Goal: Task Accomplishment & Management: Manage account settings

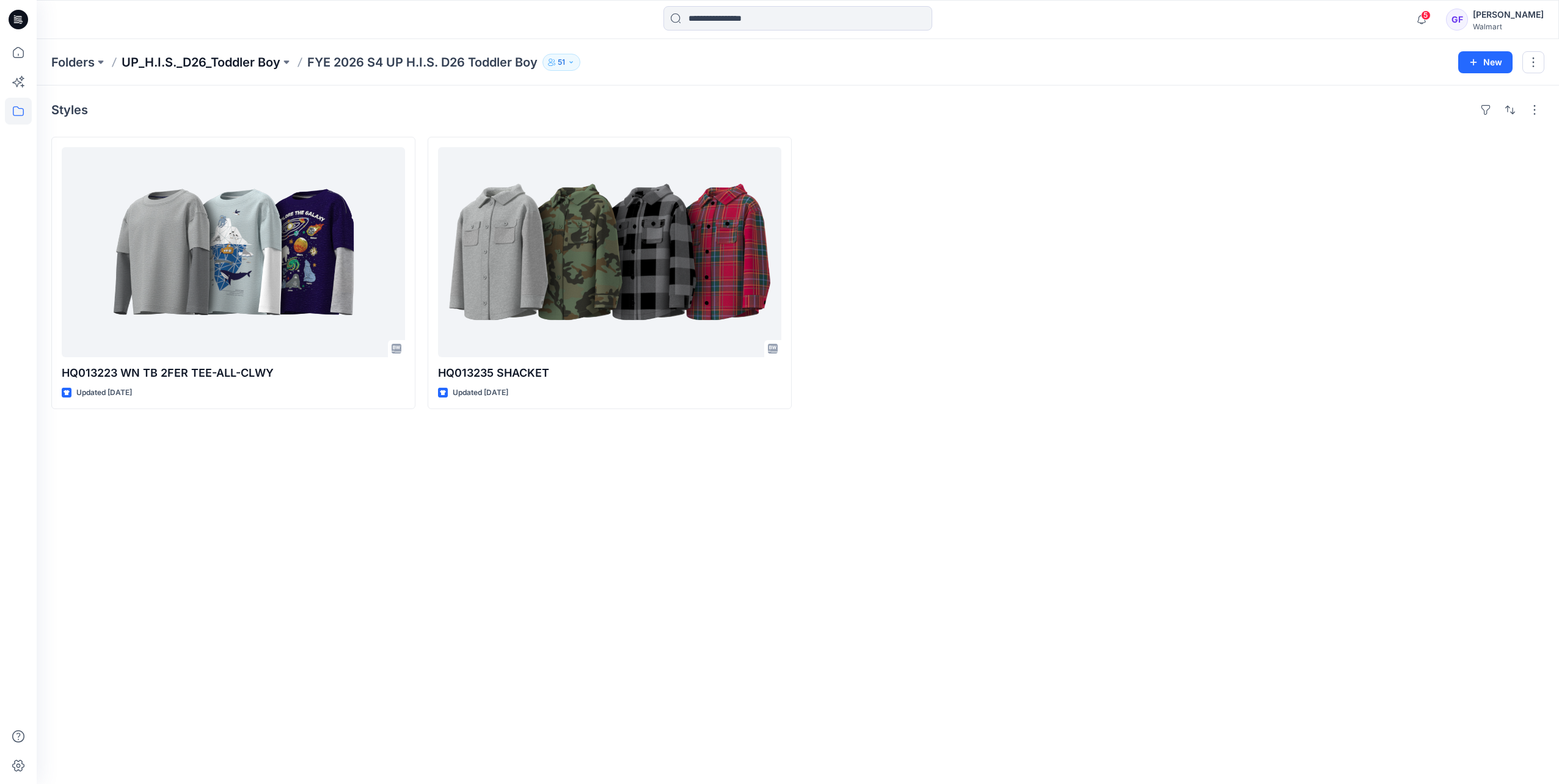
click at [173, 62] on p "UP_H.I.S._D26_Toddler Boy" at bounding box center [200, 62] width 159 height 17
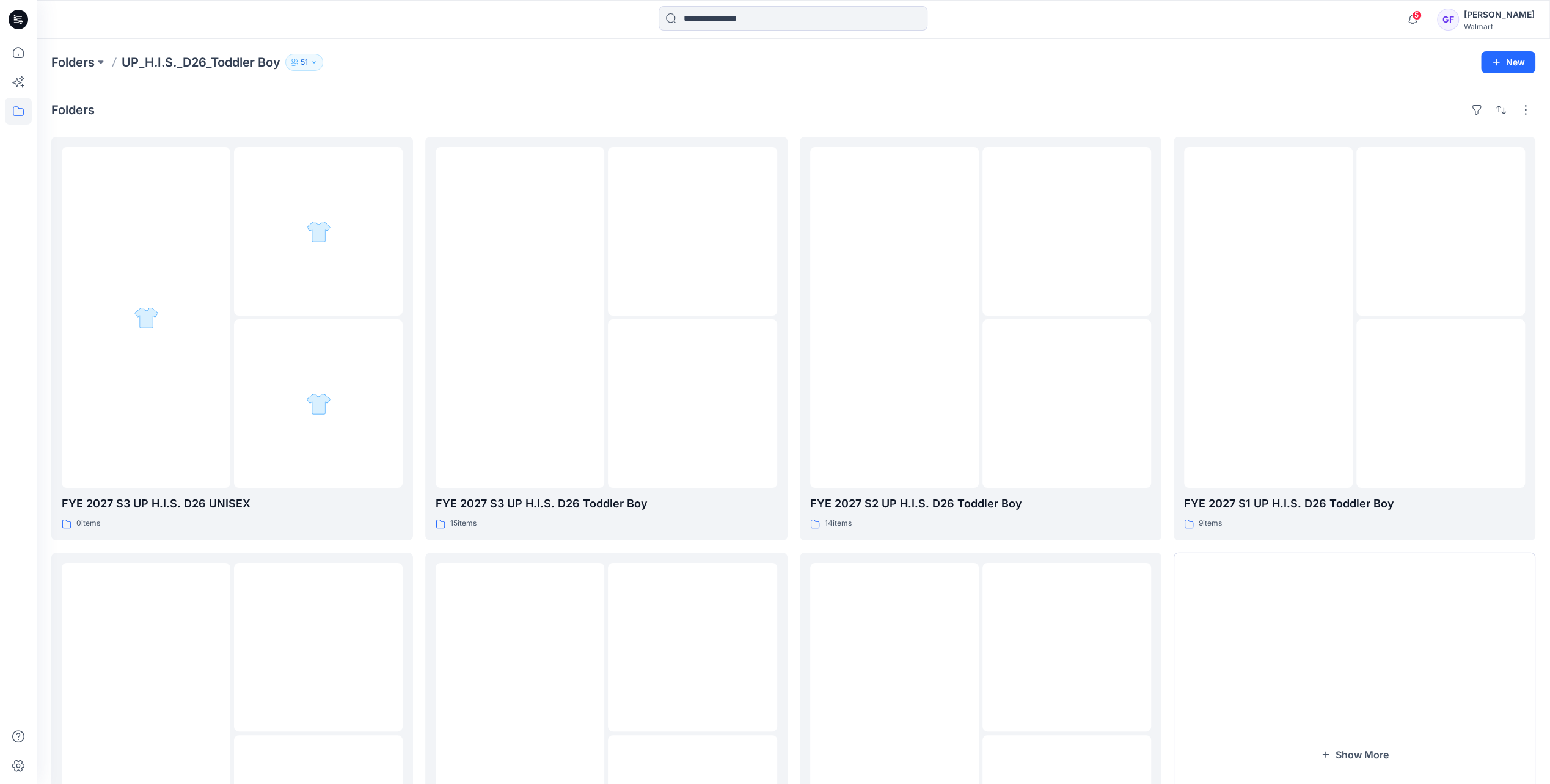
click at [495, 61] on div "Folders UP_H.I.S._D26_Toddler Boy [DEMOGRAPHIC_DATA]" at bounding box center [746, 62] width 1389 height 17
click at [23, 439] on div at bounding box center [19, 412] width 27 height 745
click at [510, 509] on p "FYE 2027 S3 UP H.I.S. D26 Toddler Boy" at bounding box center [606, 504] width 341 height 17
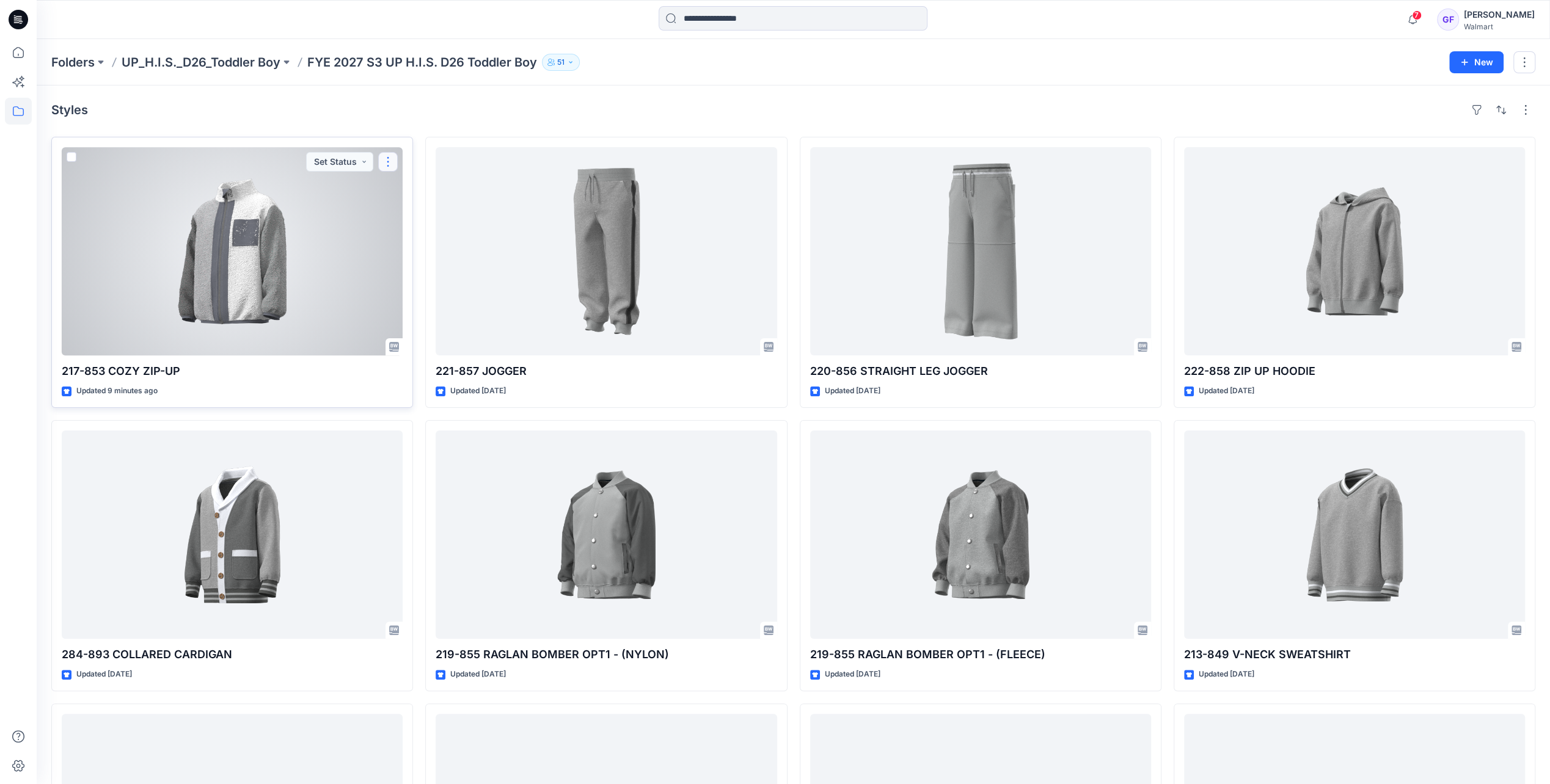
click at [386, 161] on button "button" at bounding box center [388, 161] width 19 height 19
click at [402, 193] on button "Edit" at bounding box center [446, 190] width 132 height 23
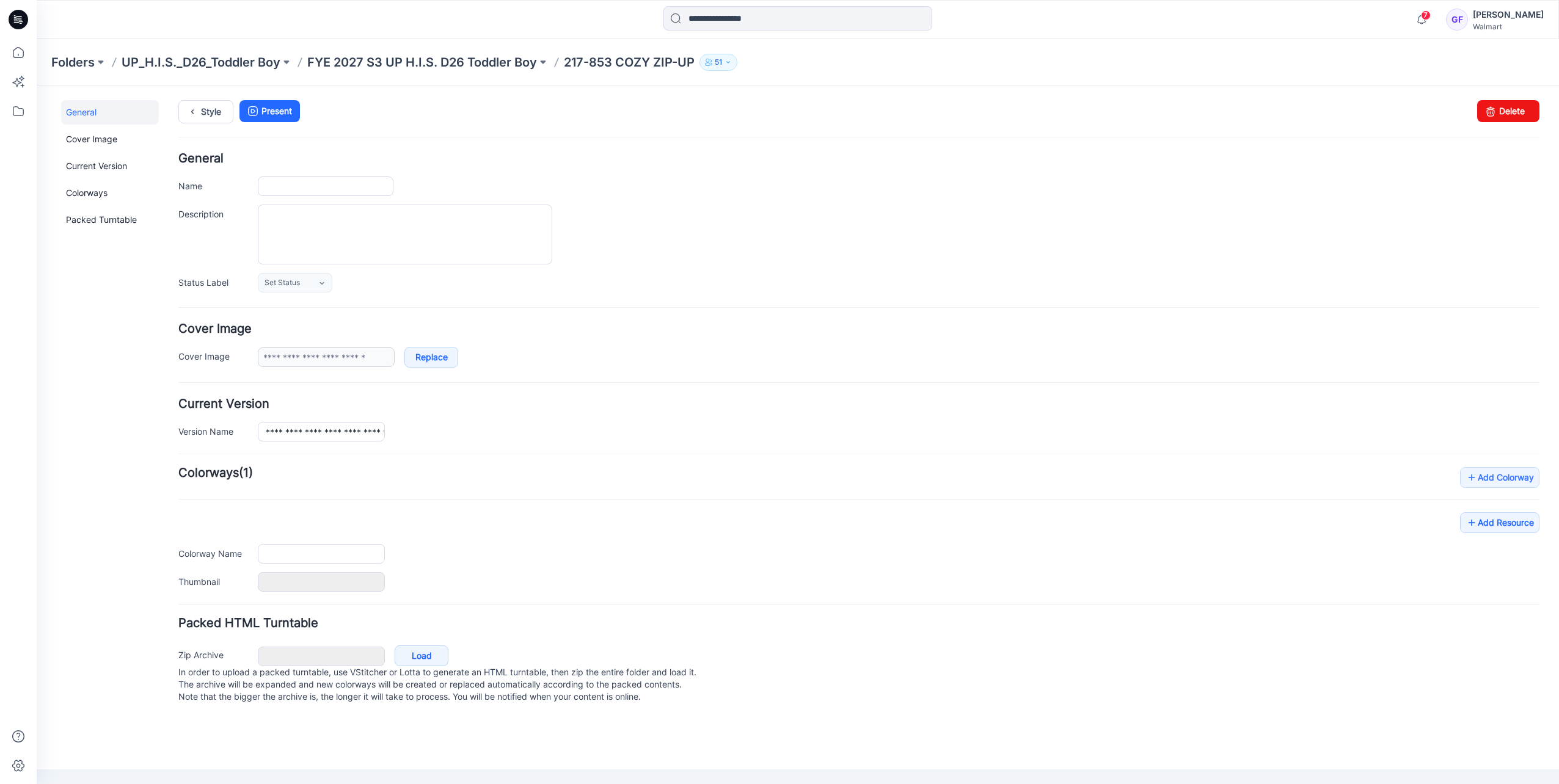
type input "**********"
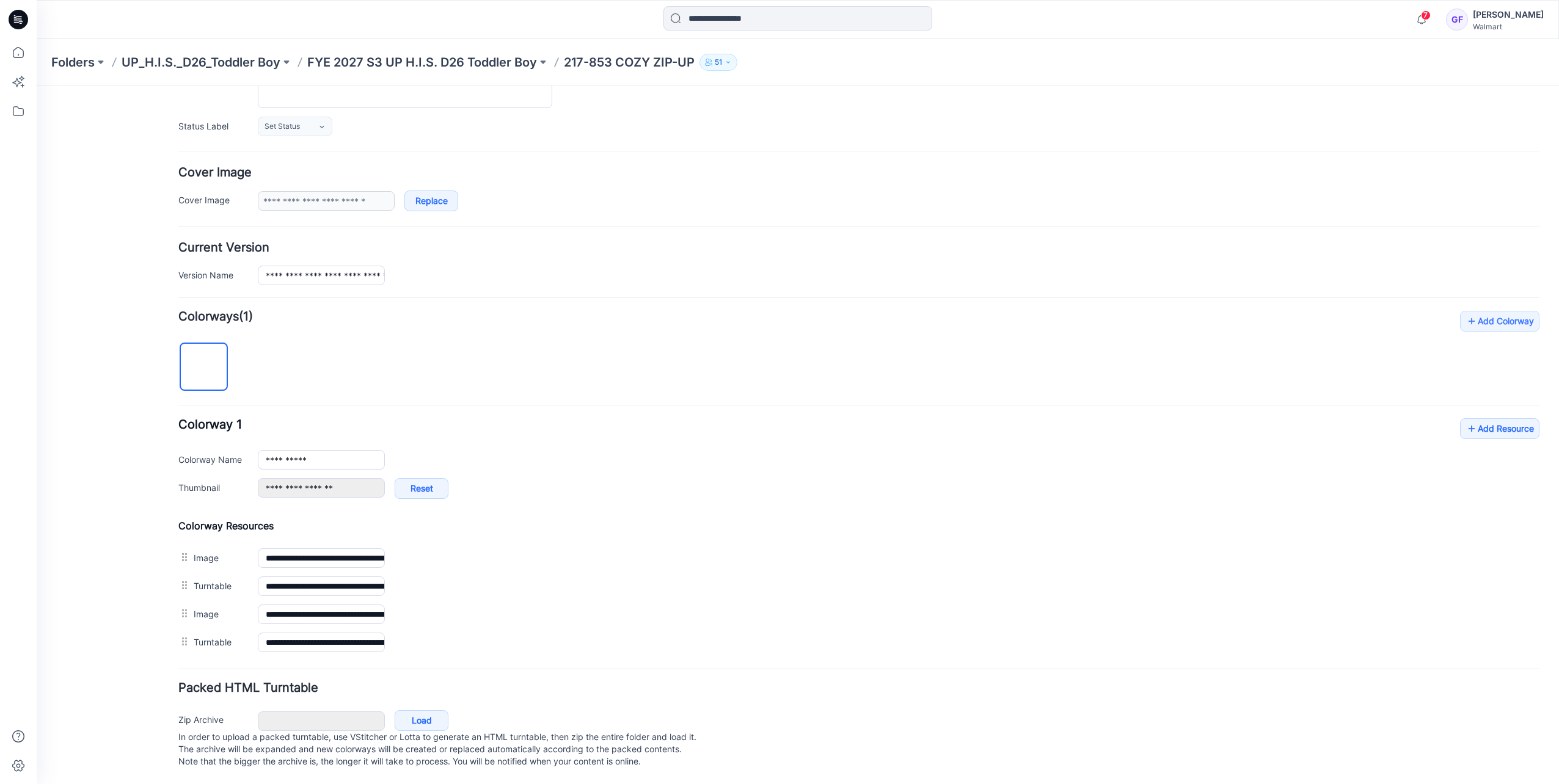
scroll to position [163, 0]
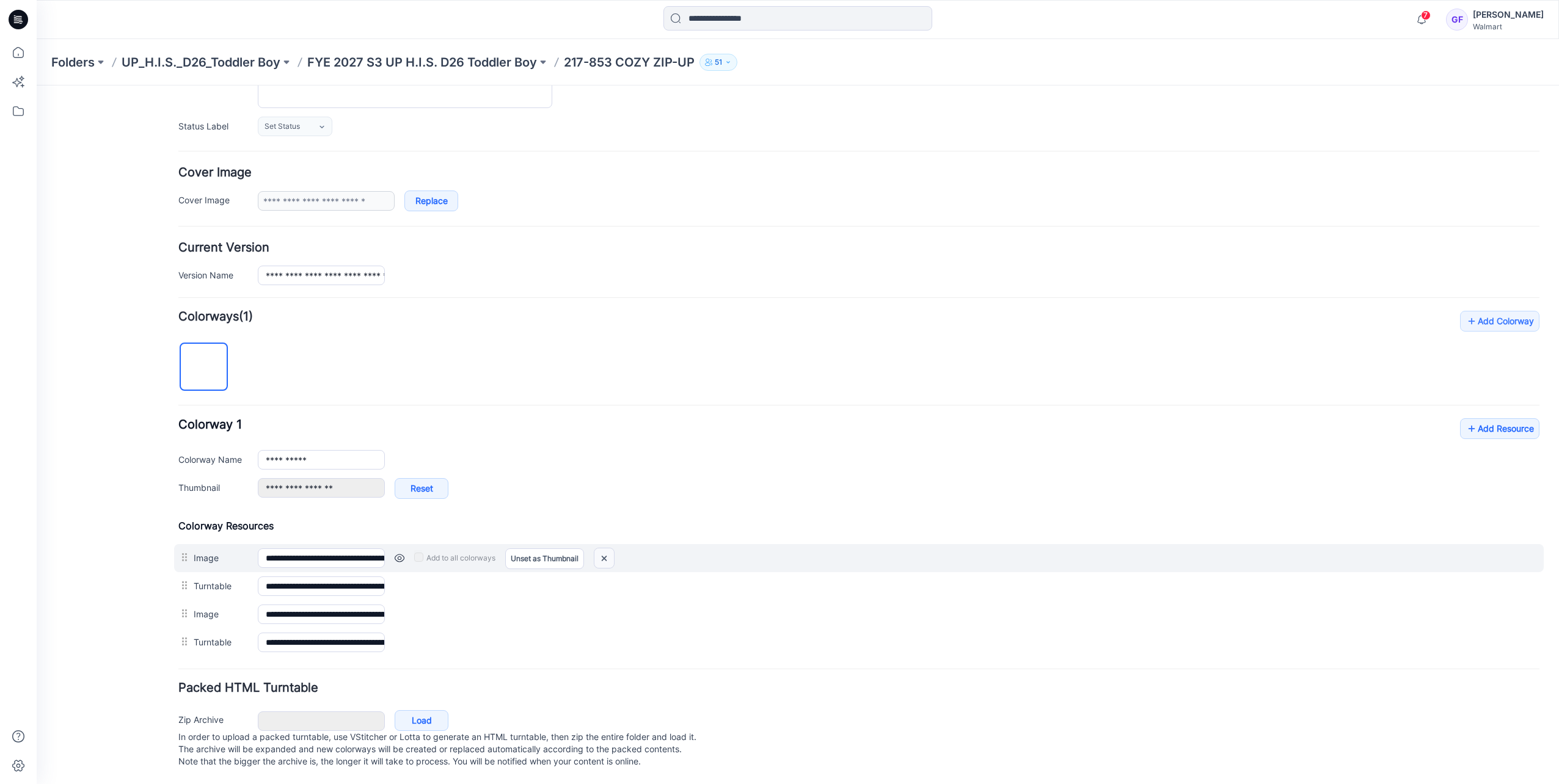
click at [605, 549] on img at bounding box center [604, 559] width 19 height 20
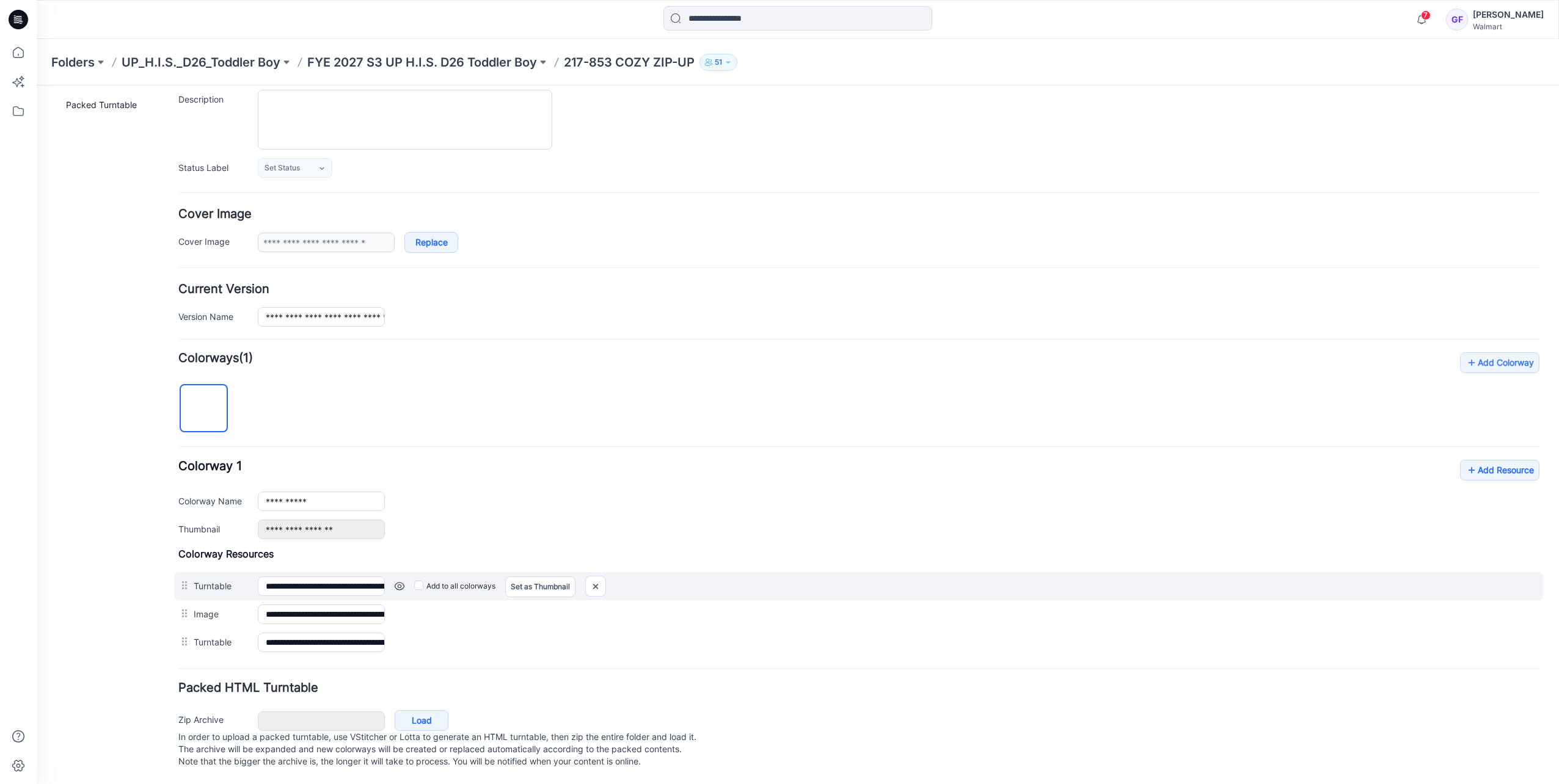
scroll to position [123, 0]
click at [601, 576] on img at bounding box center [595, 586] width 19 height 20
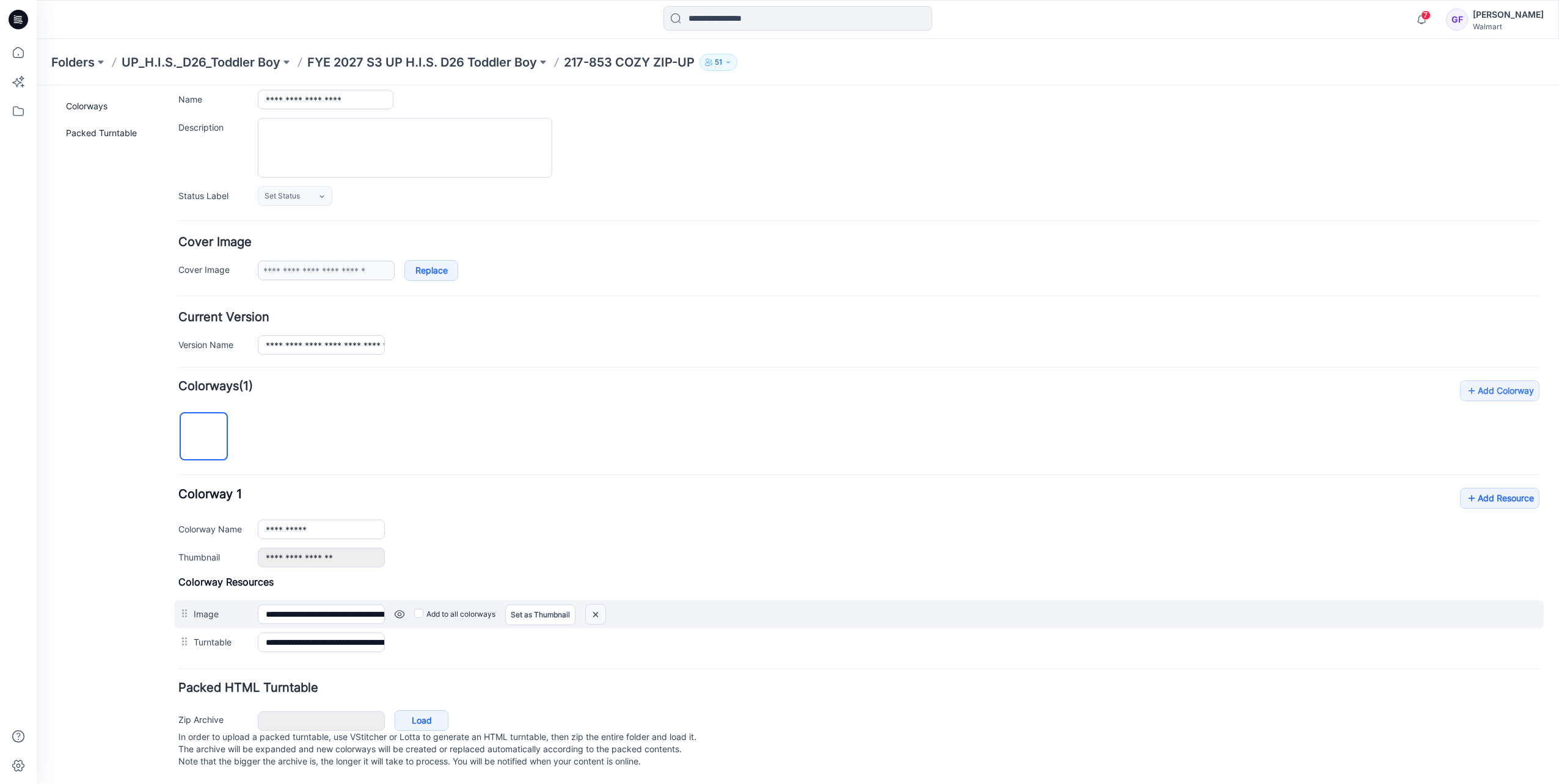
scroll to position [96, 0]
click at [597, 605] on img at bounding box center [595, 615] width 19 height 20
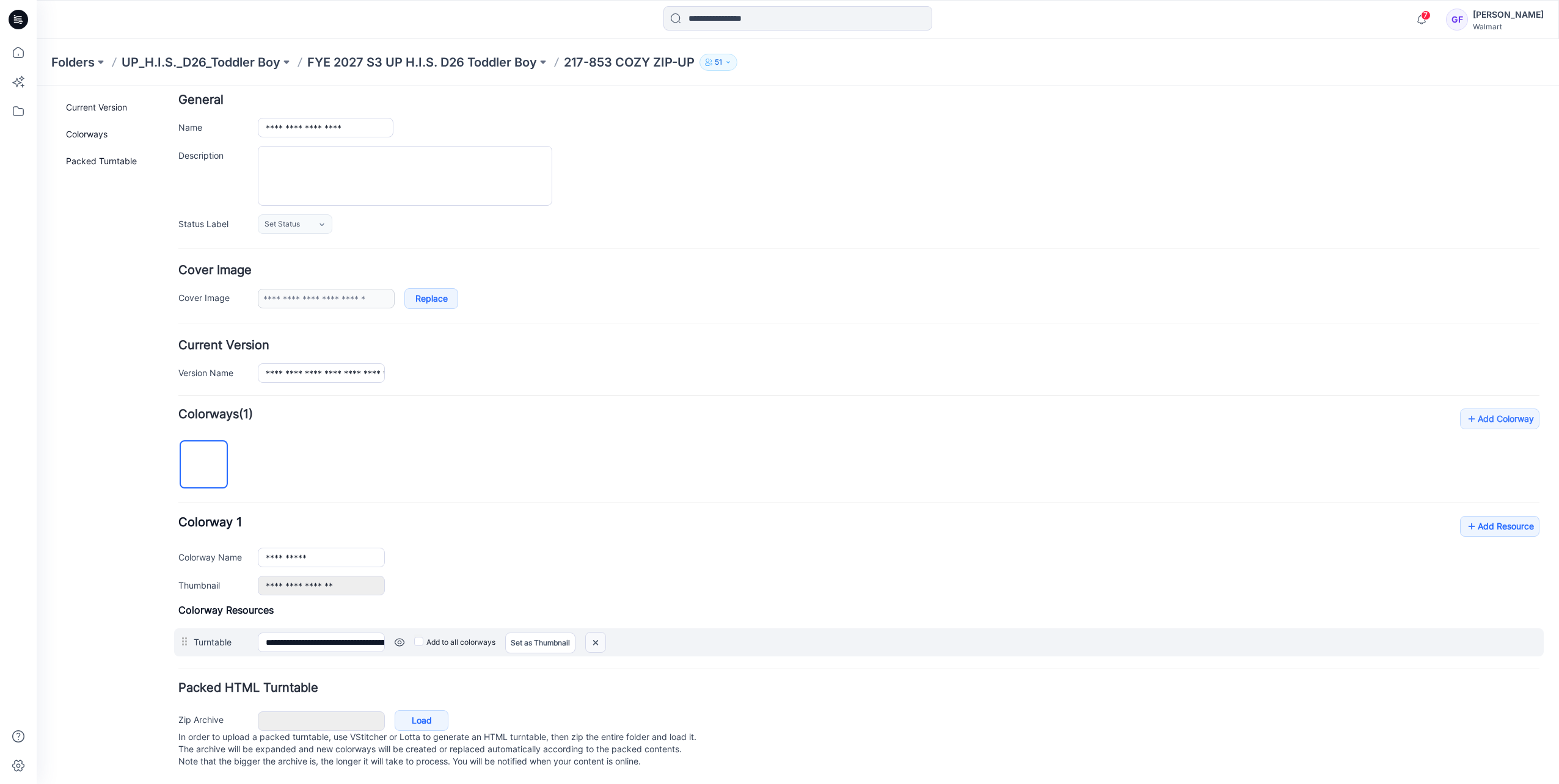
click at [599, 633] on img at bounding box center [595, 643] width 19 height 20
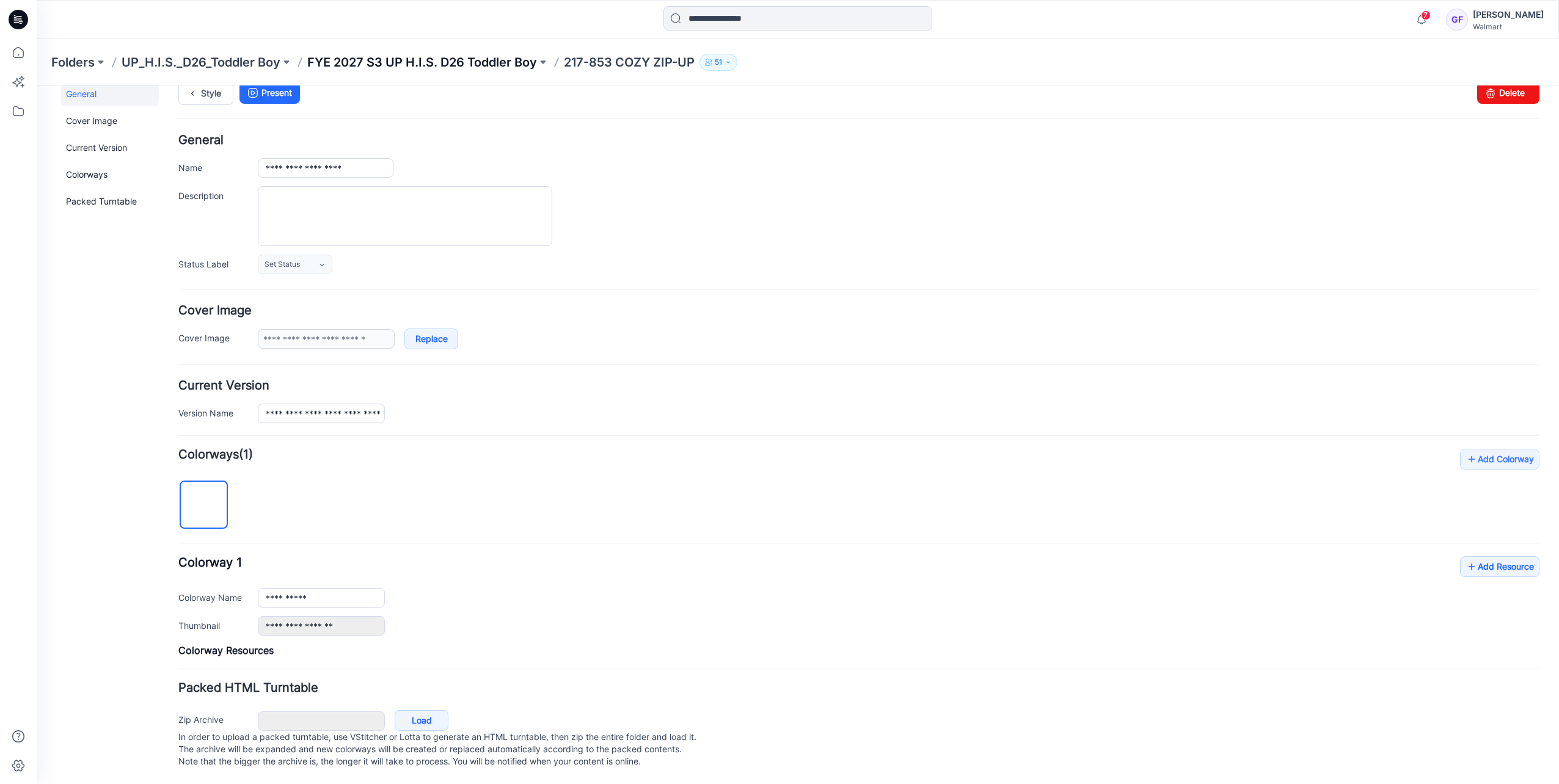
click at [462, 62] on p "FYE 2027 S3 UP H.I.S. D26 Toddler Boy" at bounding box center [422, 62] width 230 height 17
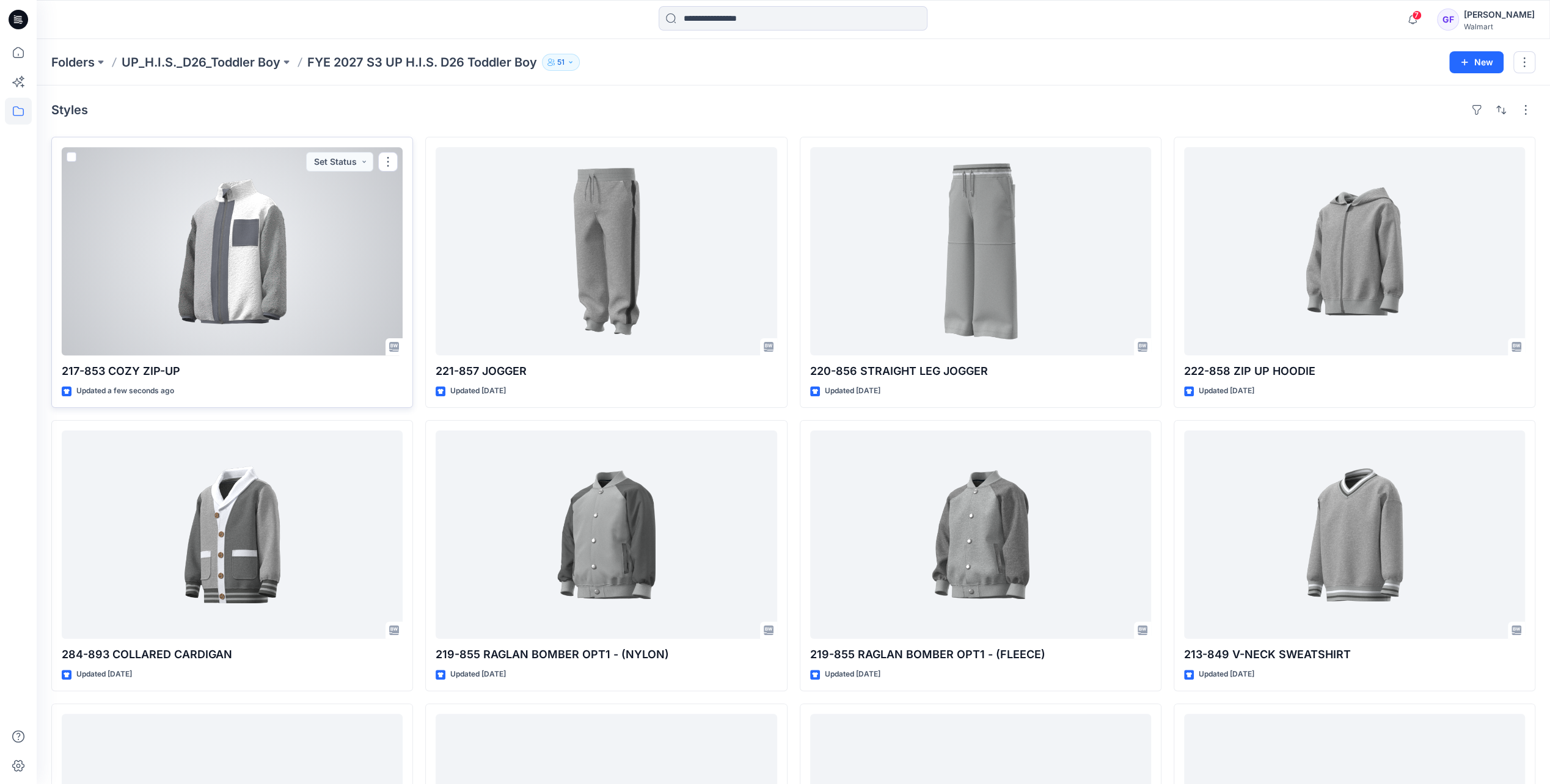
click at [227, 214] on div at bounding box center [232, 251] width 341 height 208
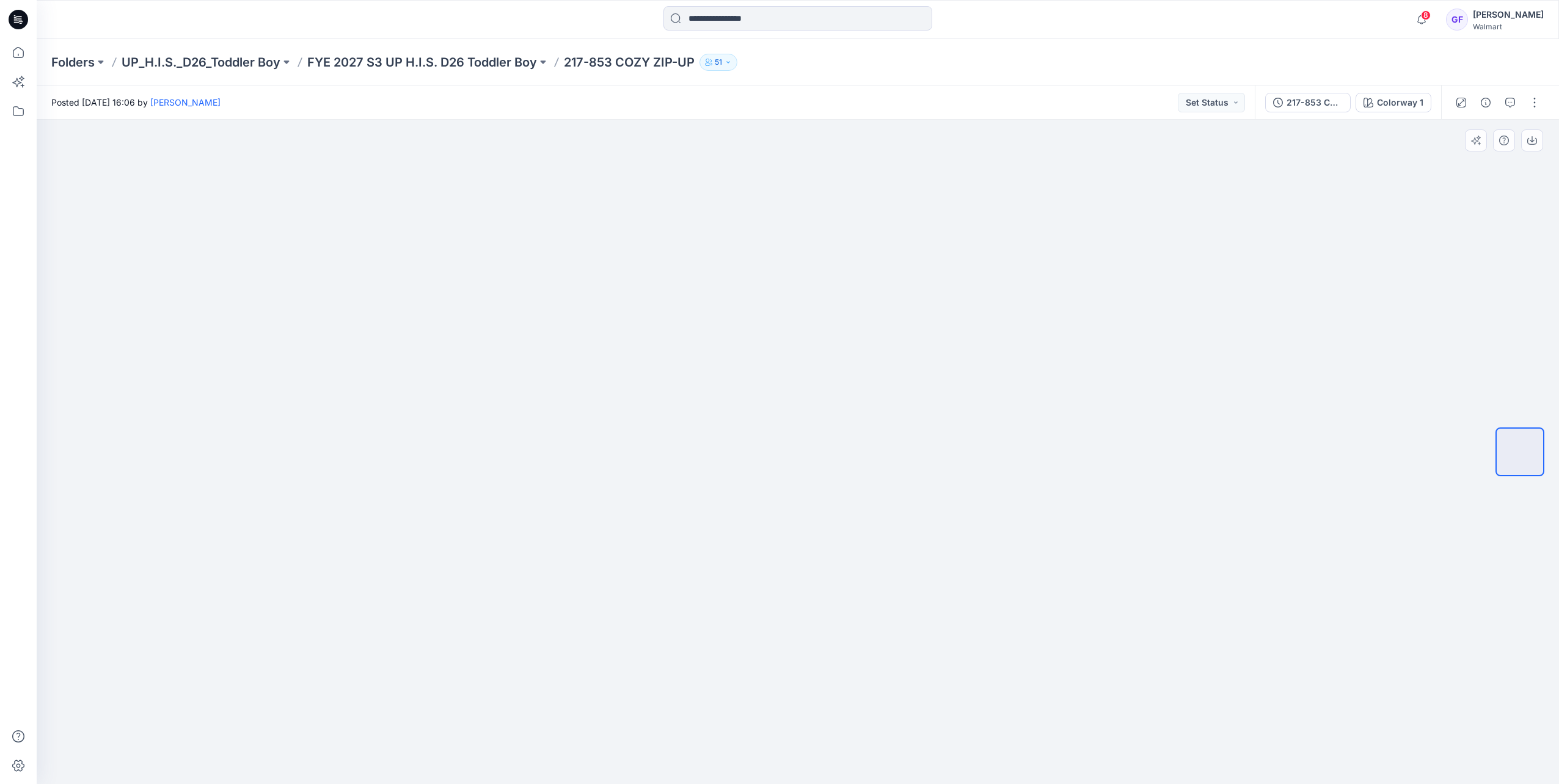
click at [534, 146] on img at bounding box center [798, 146] width 611 height 0
click at [497, 66] on p "FYE 2027 S3 UP H.I.S. D26 Toddler Boy" at bounding box center [422, 62] width 230 height 17
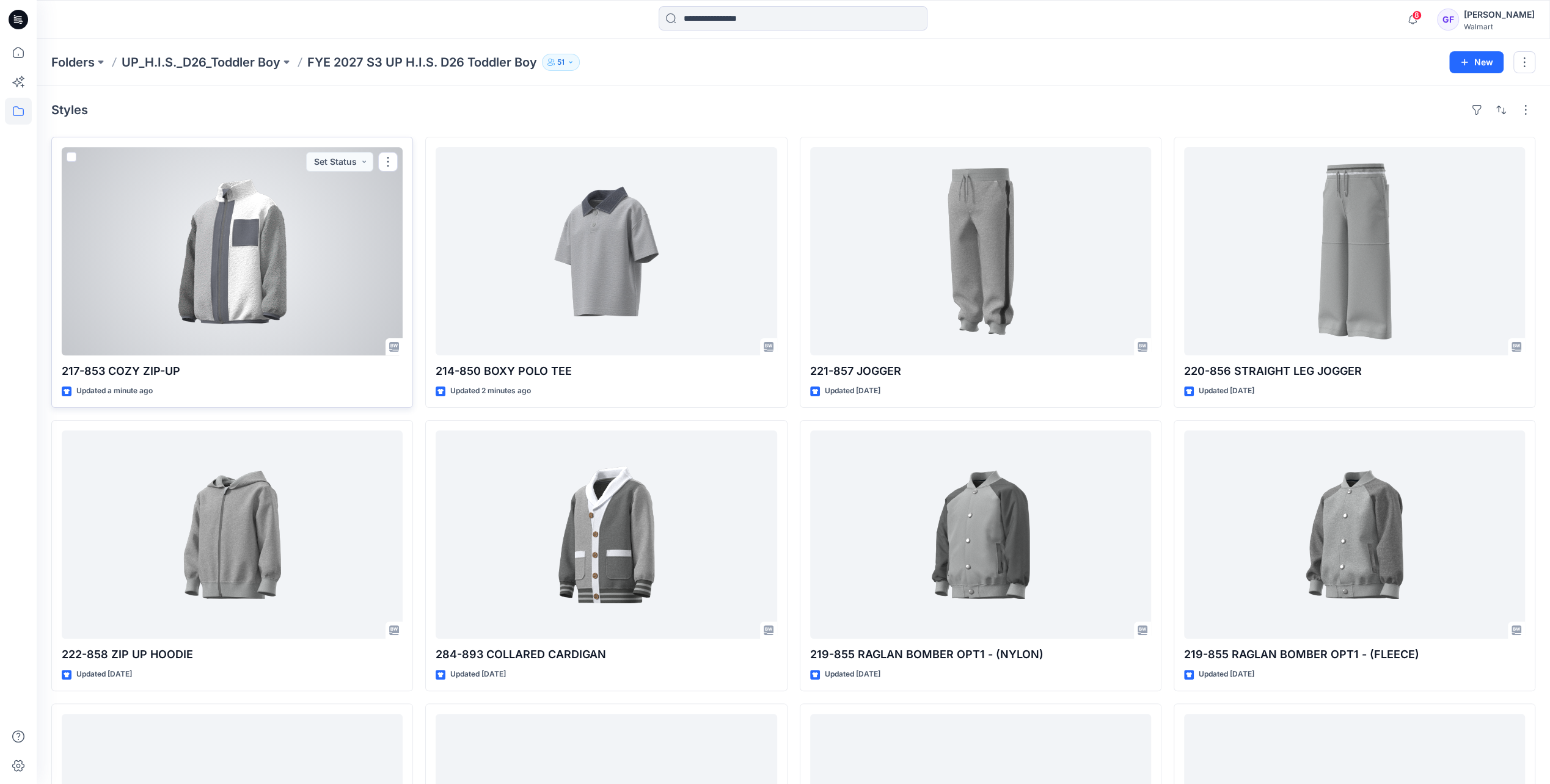
click at [250, 292] on div at bounding box center [232, 251] width 341 height 208
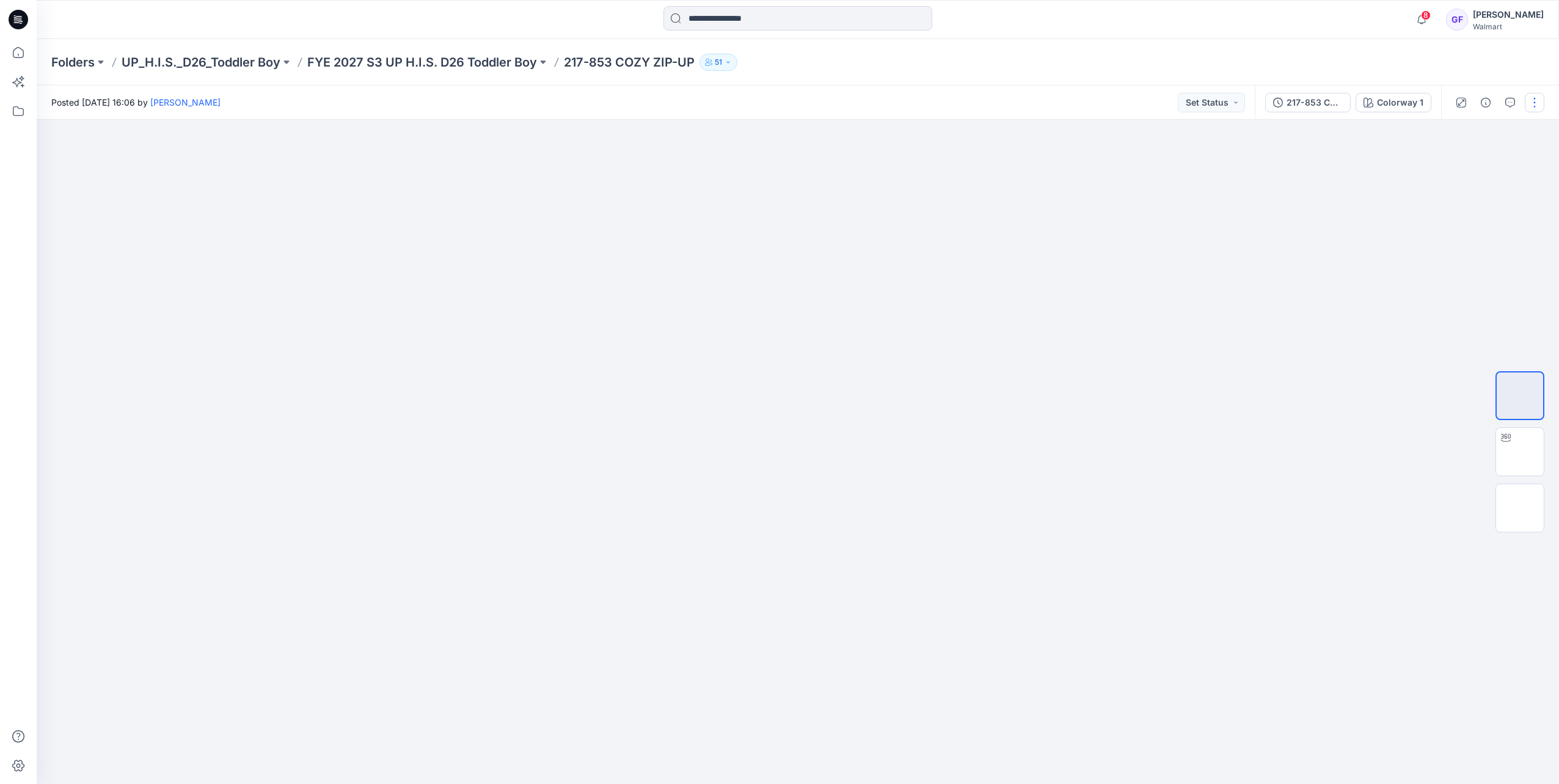
click at [1530, 100] on button "button" at bounding box center [1534, 102] width 19 height 19
click at [1475, 157] on button "Edit" at bounding box center [1483, 166] width 113 height 23
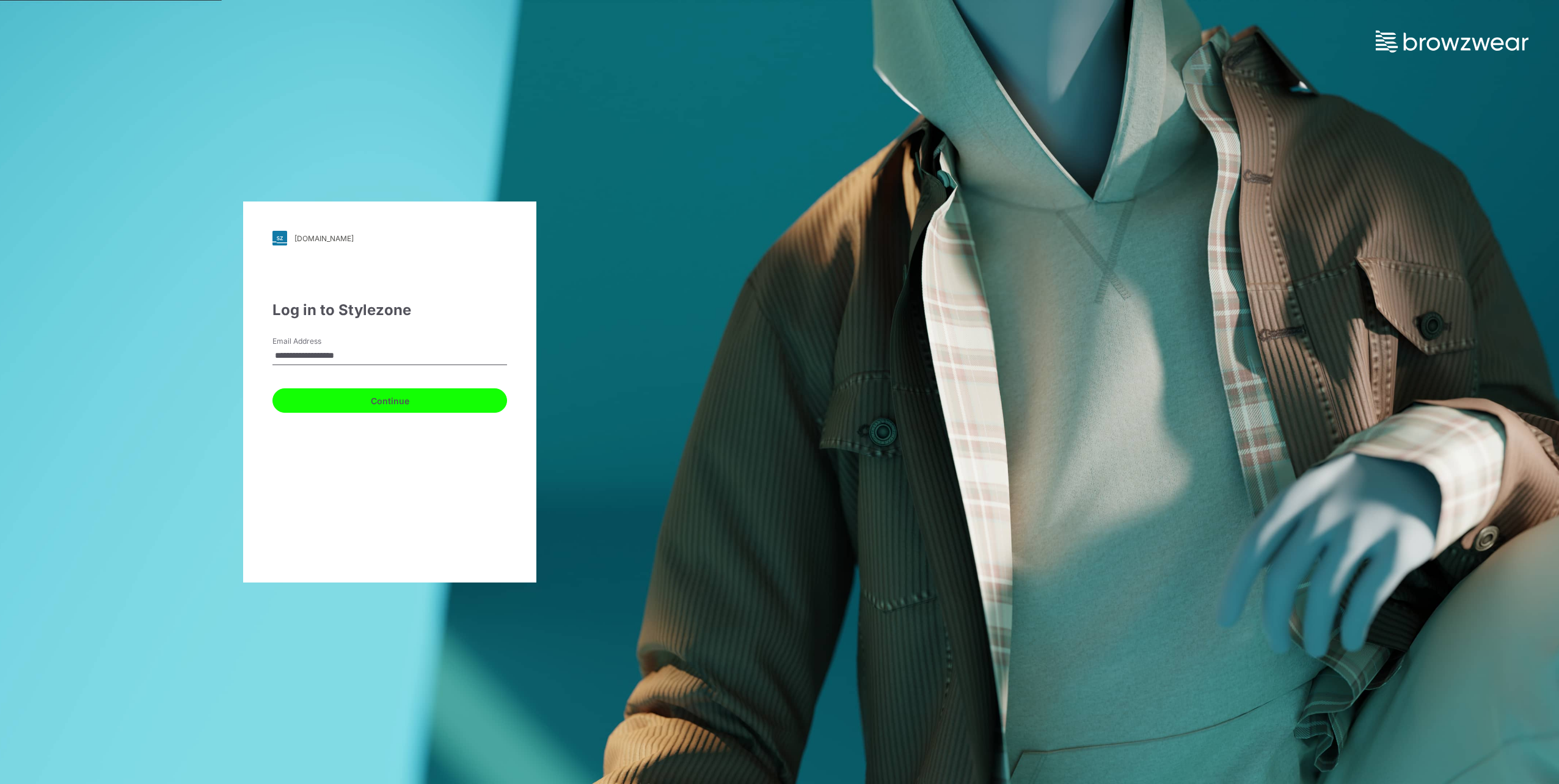
click at [365, 412] on button "Continue" at bounding box center [390, 400] width 235 height 24
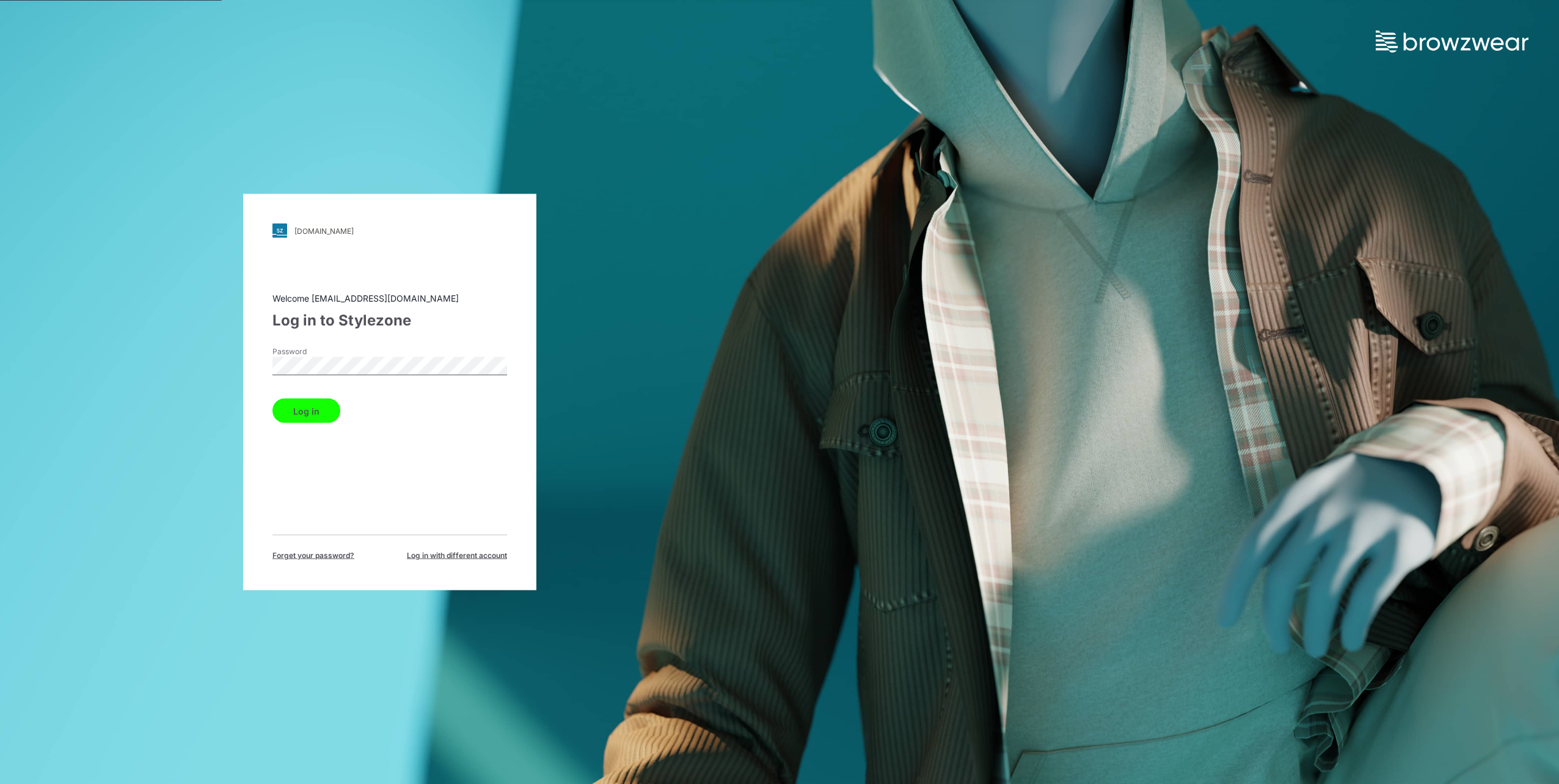
click at [328, 402] on button "Log in" at bounding box center [306, 411] width 68 height 24
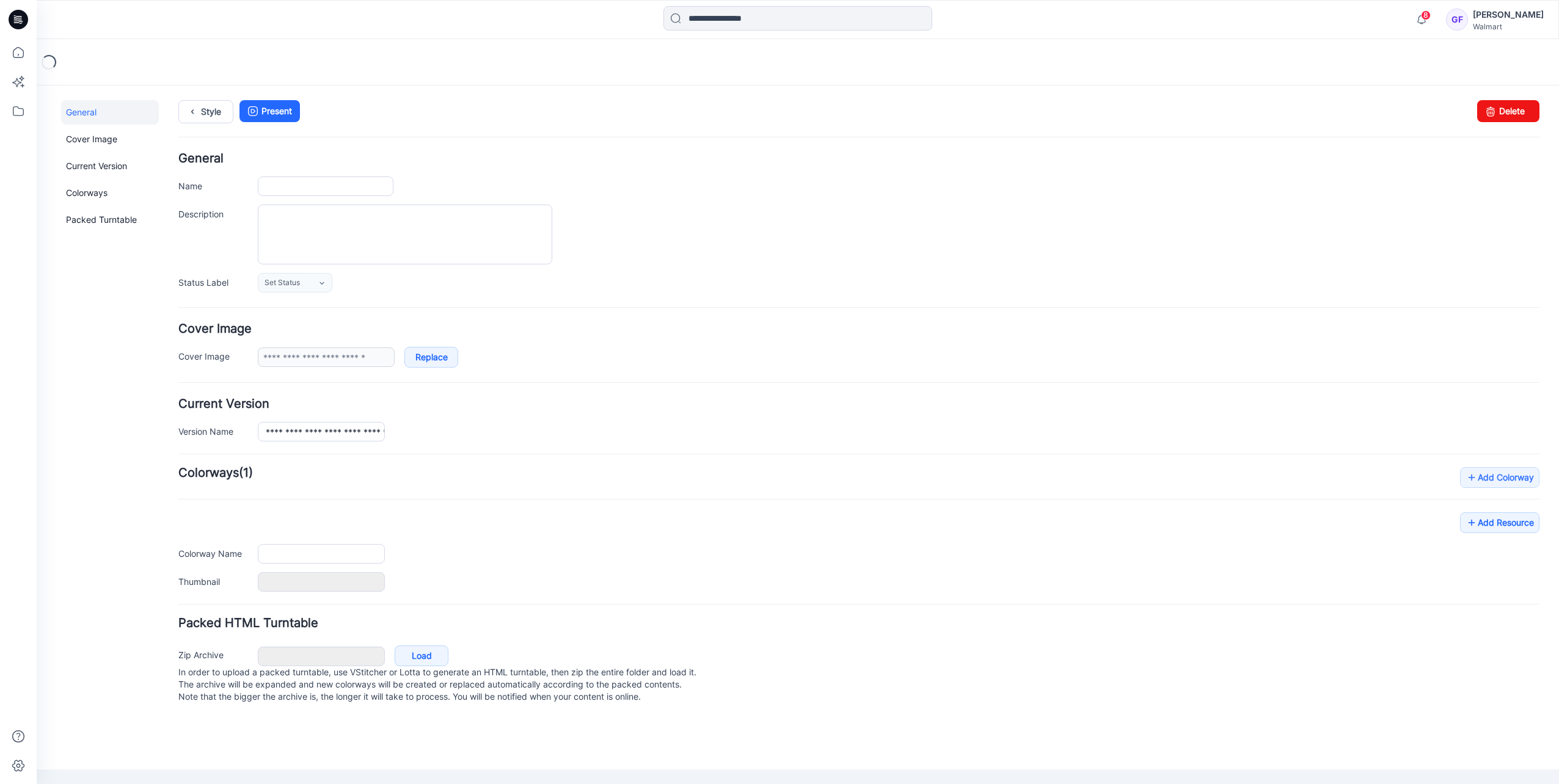
type input "**********"
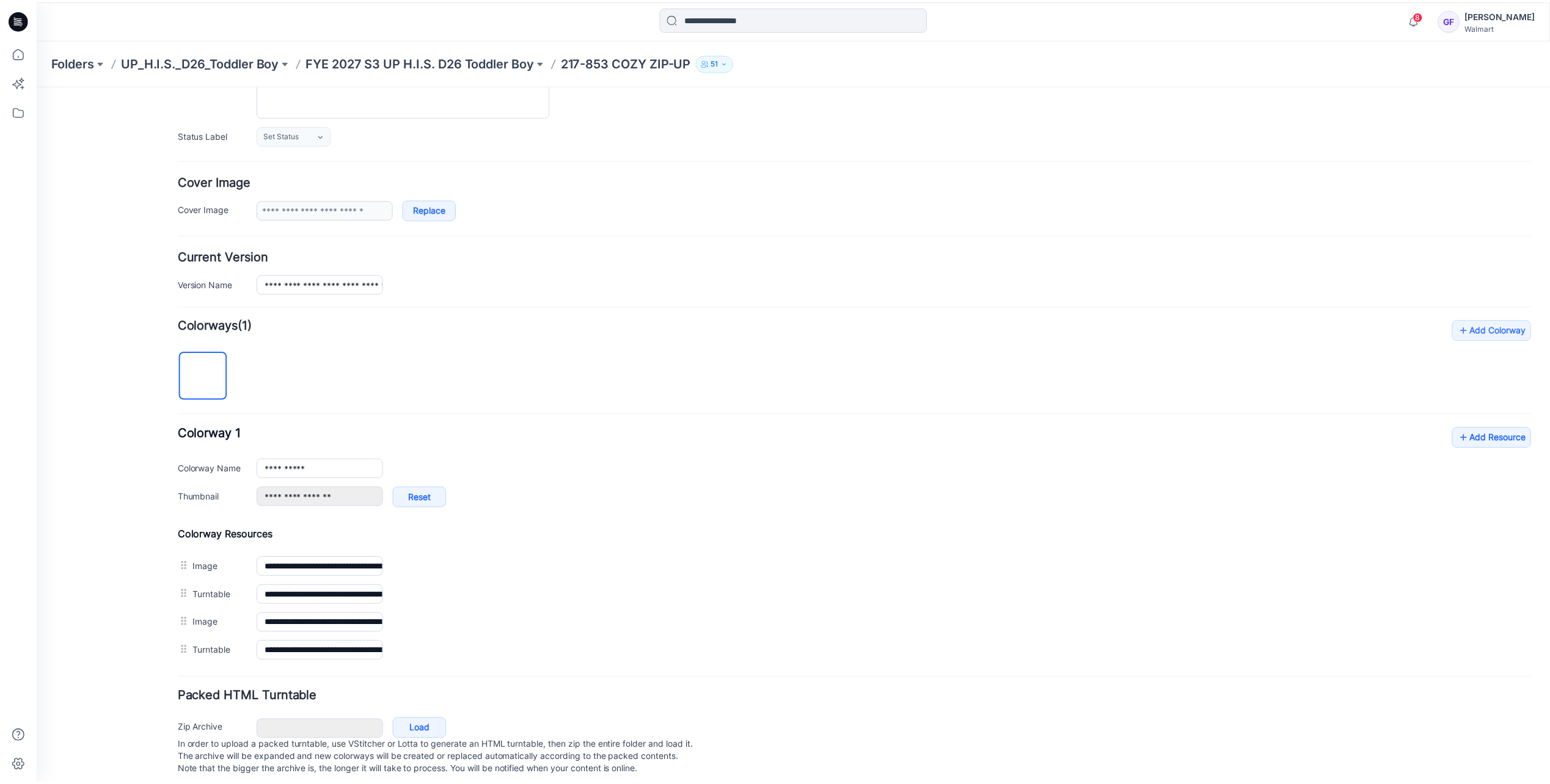
scroll to position [163, 0]
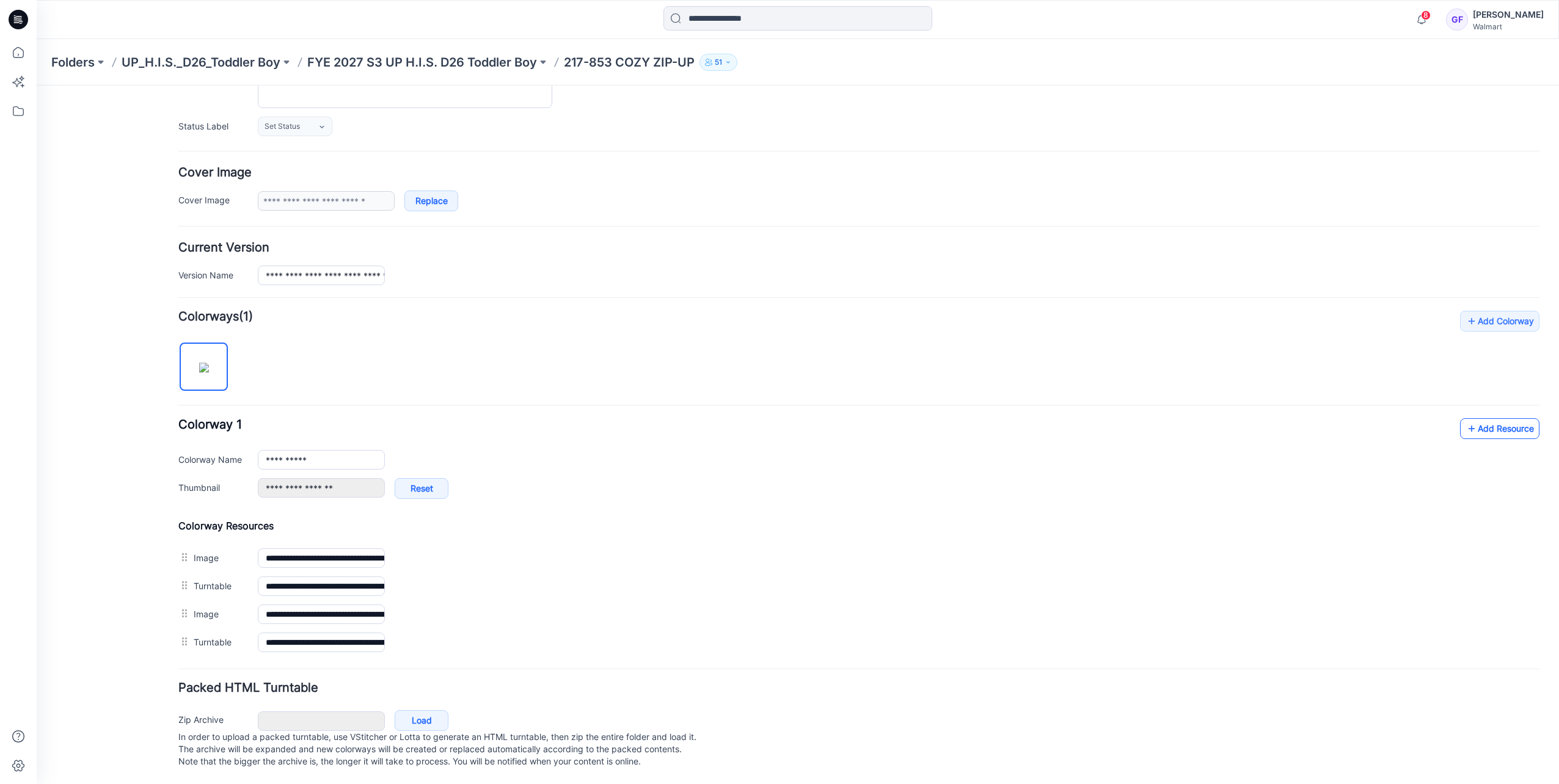
click at [1479, 422] on link "Add Resource" at bounding box center [1499, 428] width 79 height 21
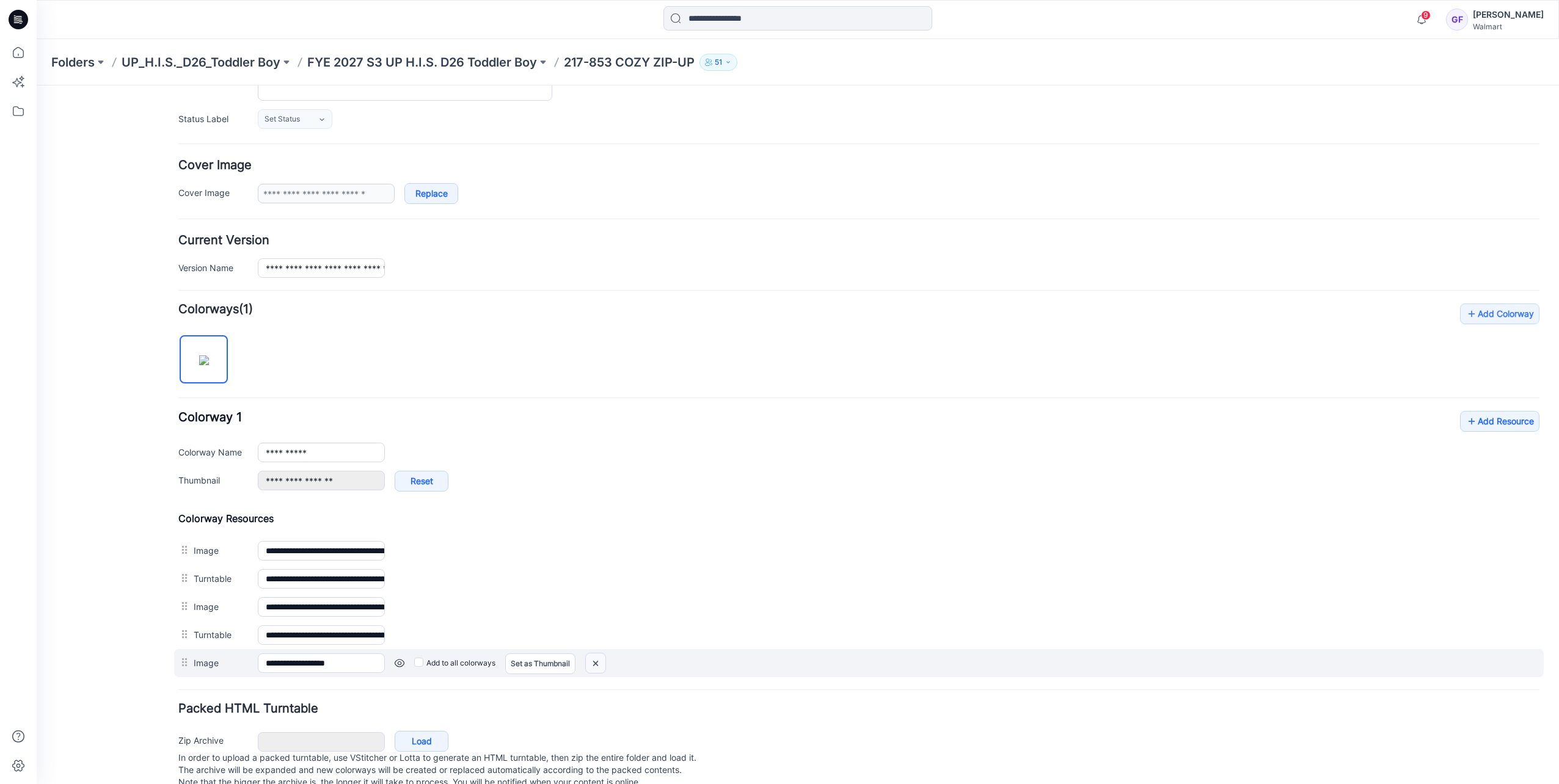
click at [596, 658] on img at bounding box center [595, 663] width 19 height 20
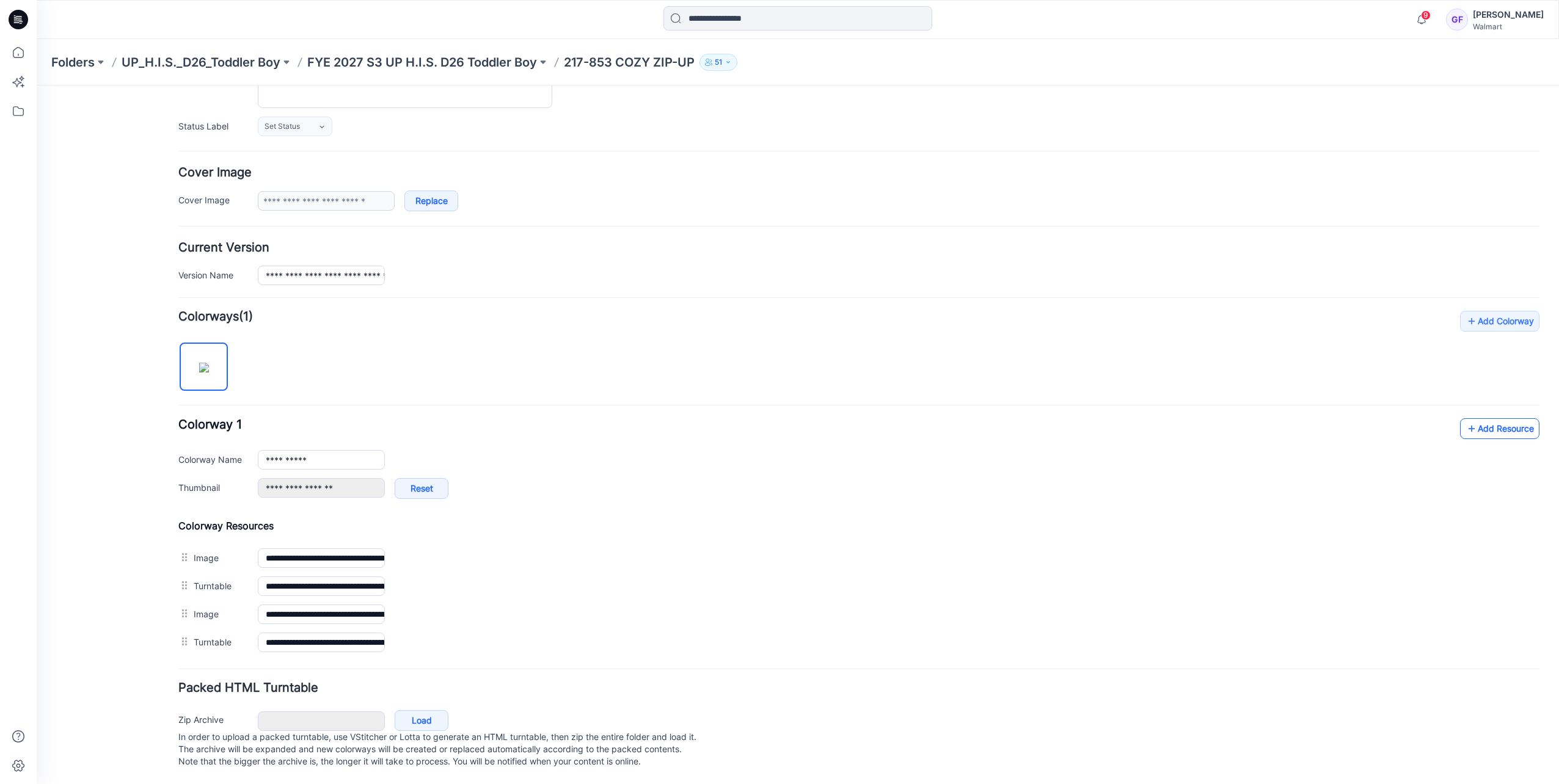
click at [1495, 422] on link "Add Resource" at bounding box center [1499, 428] width 79 height 21
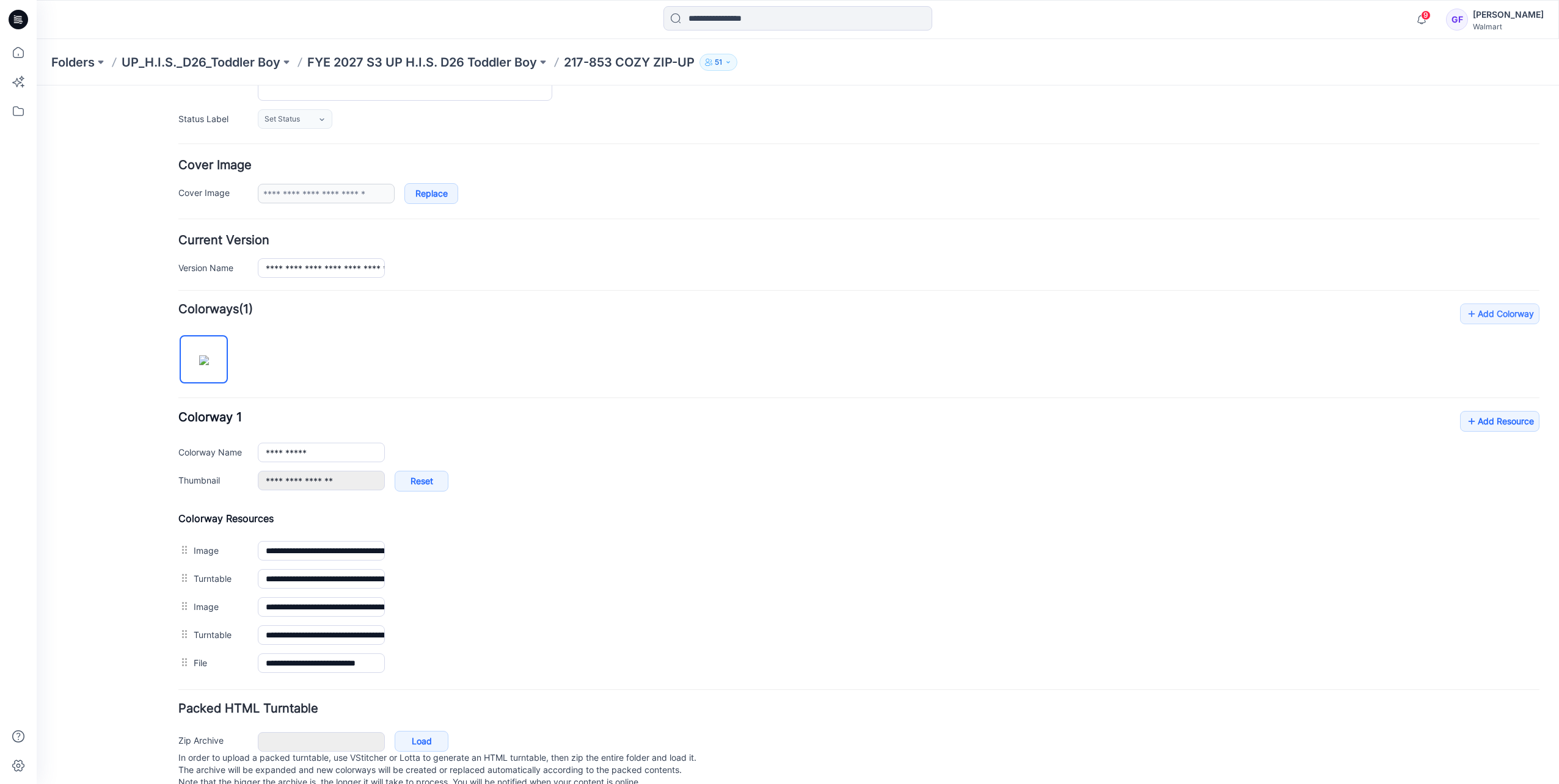
click at [690, 727] on div "Zip Archive Cancel Load In order to upload a packed turntable, use VStitcher or…" at bounding box center [858, 760] width 1369 height 66
click at [1466, 422] on icon at bounding box center [1471, 421] width 12 height 19
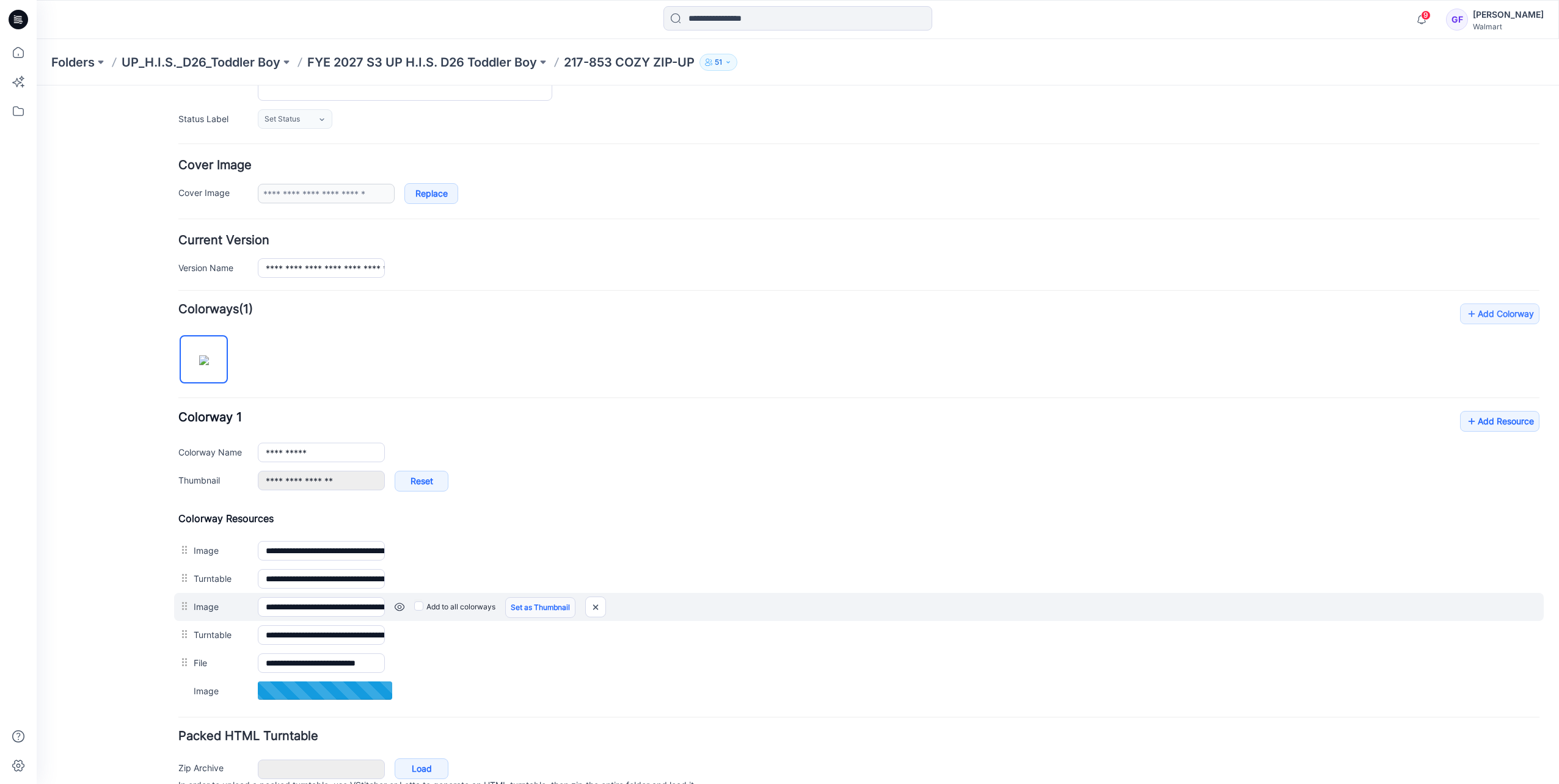
click at [541, 599] on link "Set as Thumbnail" at bounding box center [540, 607] width 70 height 21
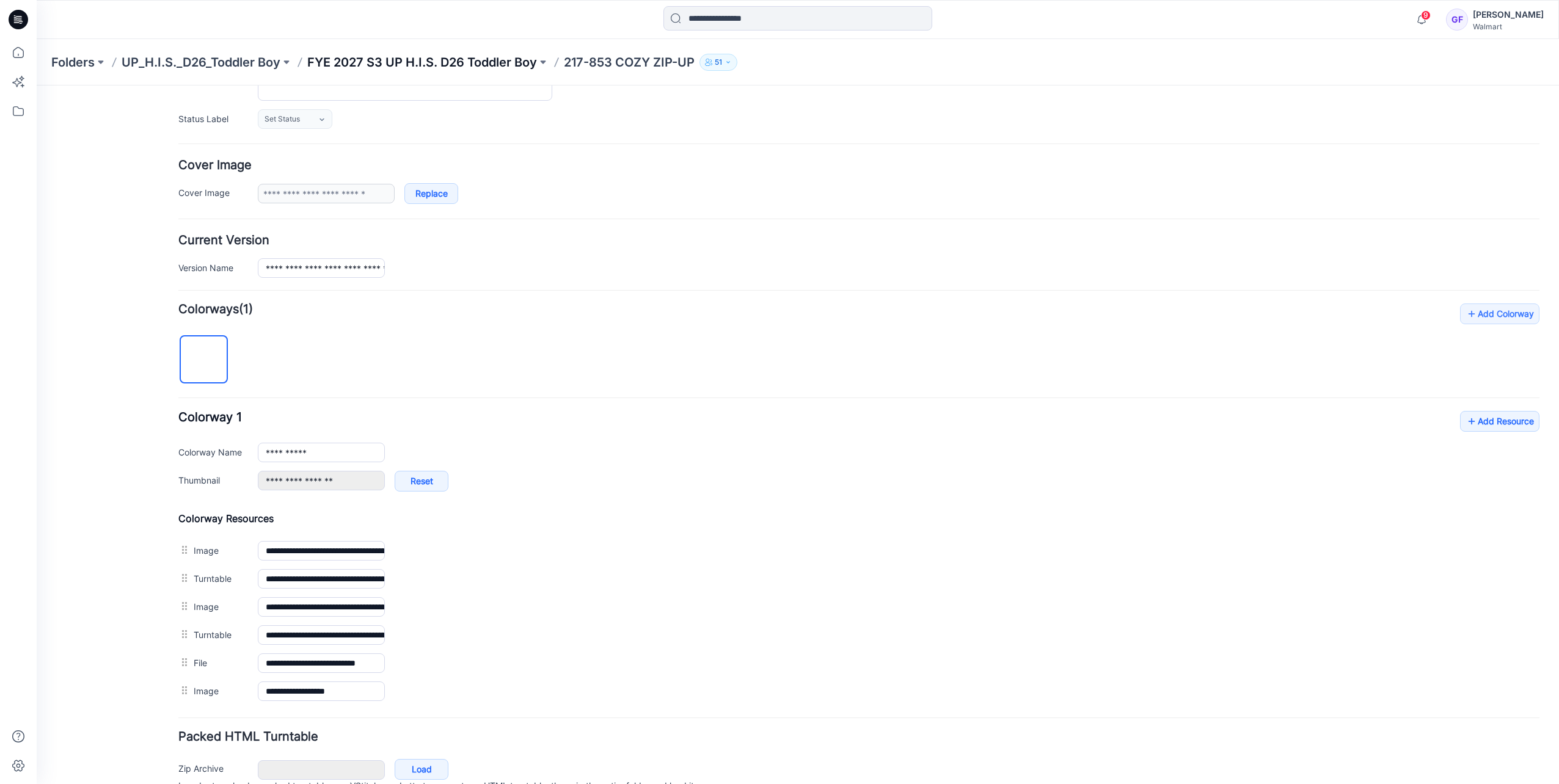
click at [485, 57] on p "FYE 2027 S3 UP H.I.S. D26 Toddler Boy" at bounding box center [422, 62] width 230 height 17
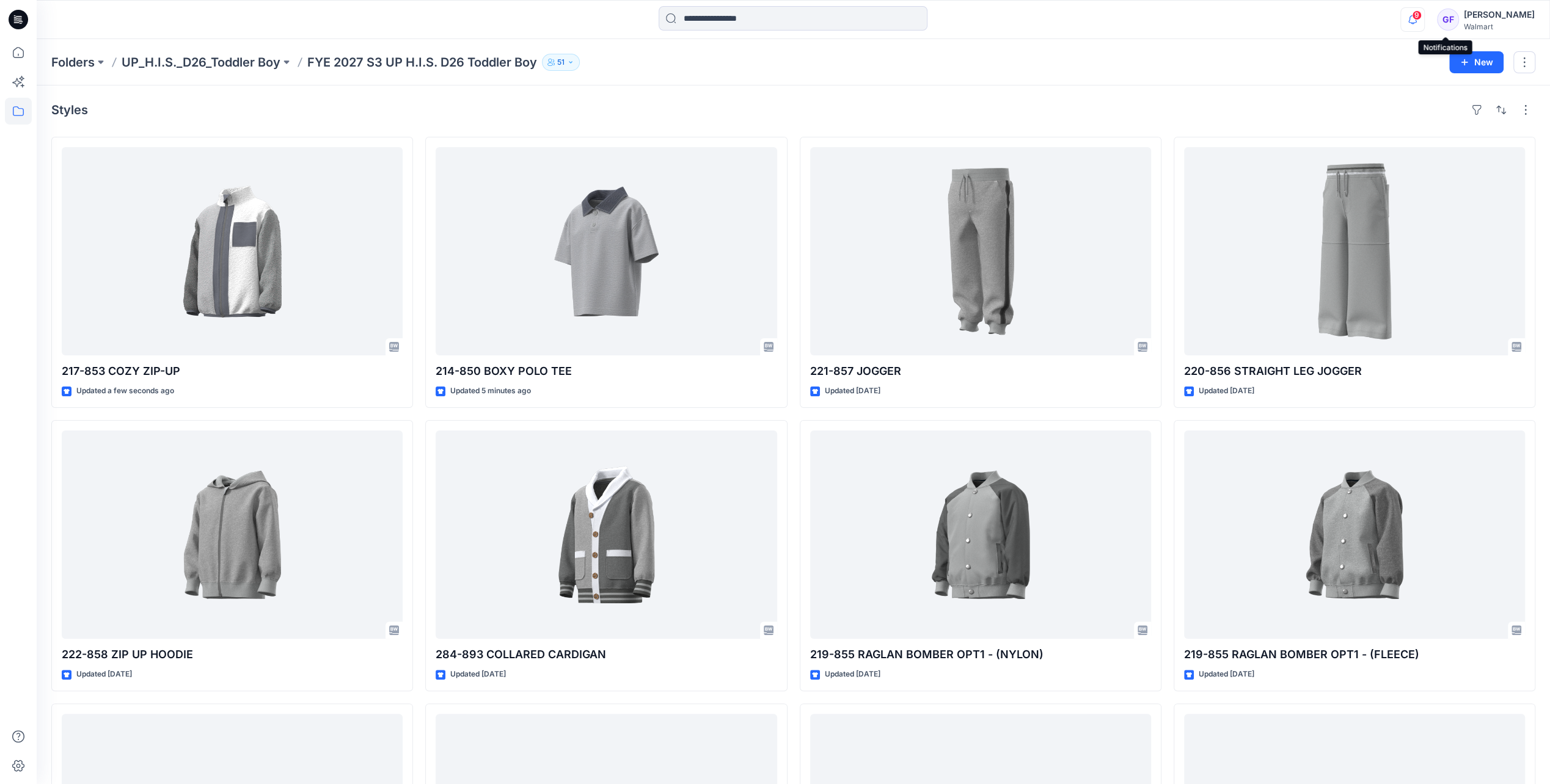
click at [1424, 19] on icon "button" at bounding box center [1412, 19] width 24 height 24
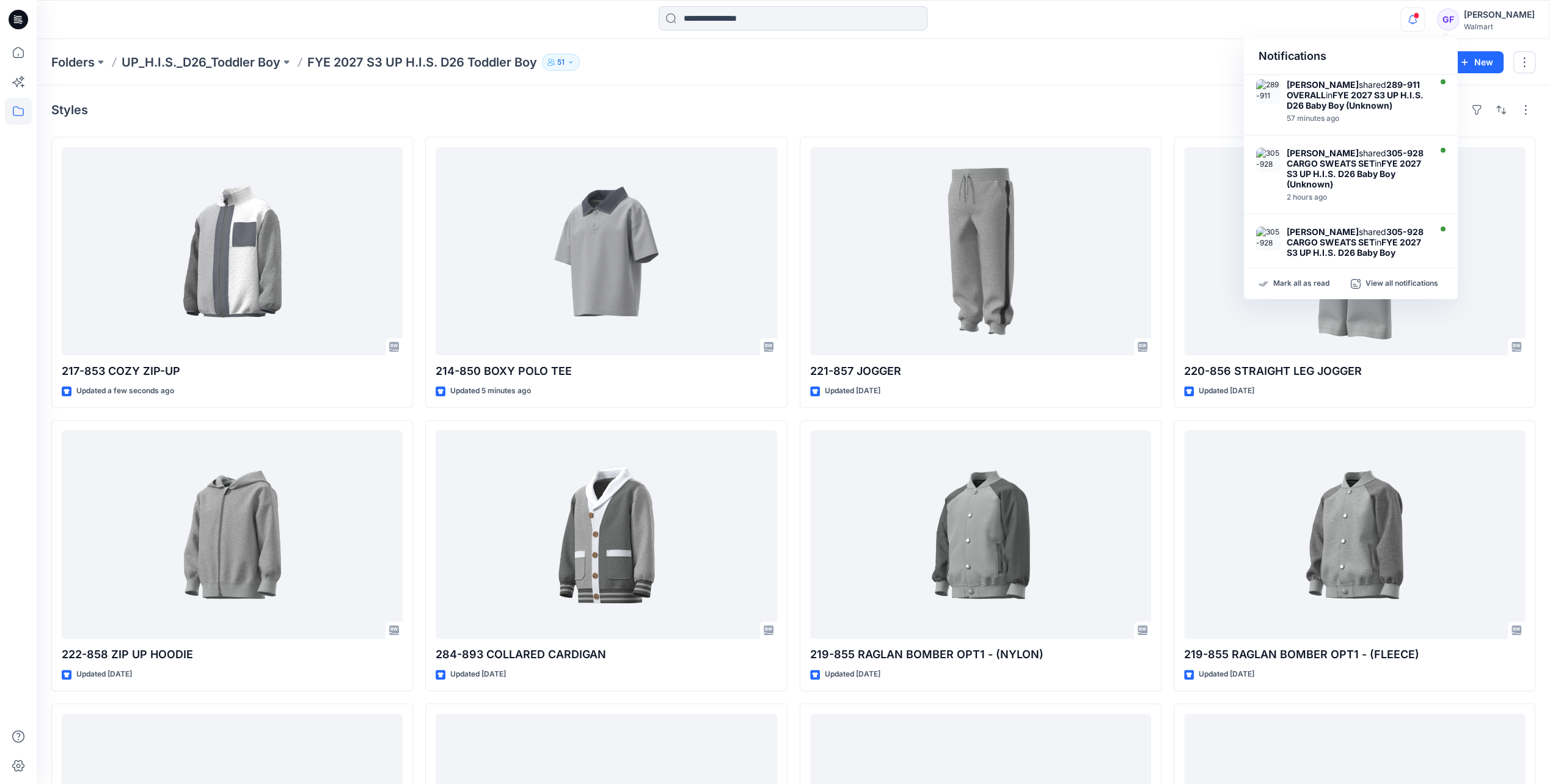
scroll to position [489, 0]
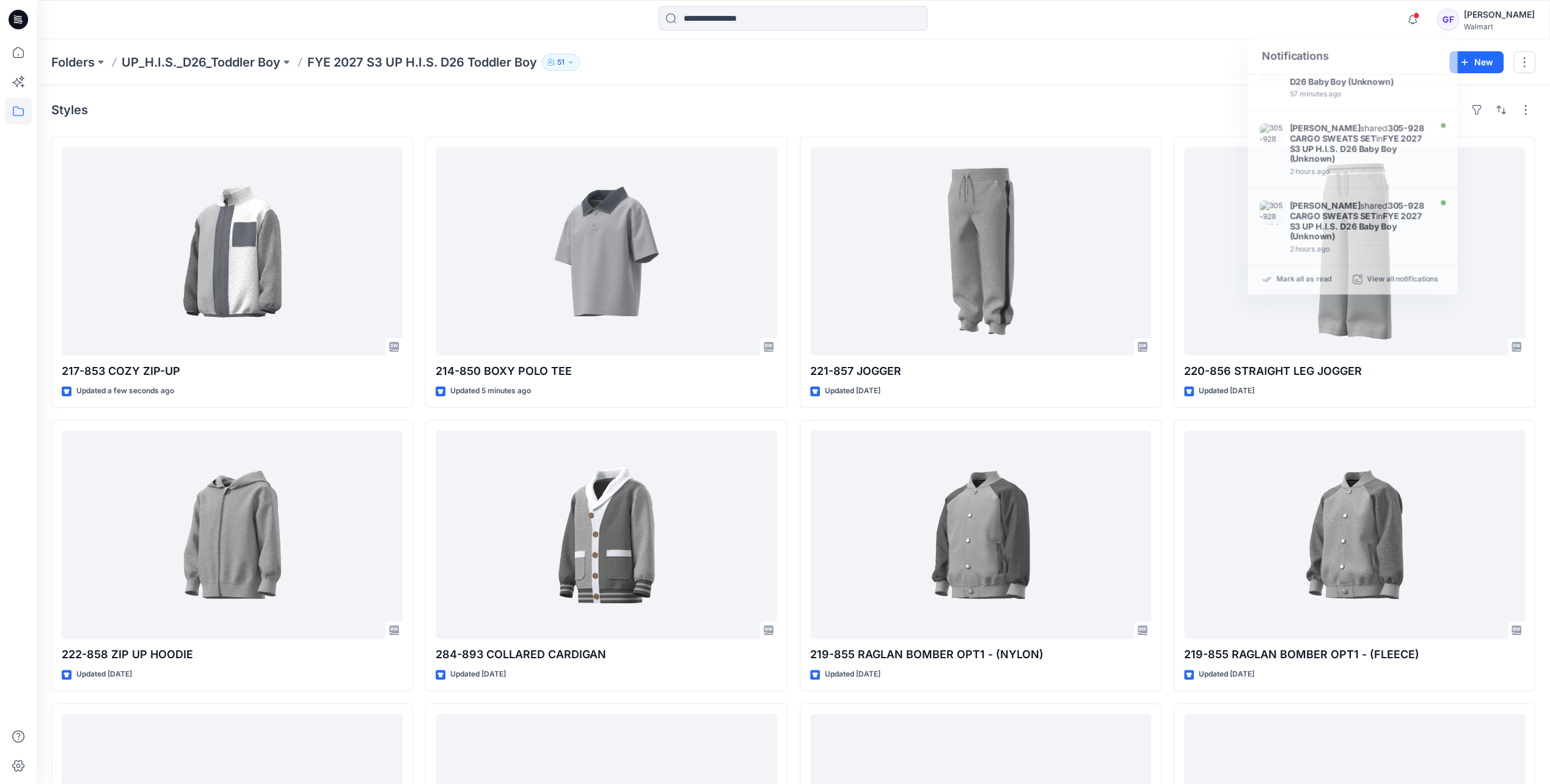
click at [1101, 88] on div "Styles 217-853 COZY ZIP-UP Updated a few seconds ago 222-858 ZIP UP HOODIE Upda…" at bounding box center [793, 559] width 1513 height 948
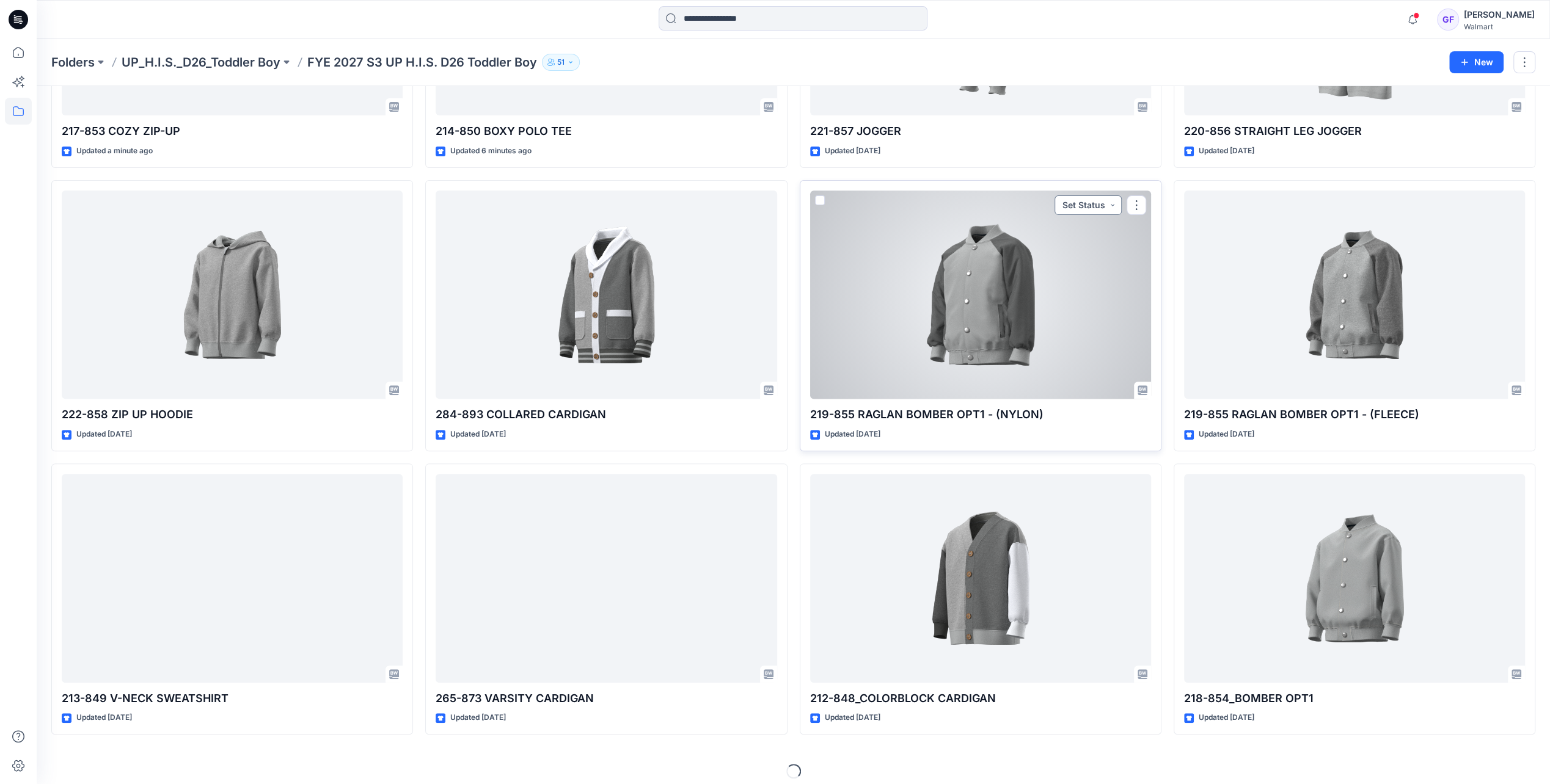
scroll to position [248, 0]
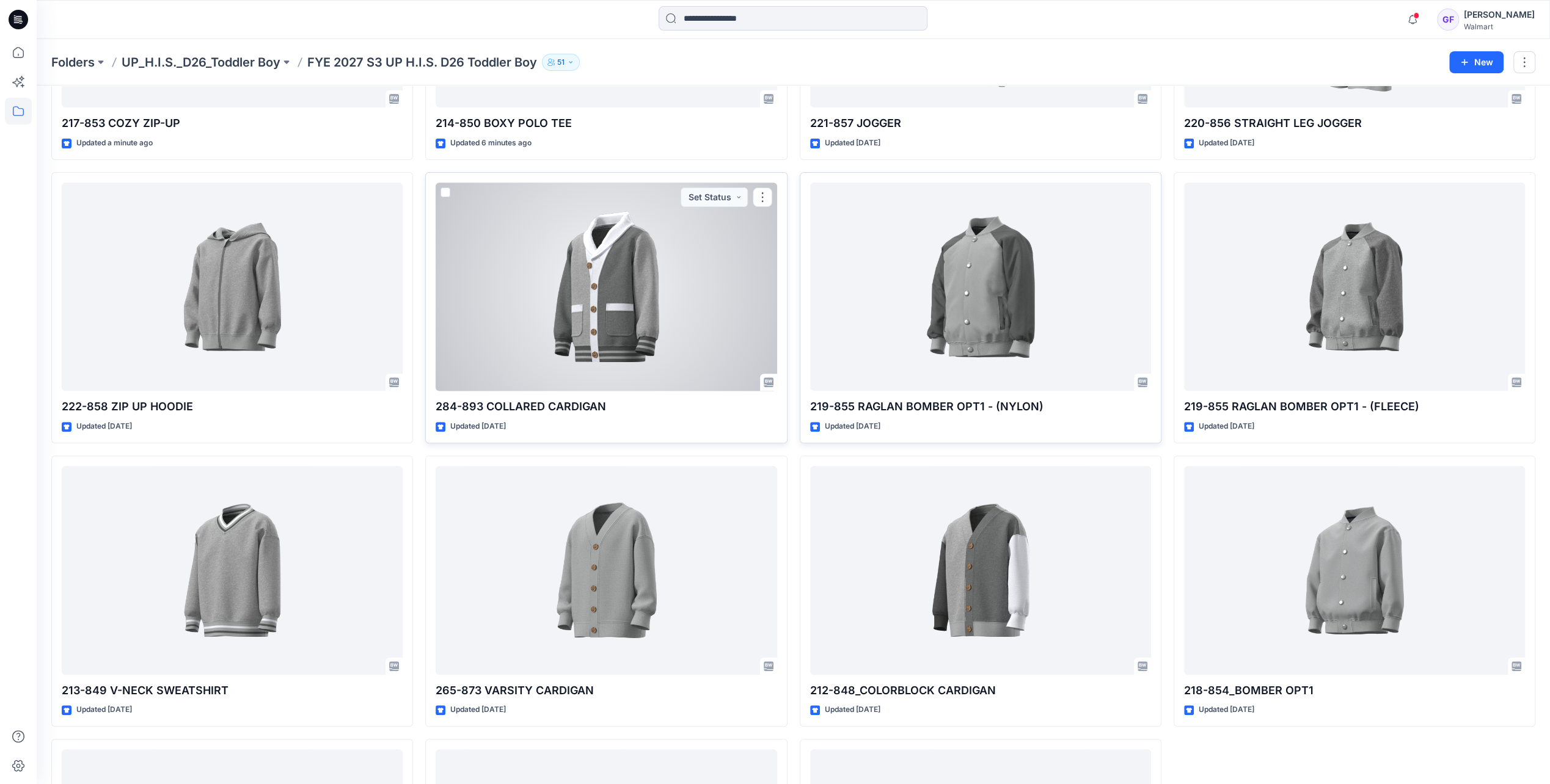
click at [601, 436] on div "284-893 COLLARED CARDIGAN Updated 3 days ago Set Status" at bounding box center [606, 307] width 362 height 271
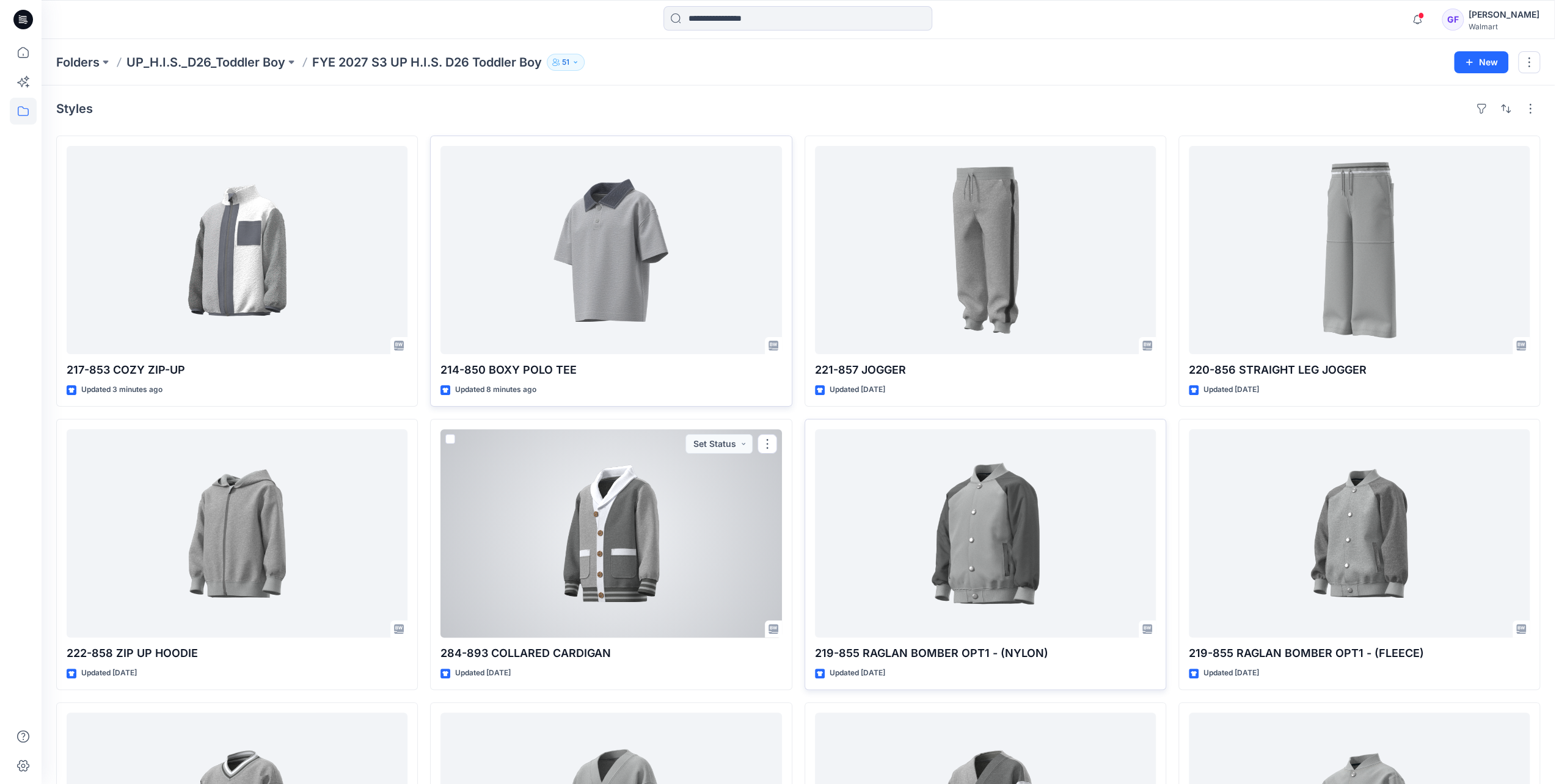
scroll to position [0, 0]
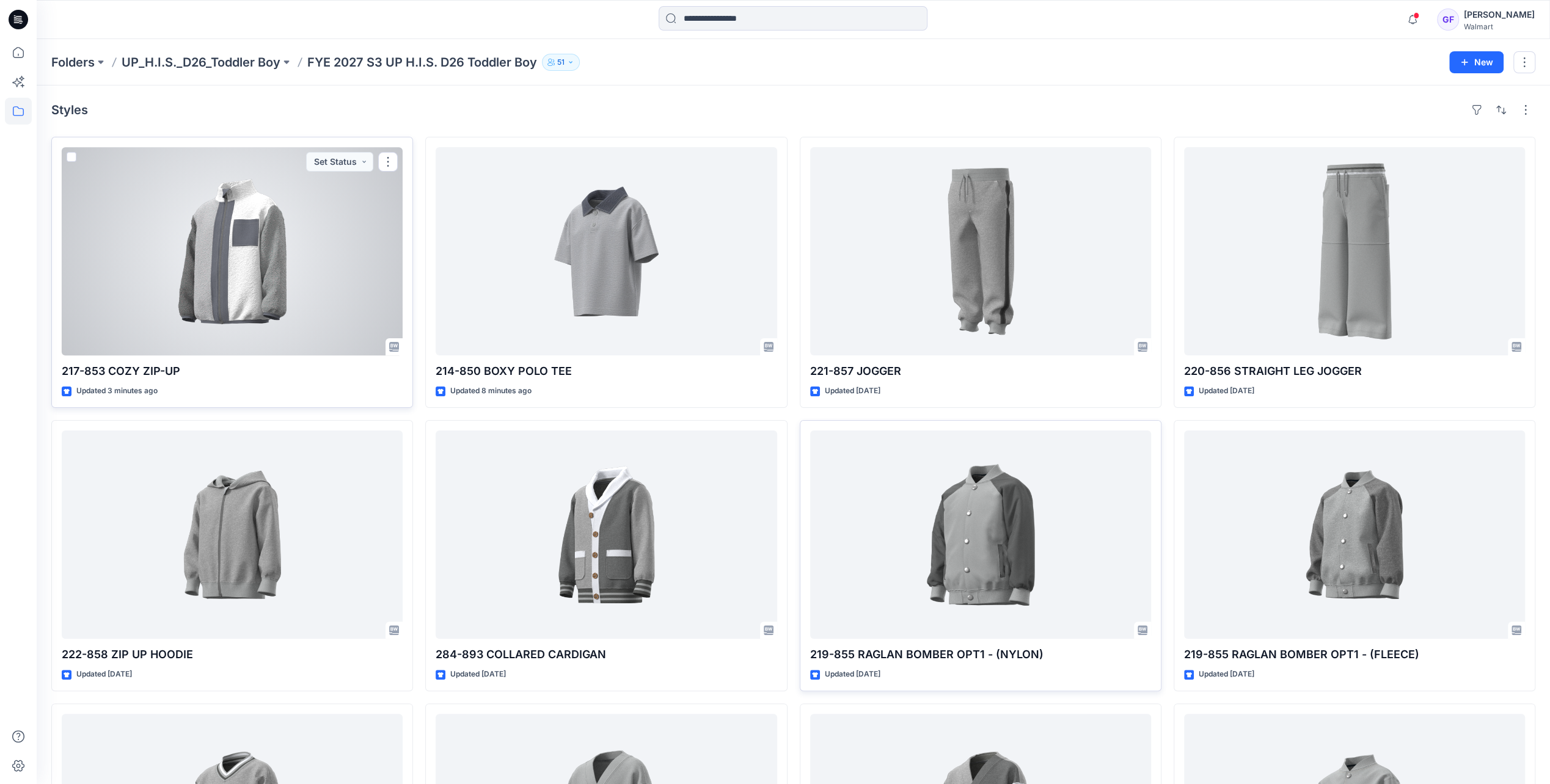
click at [243, 299] on div at bounding box center [232, 251] width 341 height 208
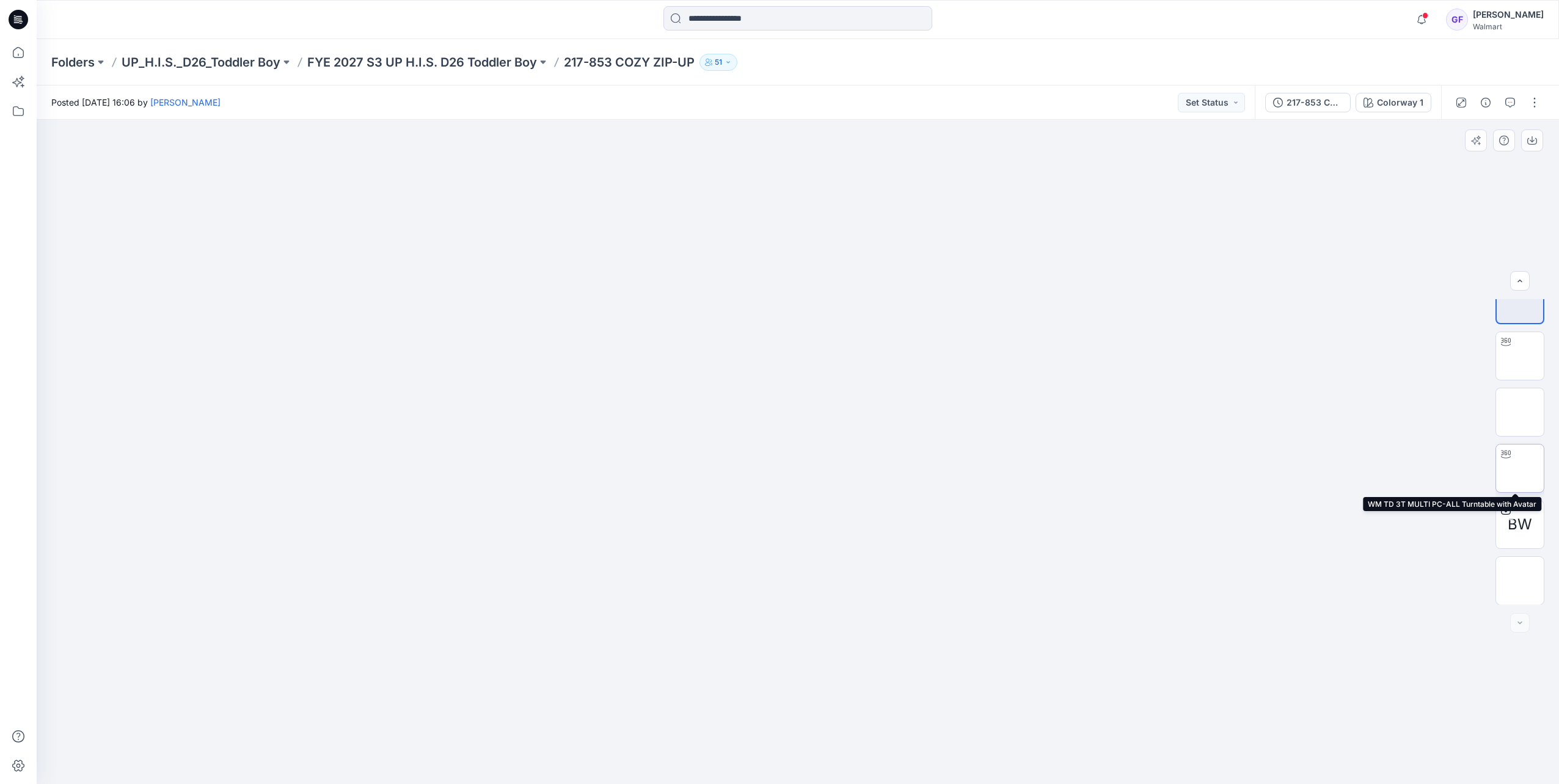
scroll to position [24, 0]
click at [482, 68] on p "FYE 2027 S3 UP H.I.S. D26 Toddler Boy" at bounding box center [422, 62] width 230 height 17
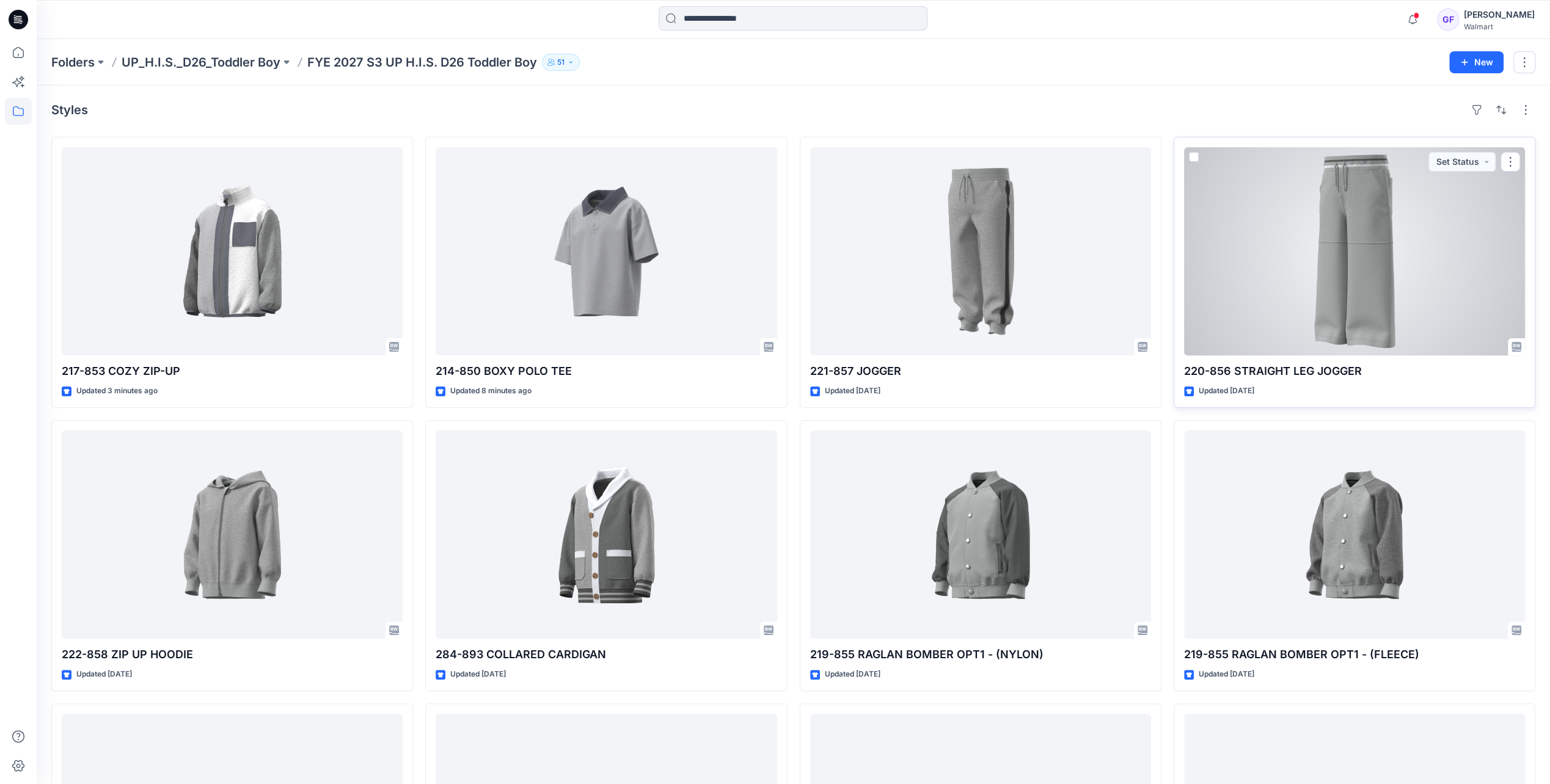
click at [1271, 307] on div at bounding box center [1354, 251] width 341 height 208
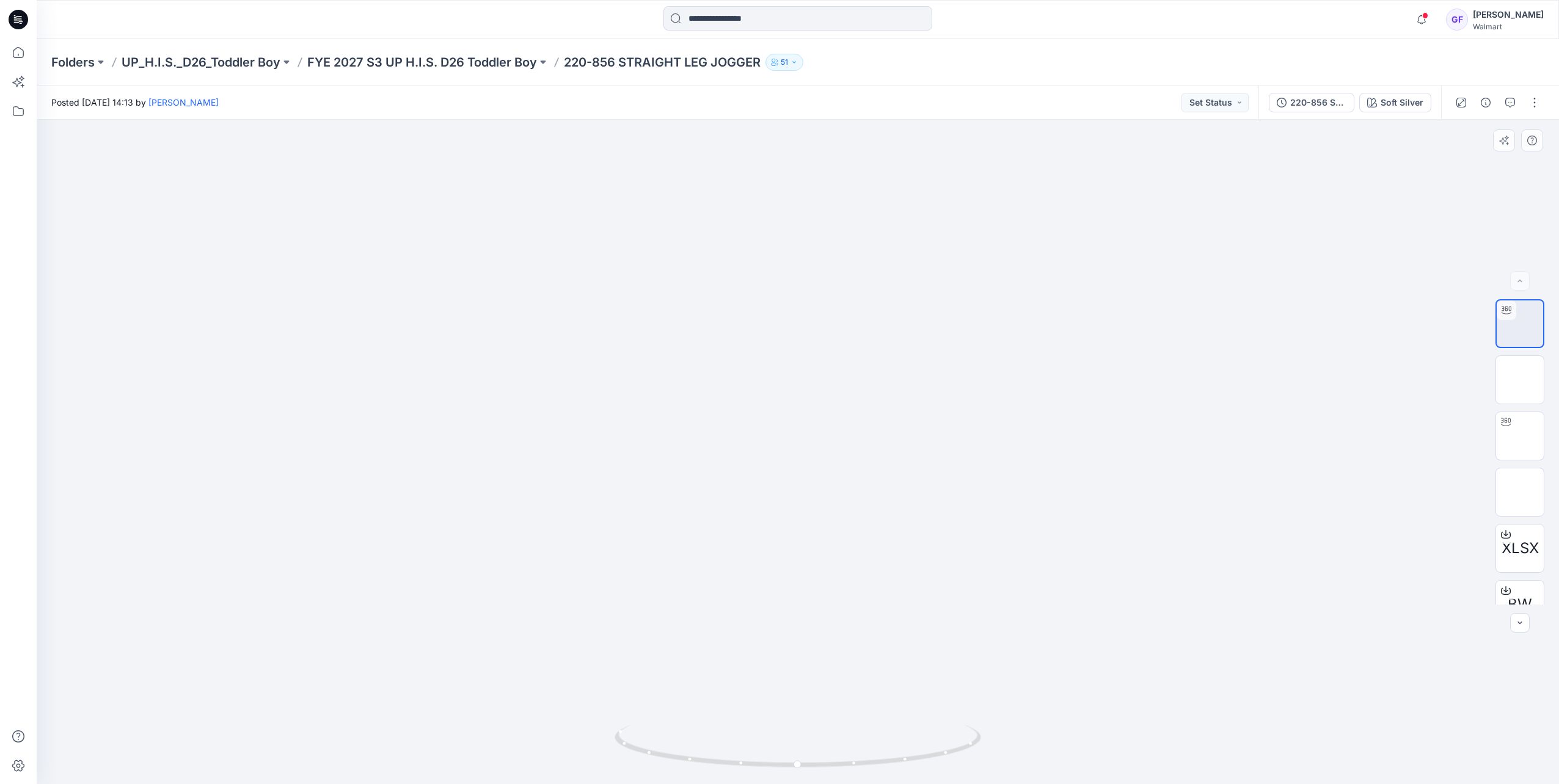
click at [1438, 226] on div at bounding box center [797, 452] width 1522 height 664
click at [1294, 21] on div "Notifications Your style 217-853 COZY ZIP-UP has been updated with 217-853 COZY…" at bounding box center [797, 20] width 1521 height 27
click at [1534, 108] on button "button" at bounding box center [1534, 102] width 19 height 19
click at [1458, 159] on p "Edit" at bounding box center [1456, 166] width 15 height 13
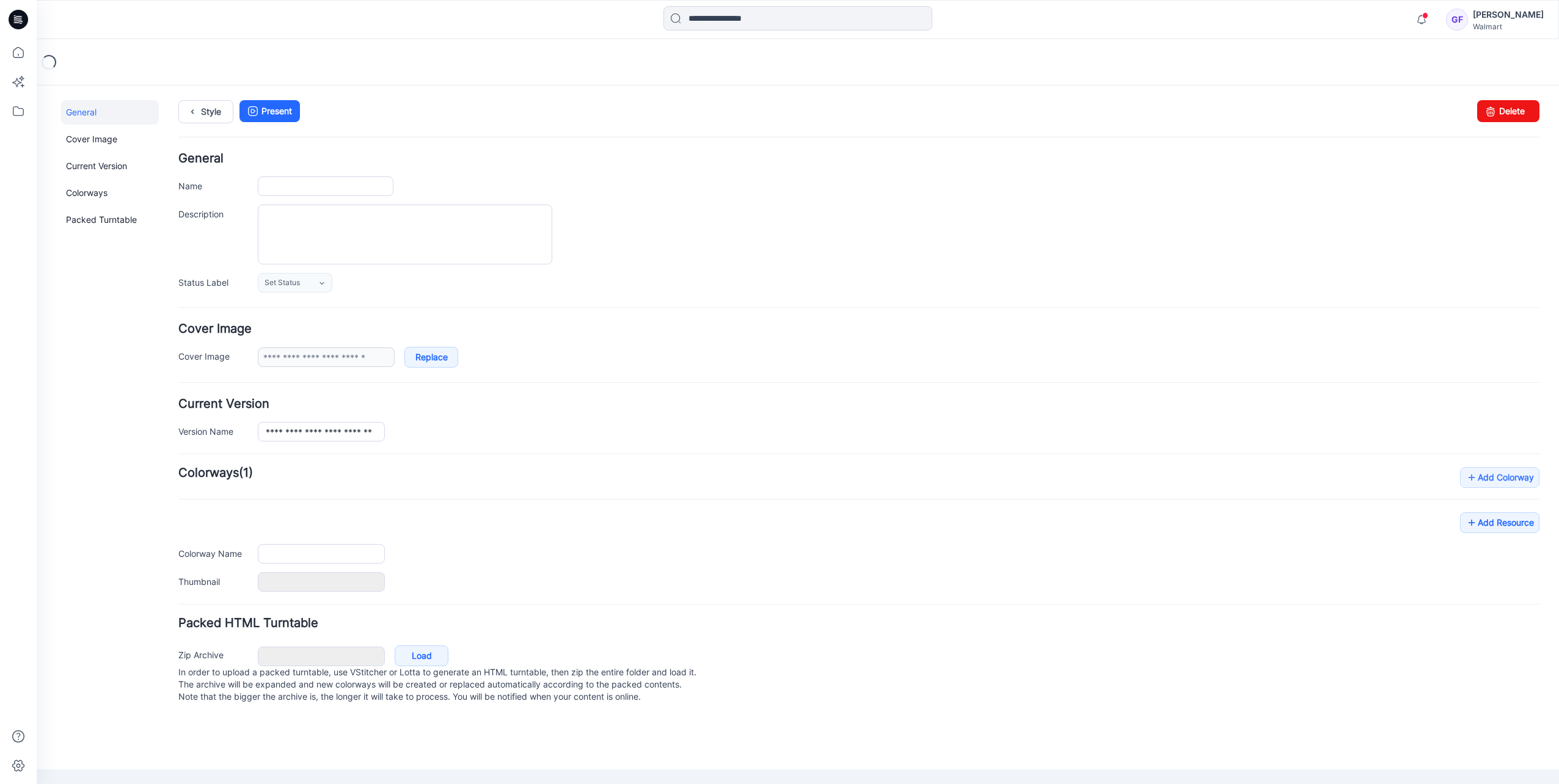
type input "**********"
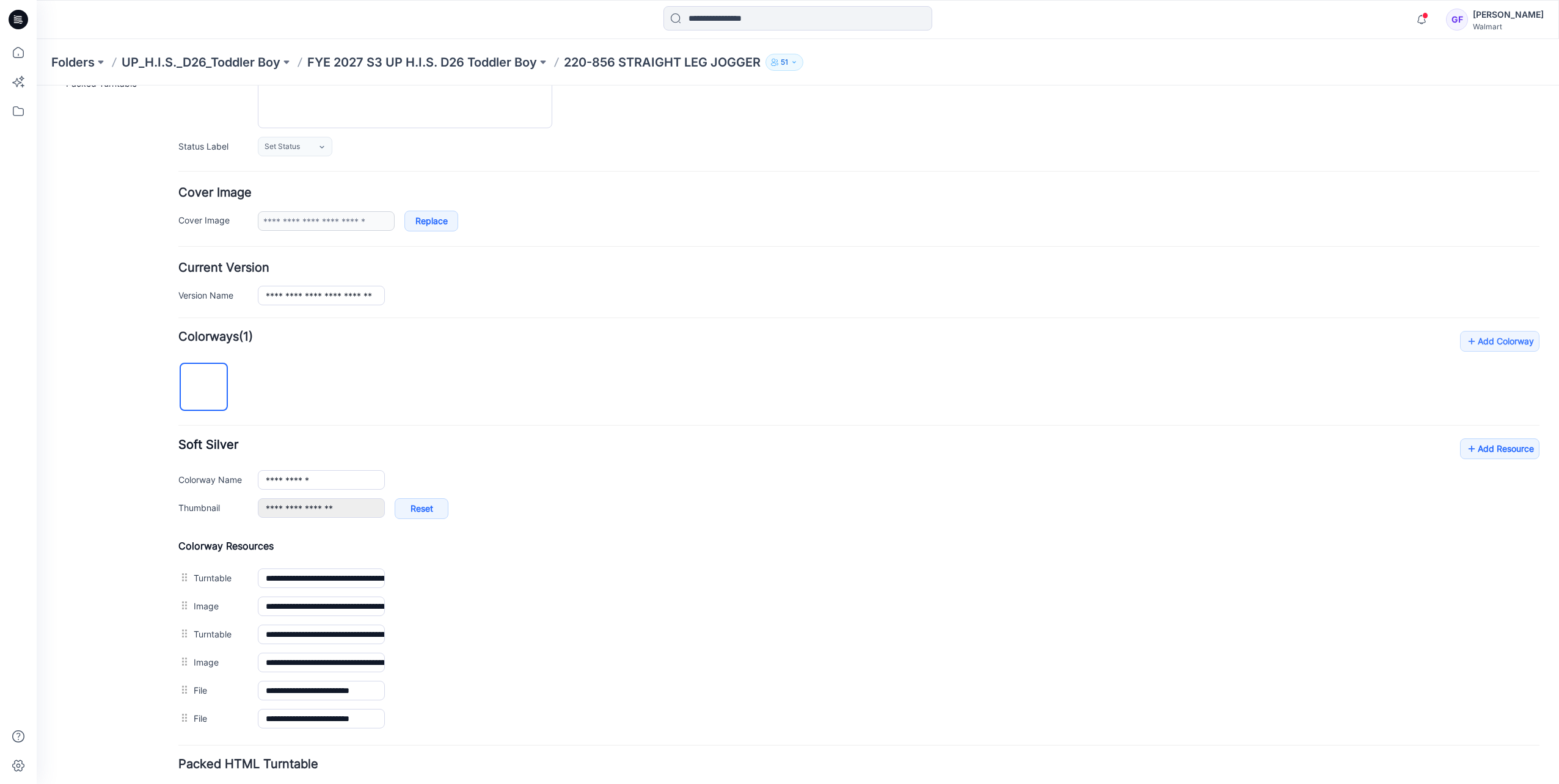
scroll to position [219, 0]
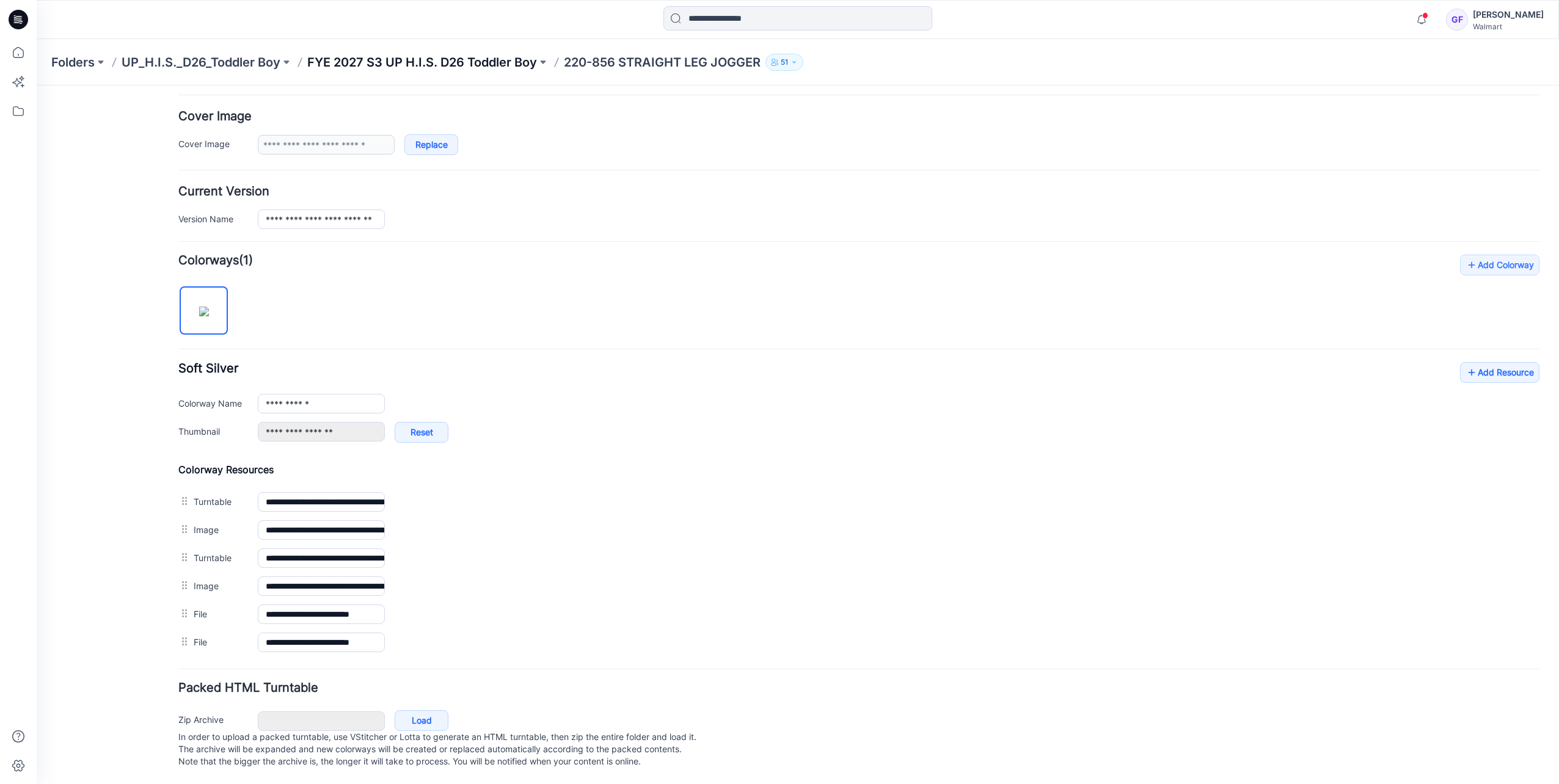
click at [471, 63] on p "FYE 2027 S3 UP H.I.S. D26 Toddler Boy" at bounding box center [422, 62] width 230 height 17
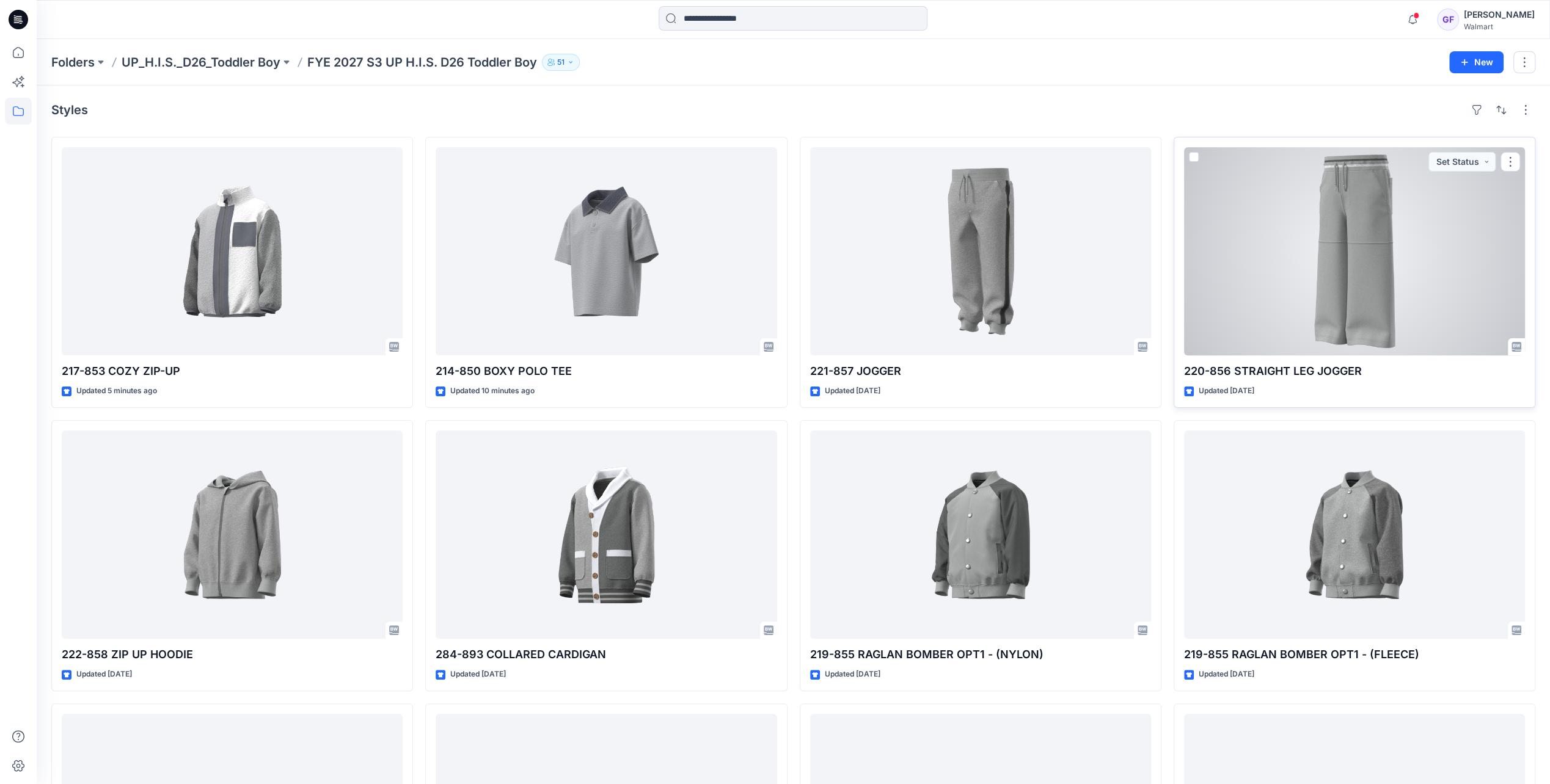
click at [1290, 260] on div at bounding box center [1354, 251] width 341 height 208
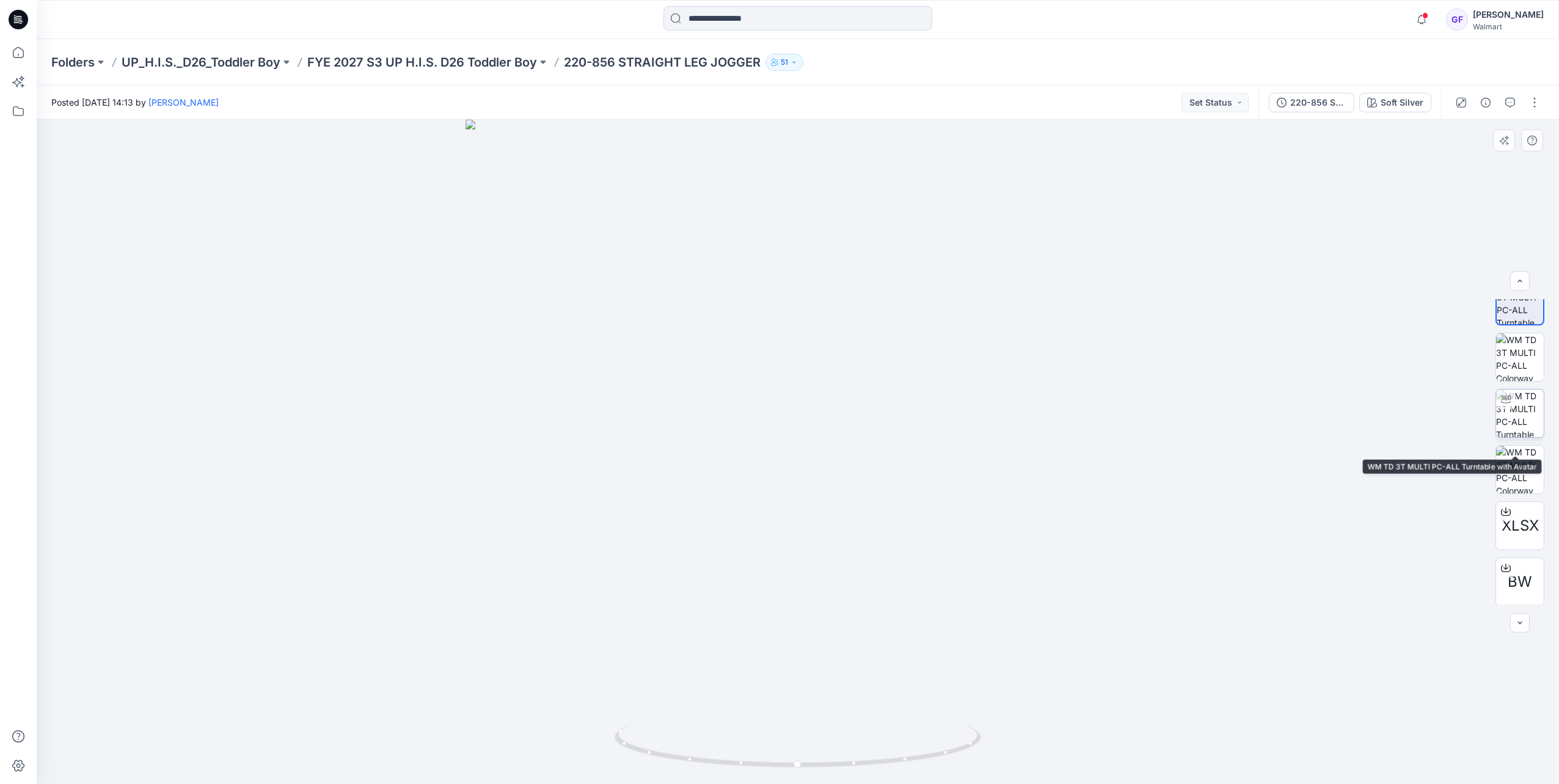
scroll to position [24, 0]
click at [1535, 106] on button "button" at bounding box center [1534, 102] width 19 height 19
click at [1475, 161] on button "Edit" at bounding box center [1483, 166] width 113 height 23
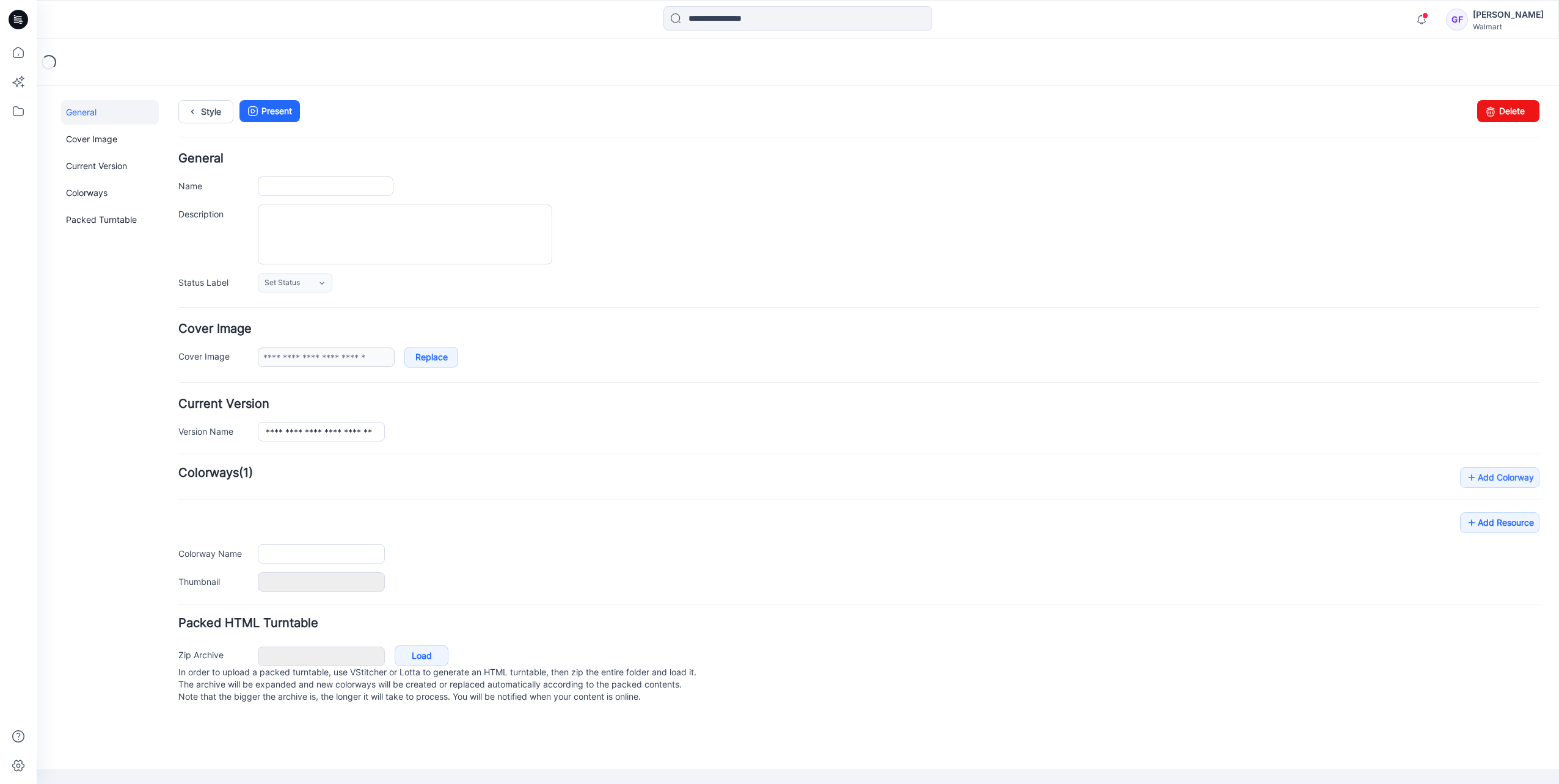
type input "**********"
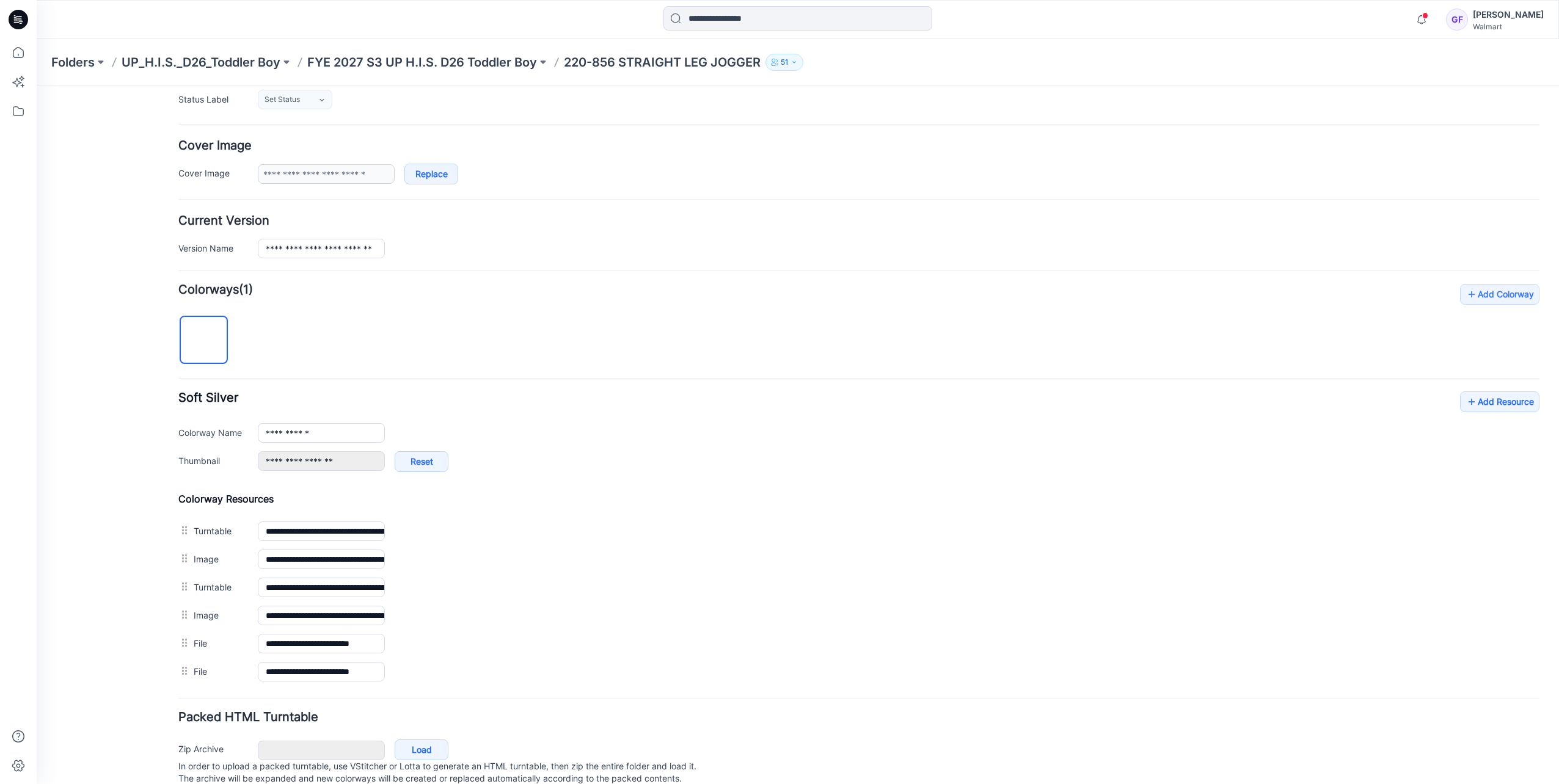
scroll to position [219, 0]
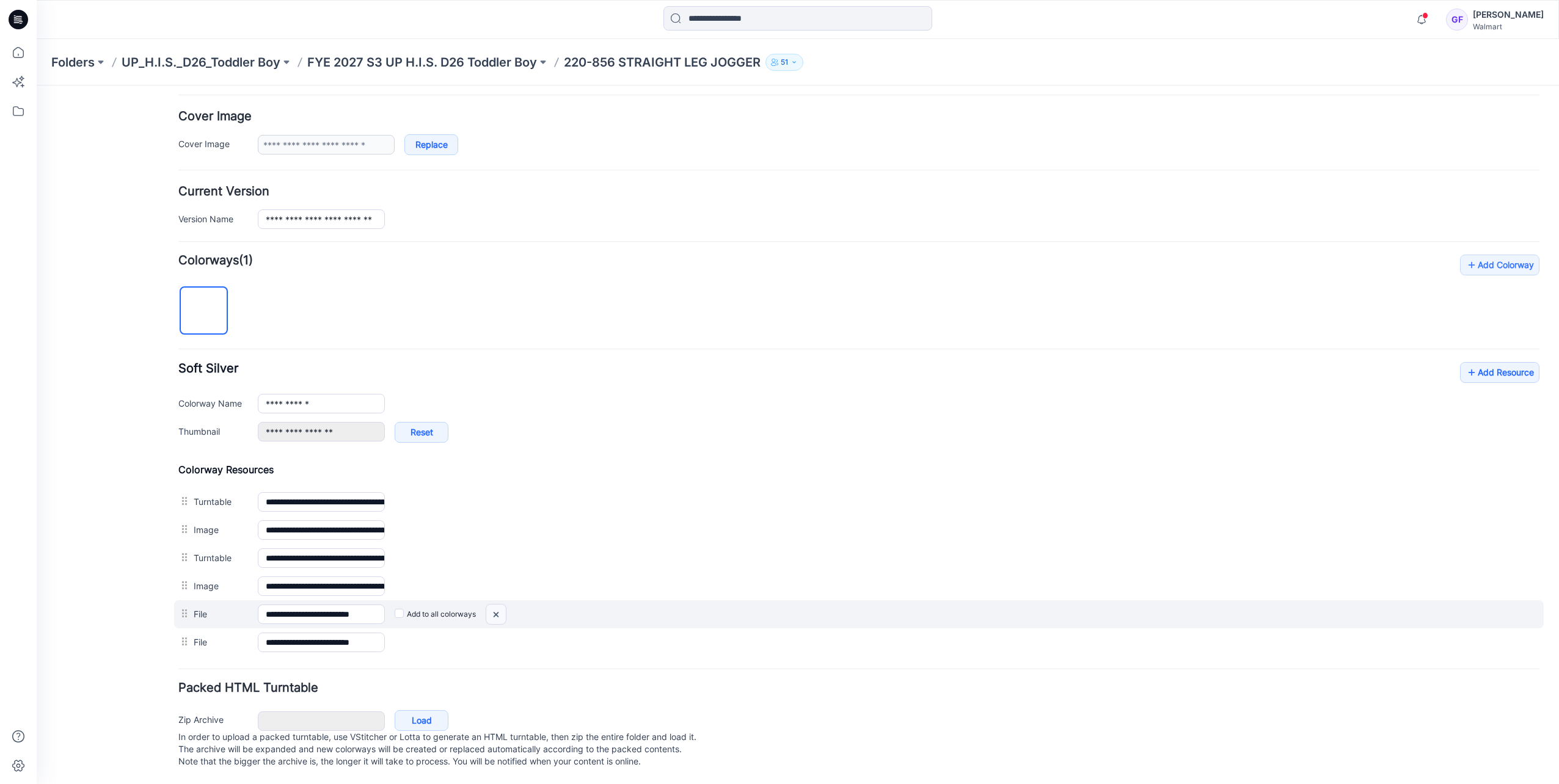
click at [494, 605] on img at bounding box center [495, 615] width 19 height 20
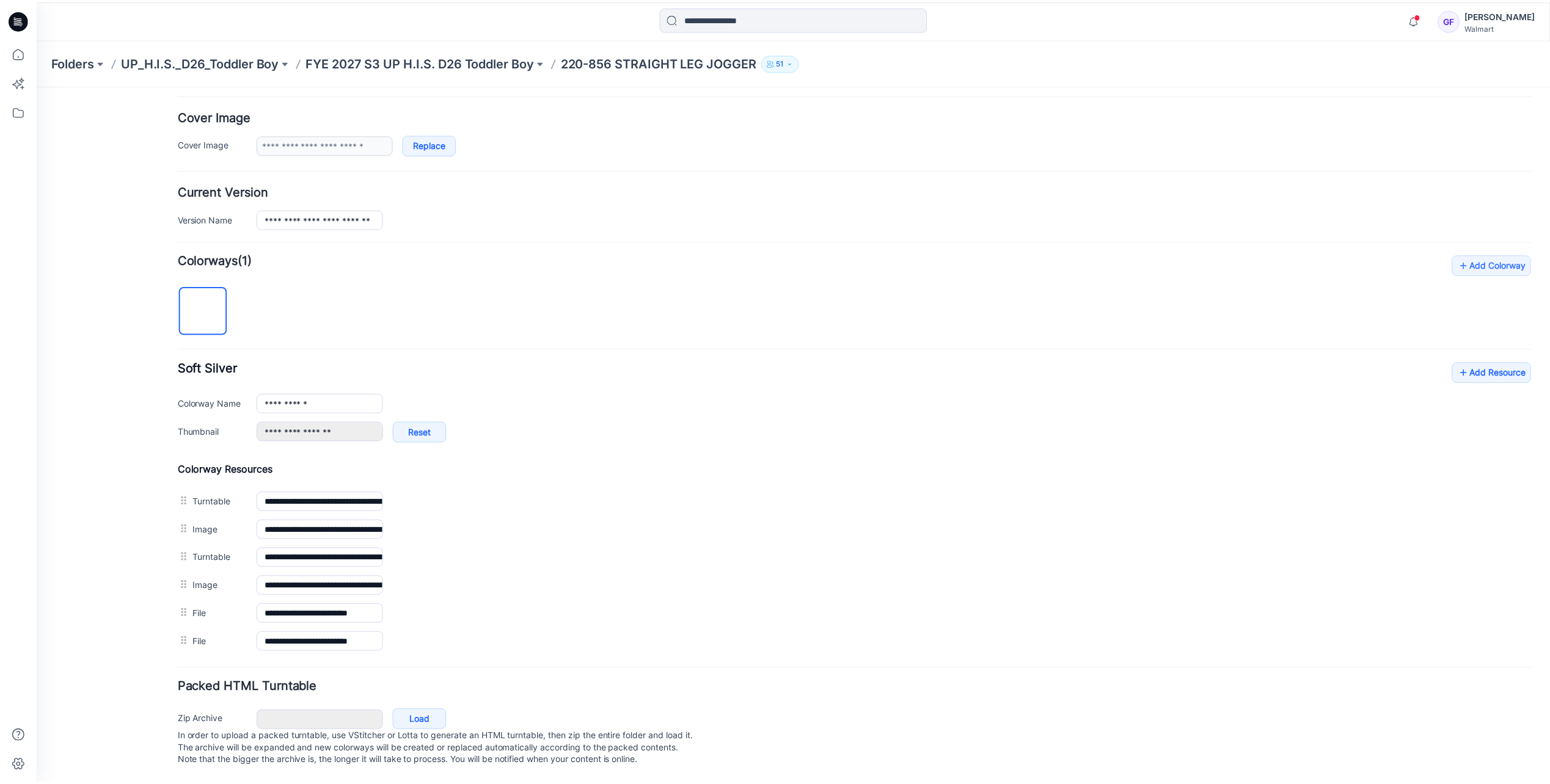
scroll to position [192, 0]
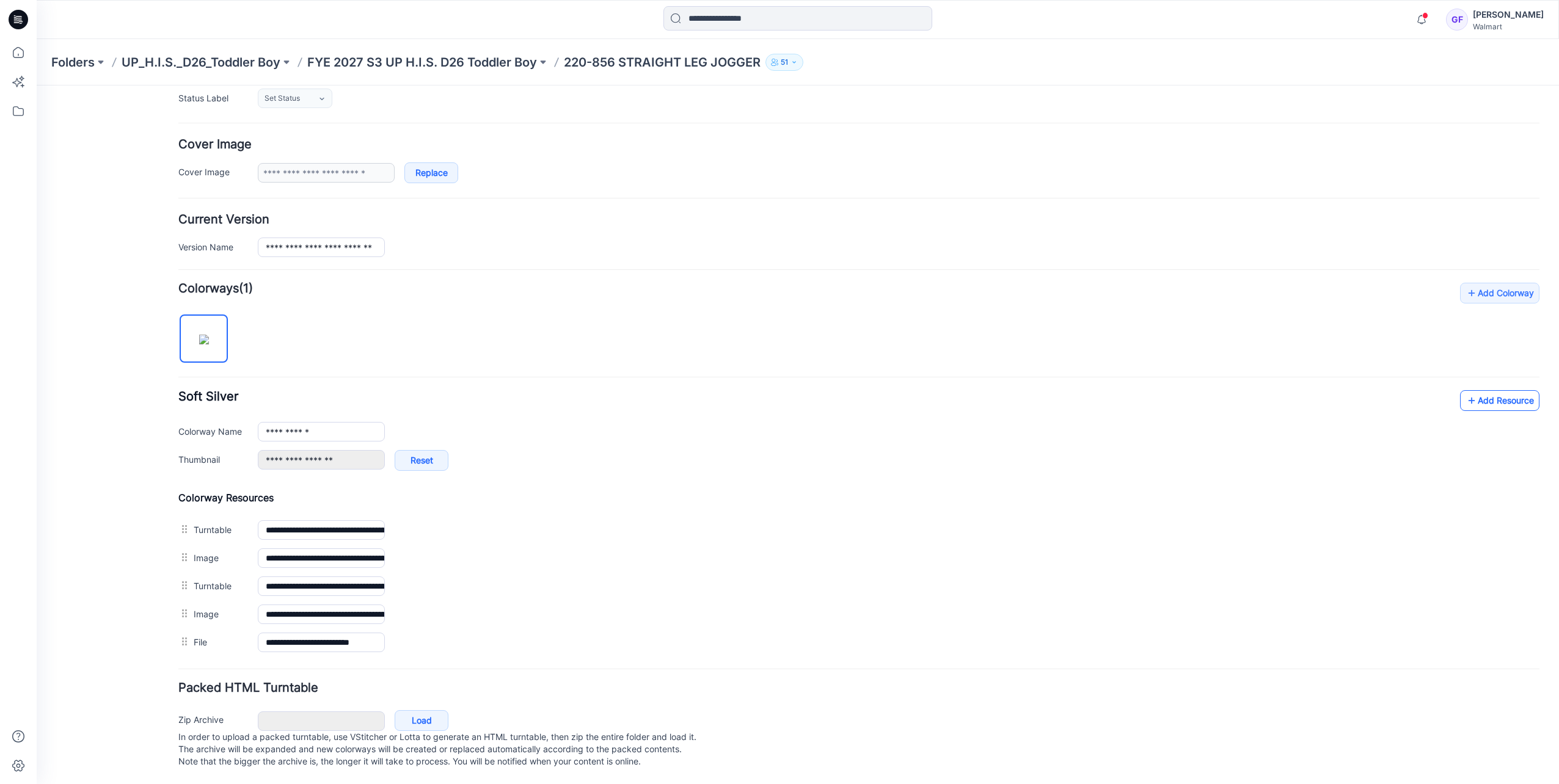
click at [1467, 392] on icon at bounding box center [1471, 400] width 12 height 19
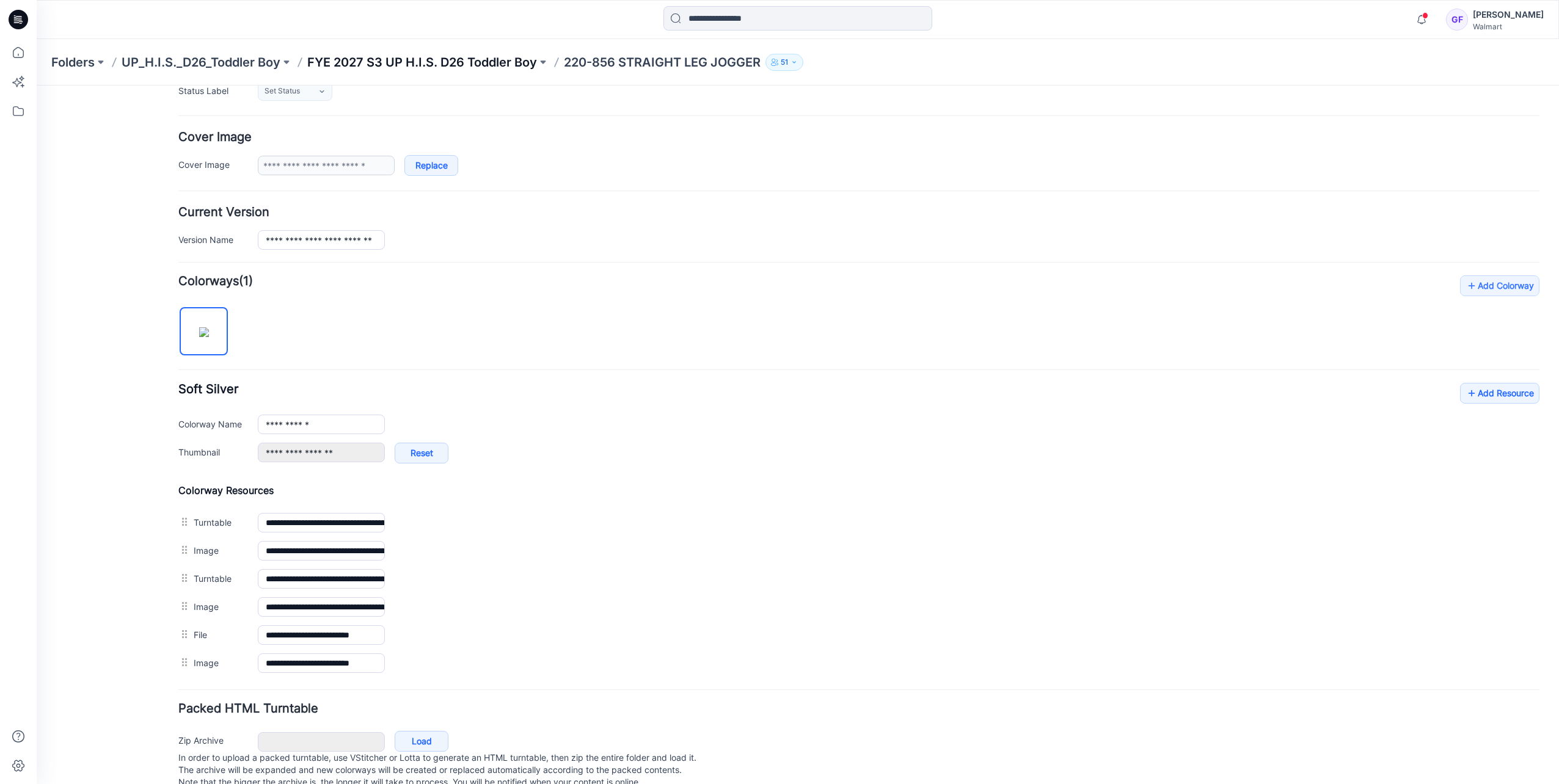
click at [410, 65] on p "FYE 2027 S3 UP H.I.S. D26 Toddler Boy" at bounding box center [422, 62] width 230 height 17
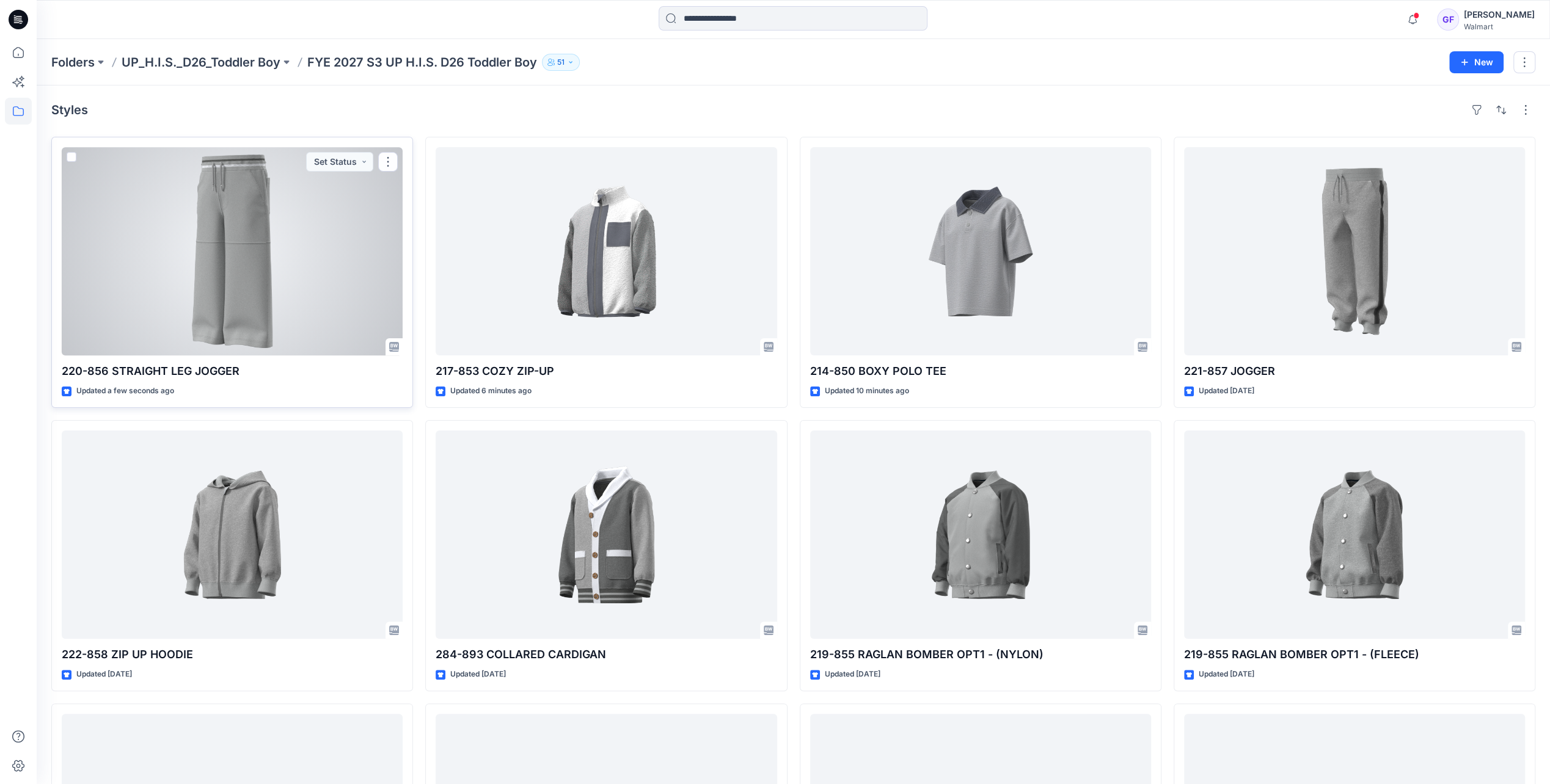
click at [235, 287] on div at bounding box center [232, 251] width 341 height 208
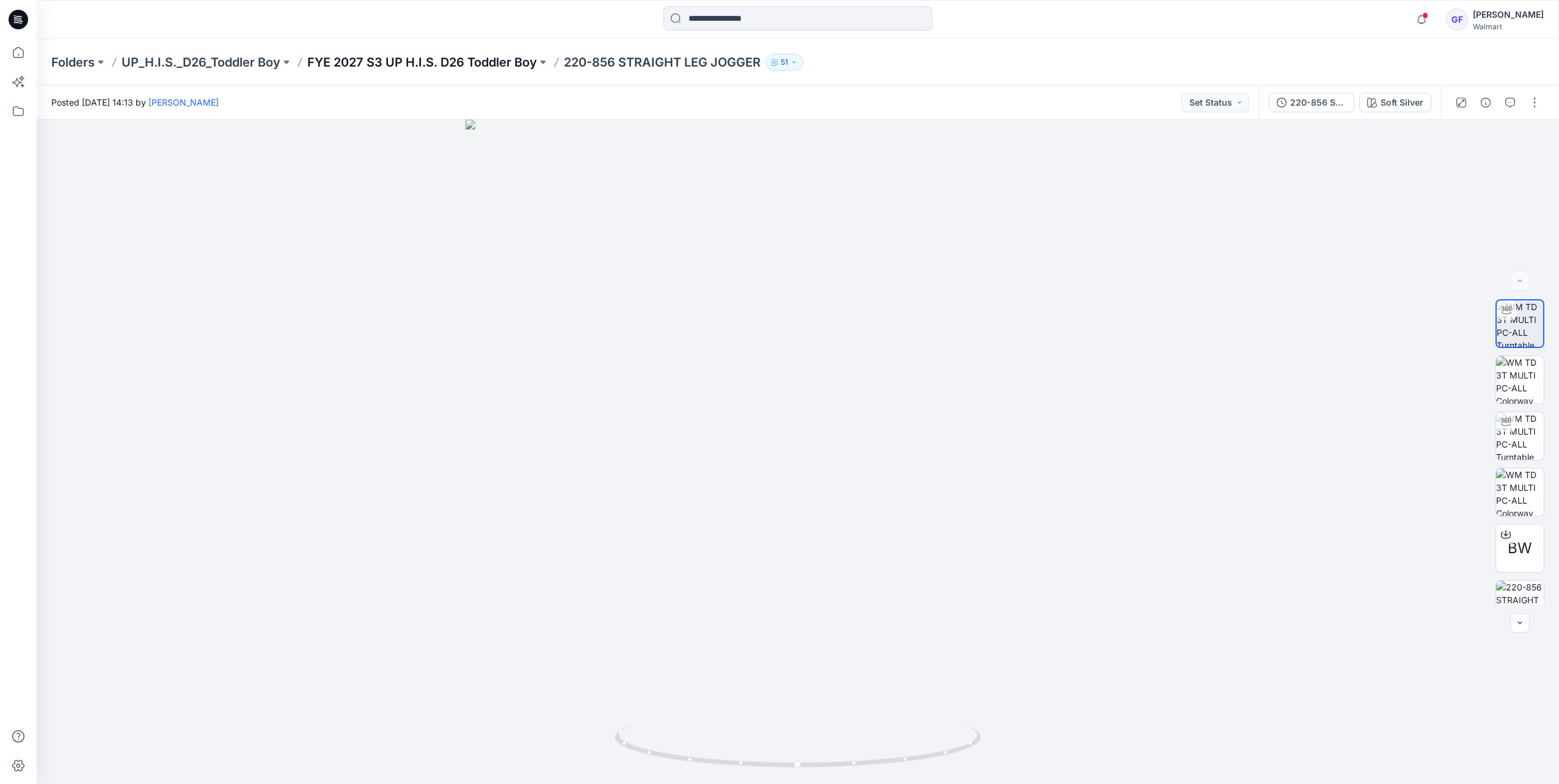
click at [510, 59] on p "FYE 2027 S3 UP H.I.S. D26 Toddler Boy" at bounding box center [422, 62] width 230 height 17
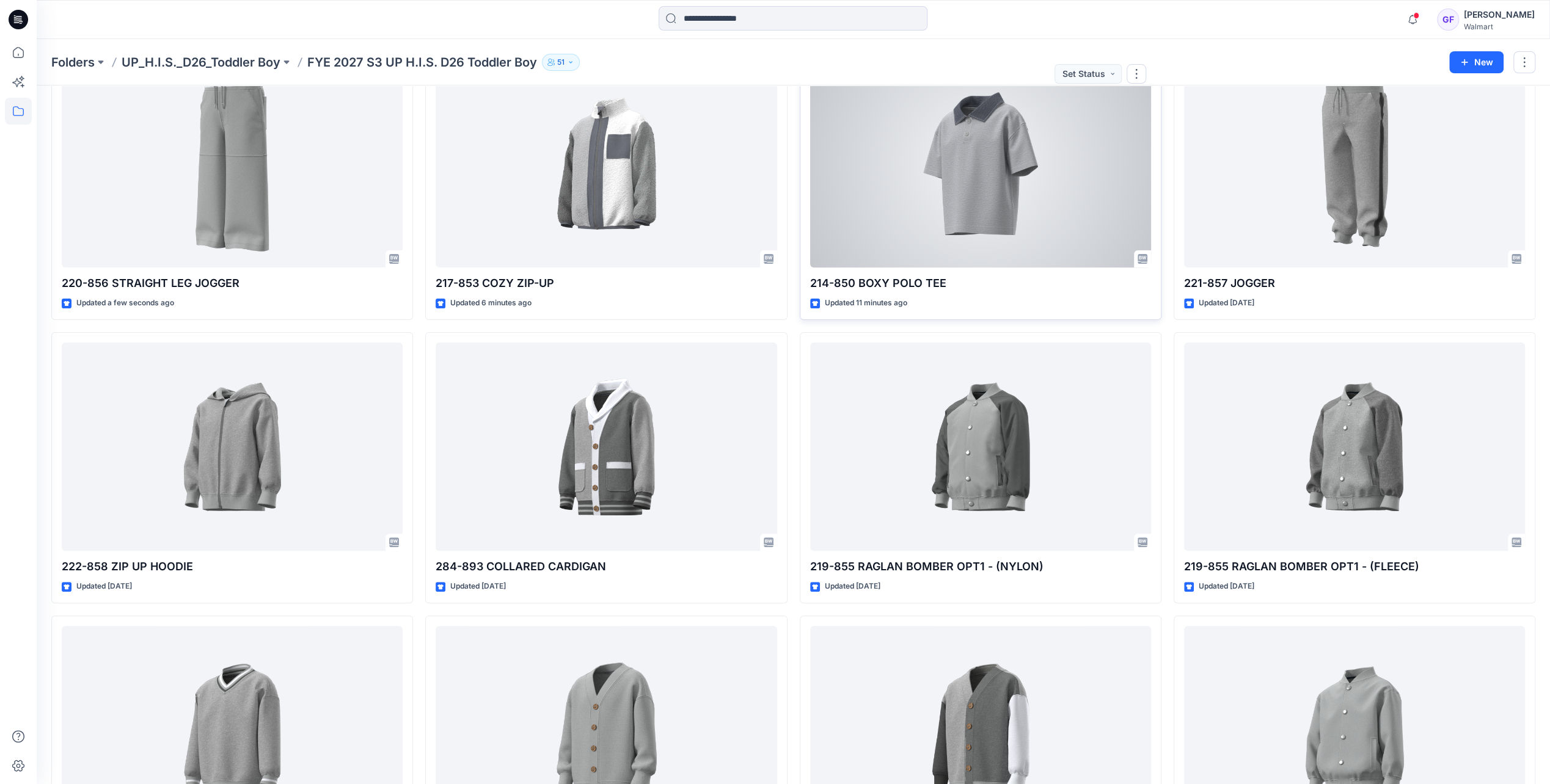
scroll to position [122, 0]
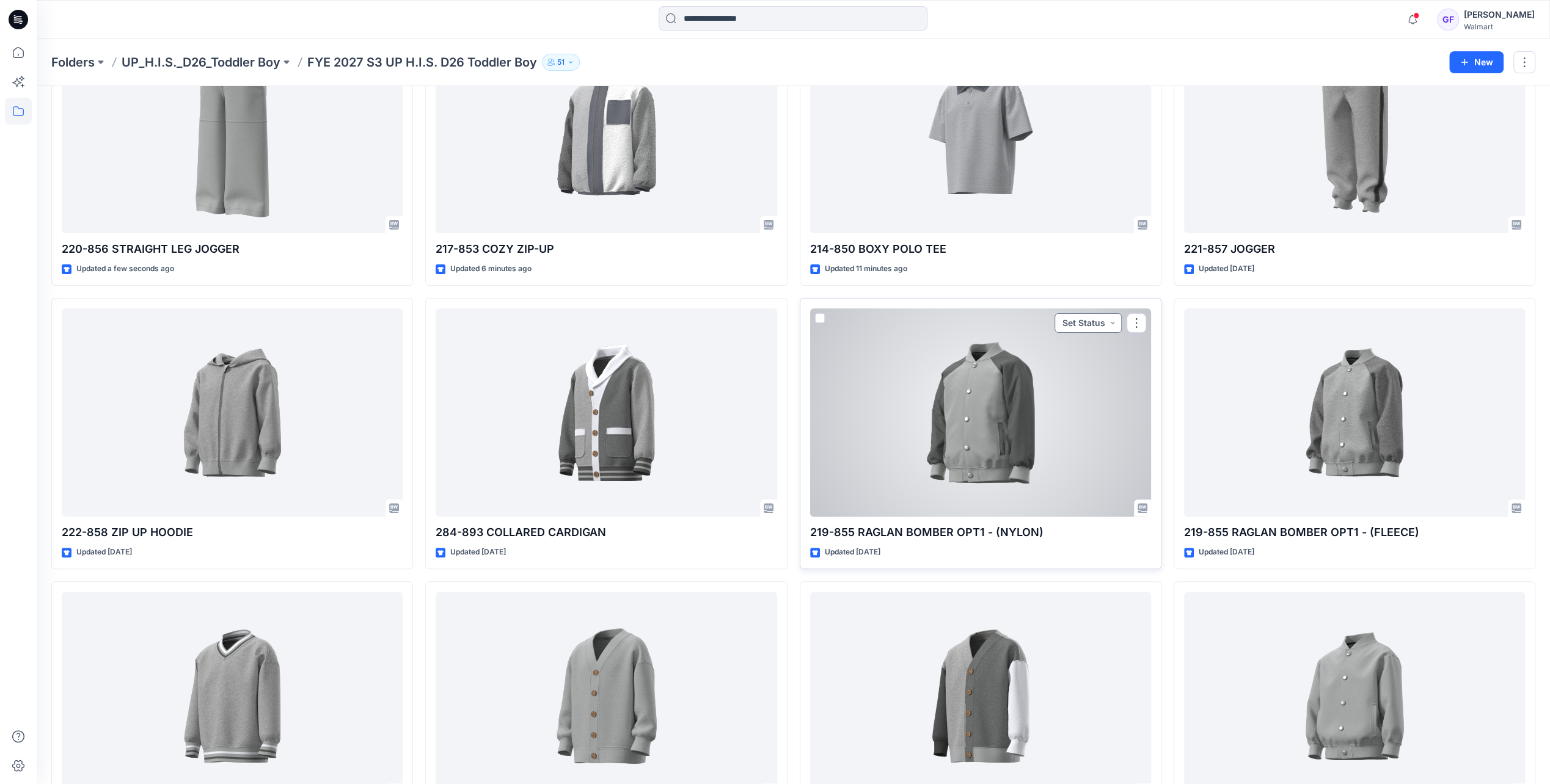
click at [1111, 321] on button "Set Status" at bounding box center [1088, 322] width 67 height 19
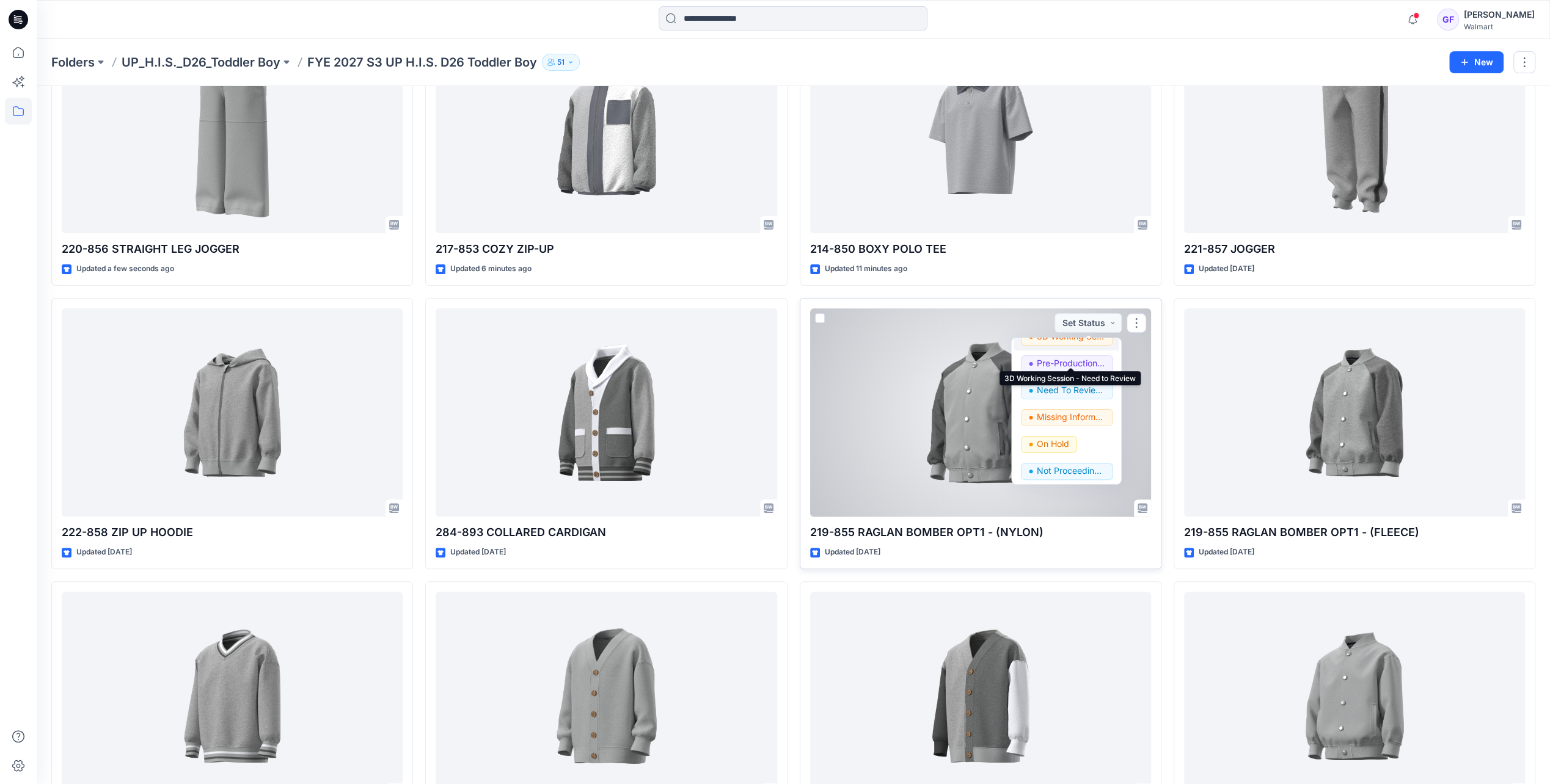
scroll to position [154, 0]
click at [1053, 469] on p "Not Proceeding / Dropped" at bounding box center [1070, 468] width 69 height 16
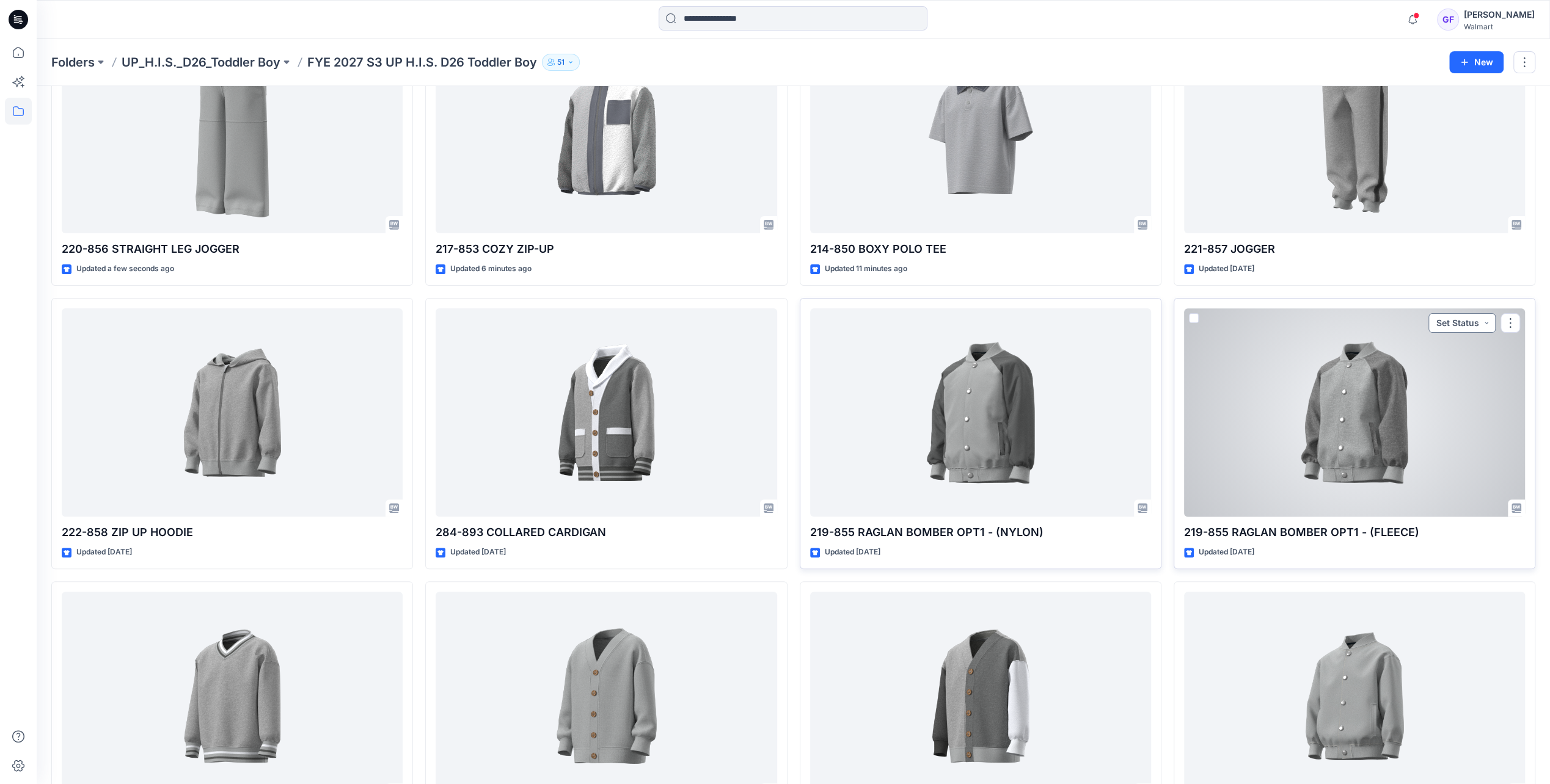
click at [1486, 321] on button "Set Status" at bounding box center [1462, 322] width 67 height 19
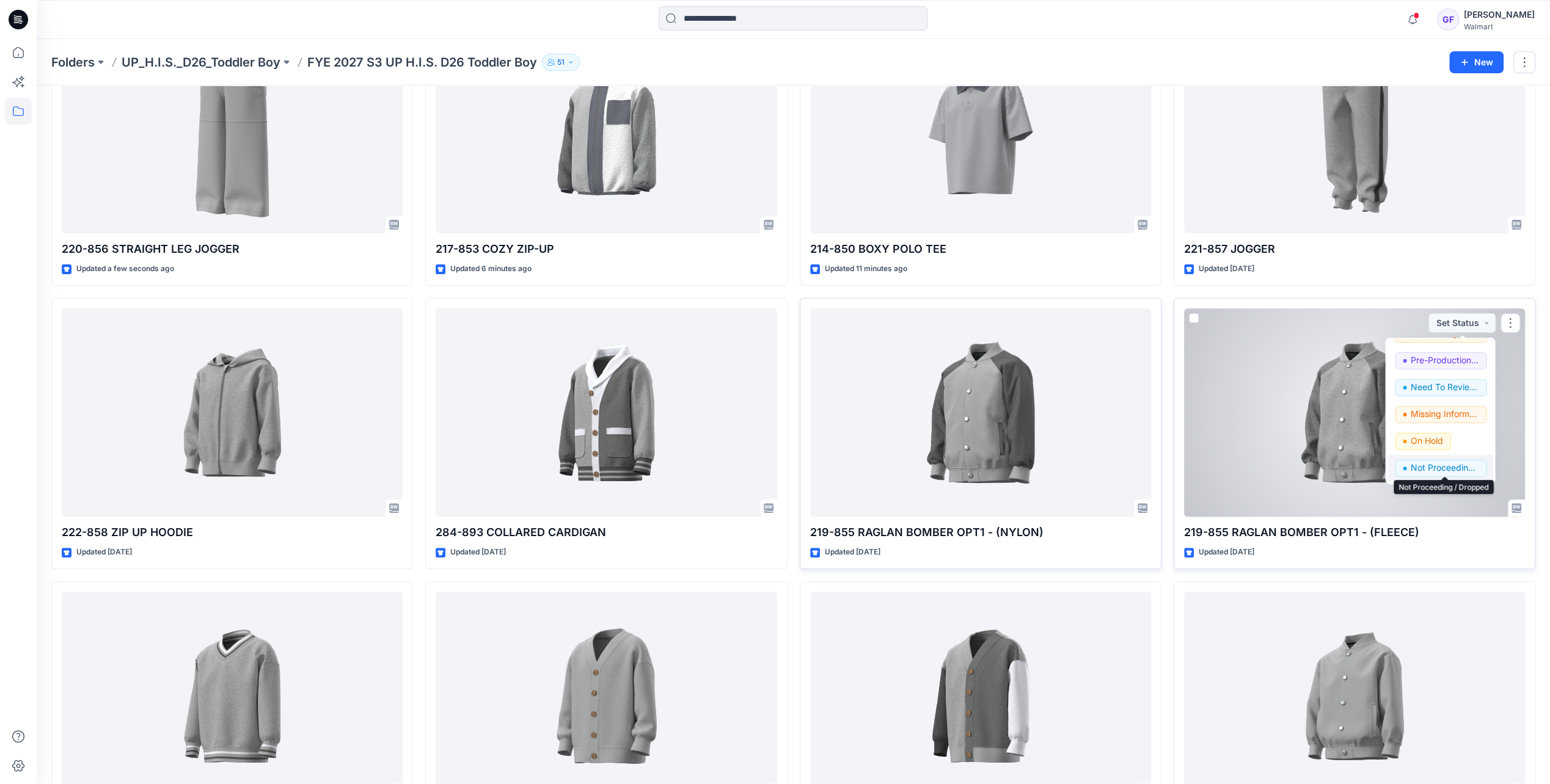
click at [1429, 467] on p "Not Proceeding / Dropped" at bounding box center [1444, 468] width 69 height 16
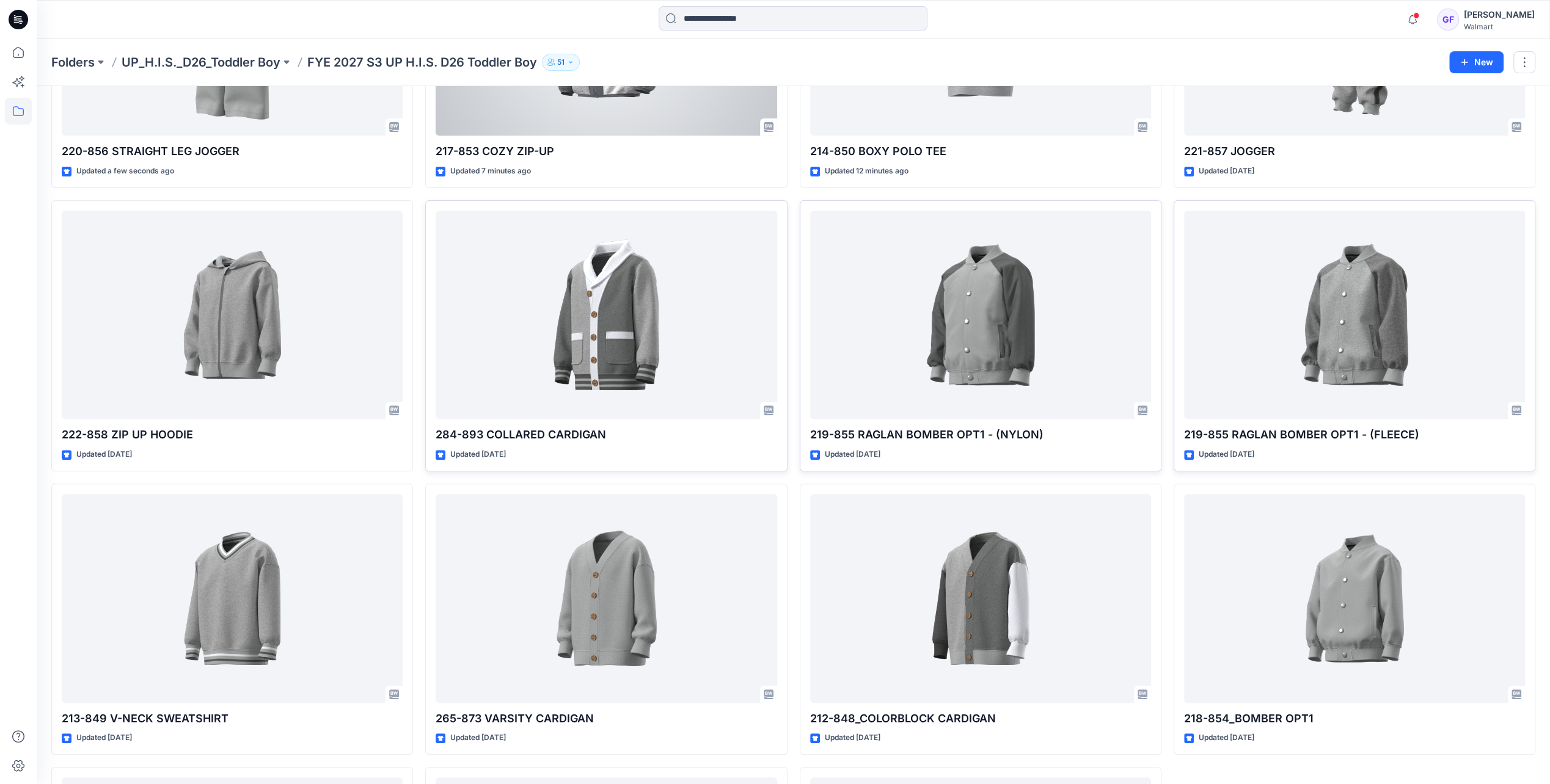
scroll to position [244, 0]
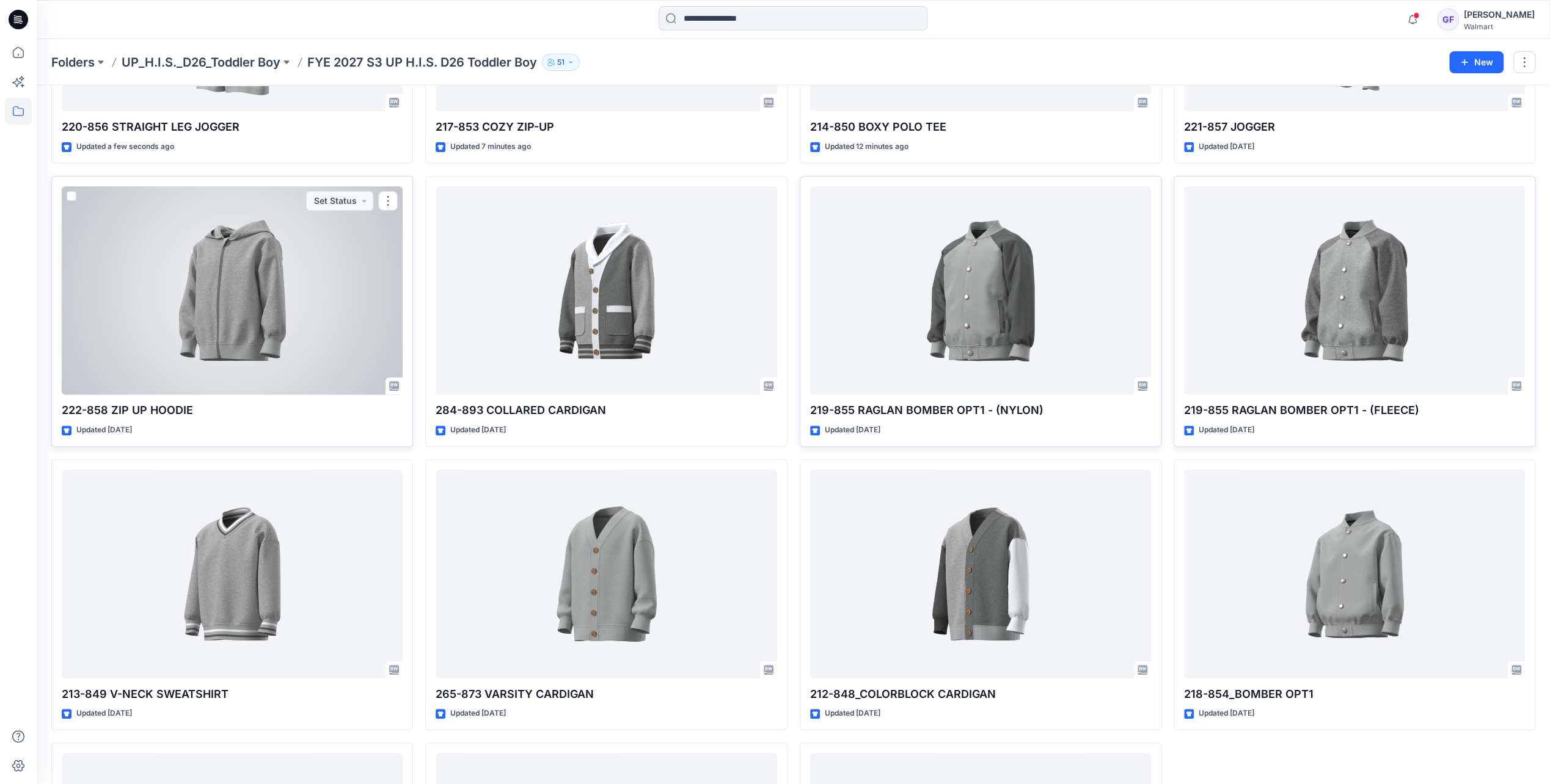
click at [253, 290] on div at bounding box center [232, 290] width 341 height 208
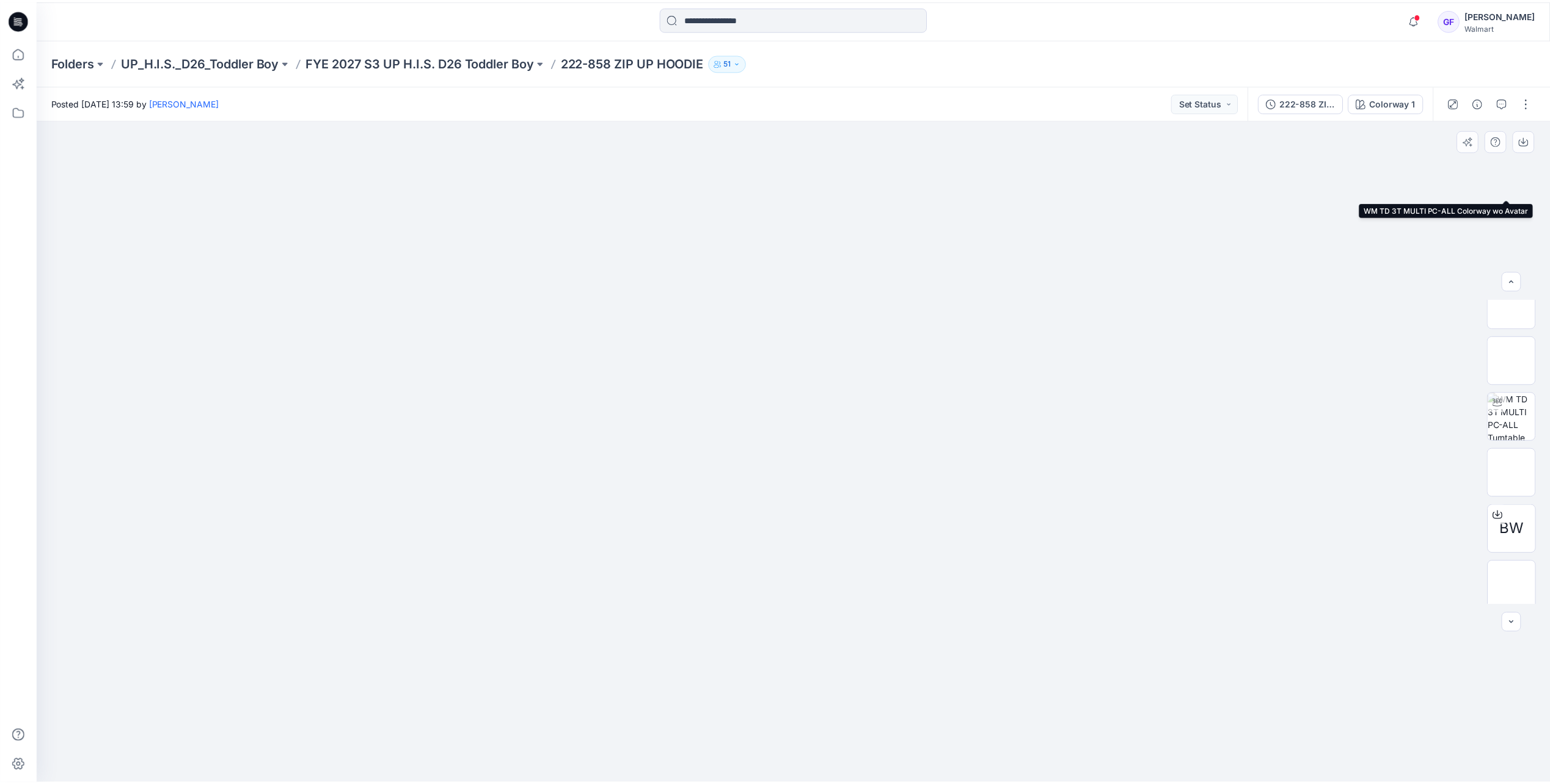
scroll to position [362, 0]
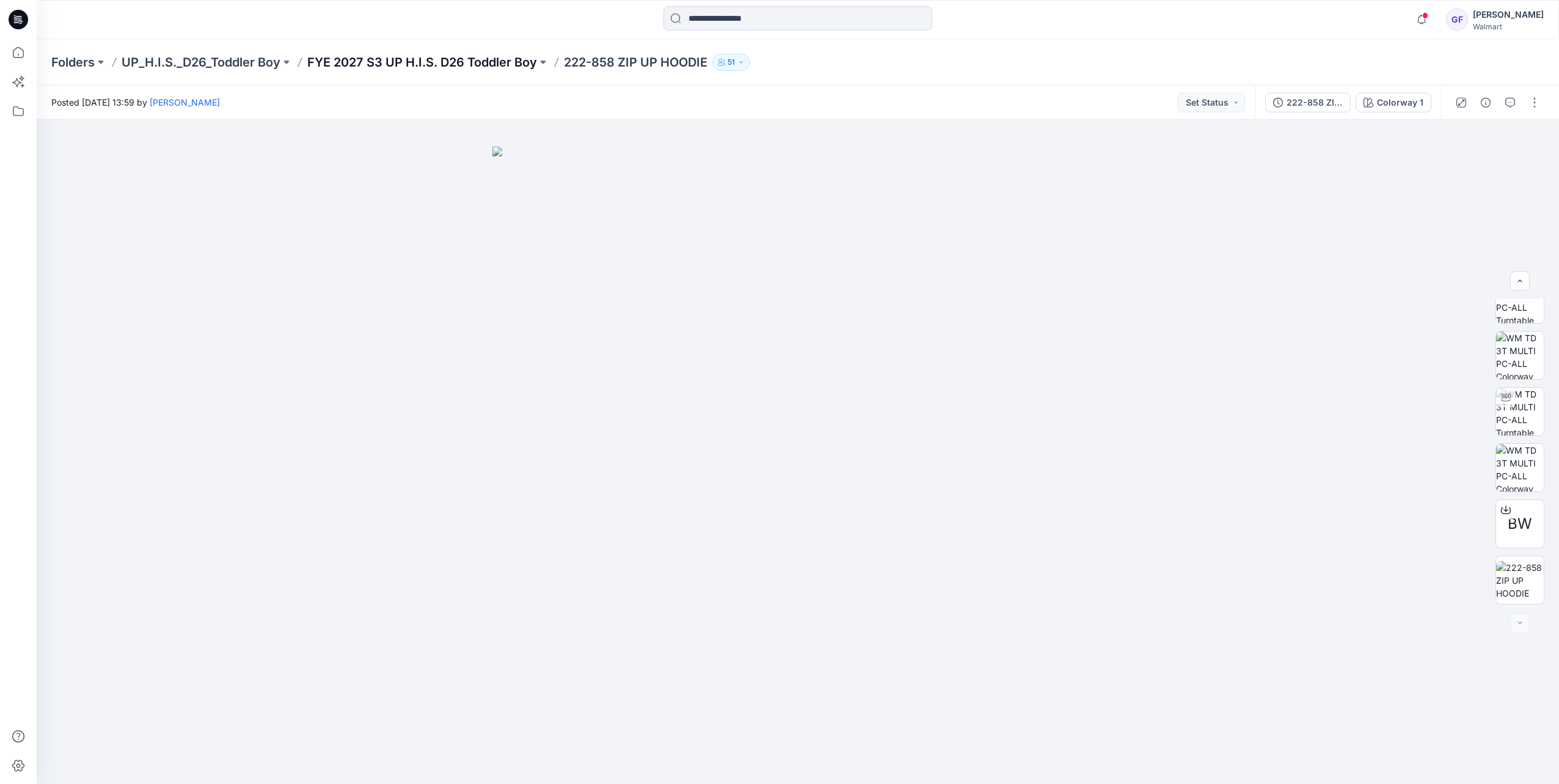
click at [413, 63] on p "FYE 2027 S3 UP H.I.S. D26 Toddler Boy" at bounding box center [422, 62] width 230 height 17
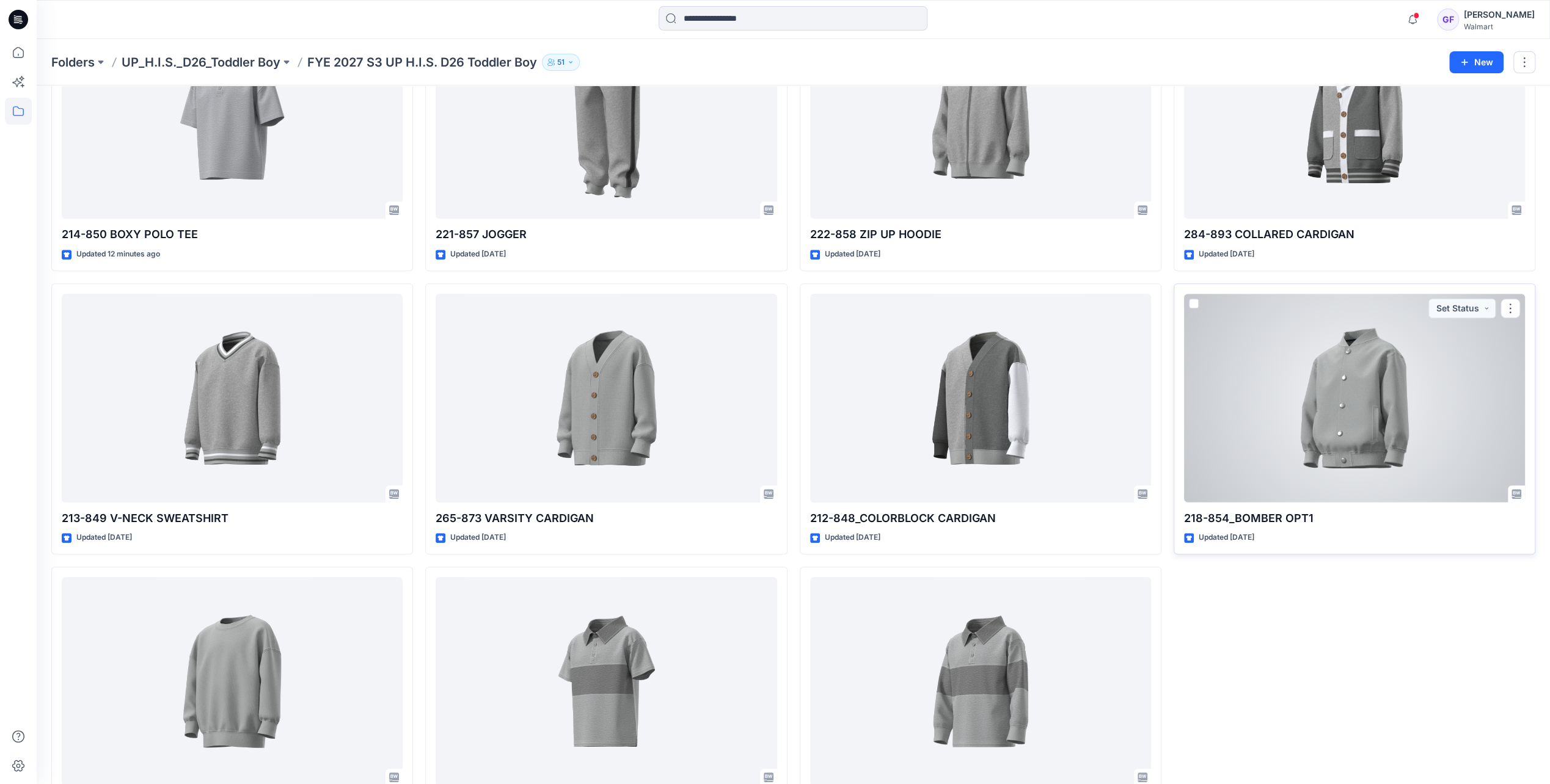
scroll to position [427, 0]
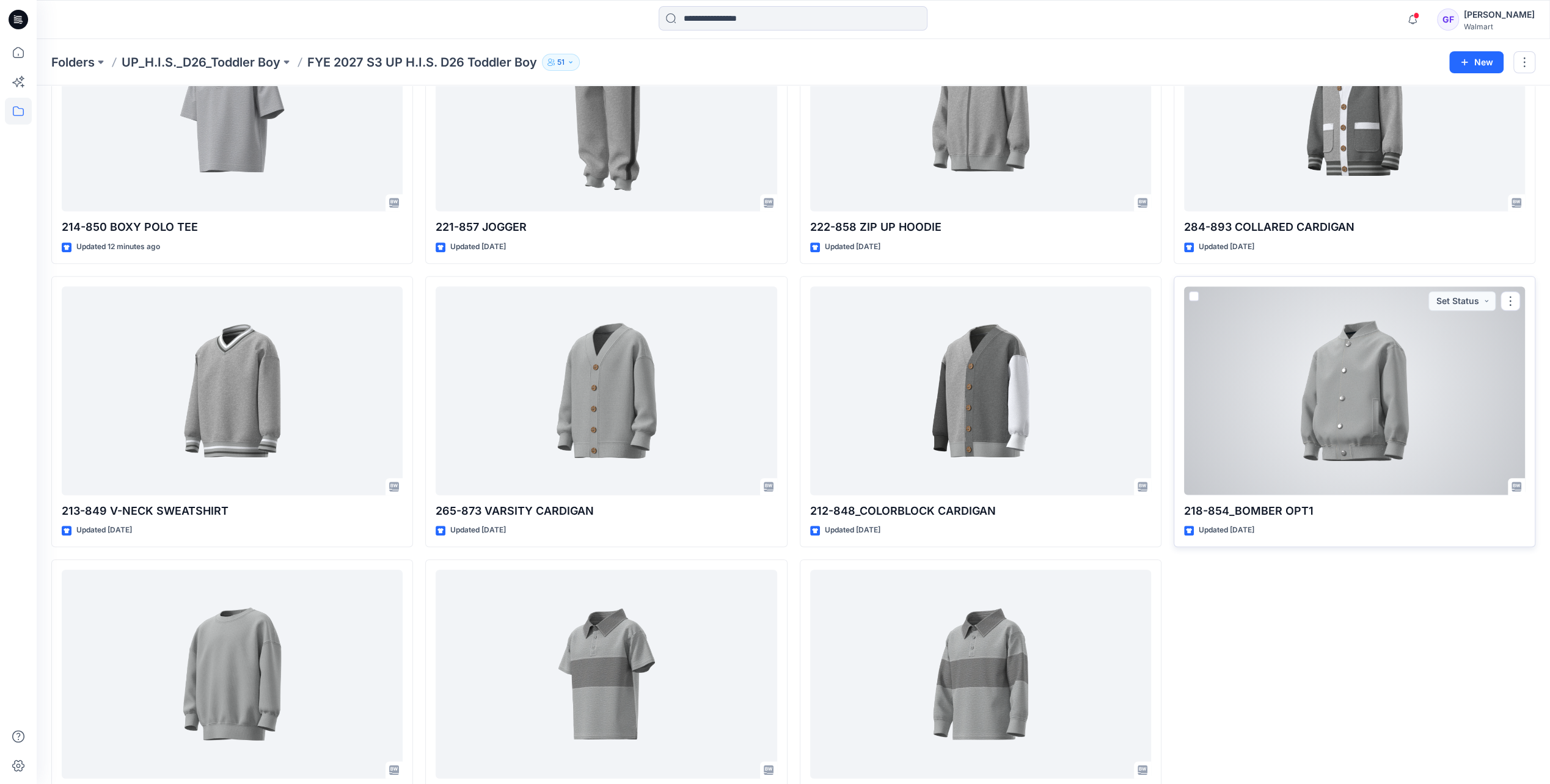
click at [1364, 435] on div at bounding box center [1354, 390] width 341 height 208
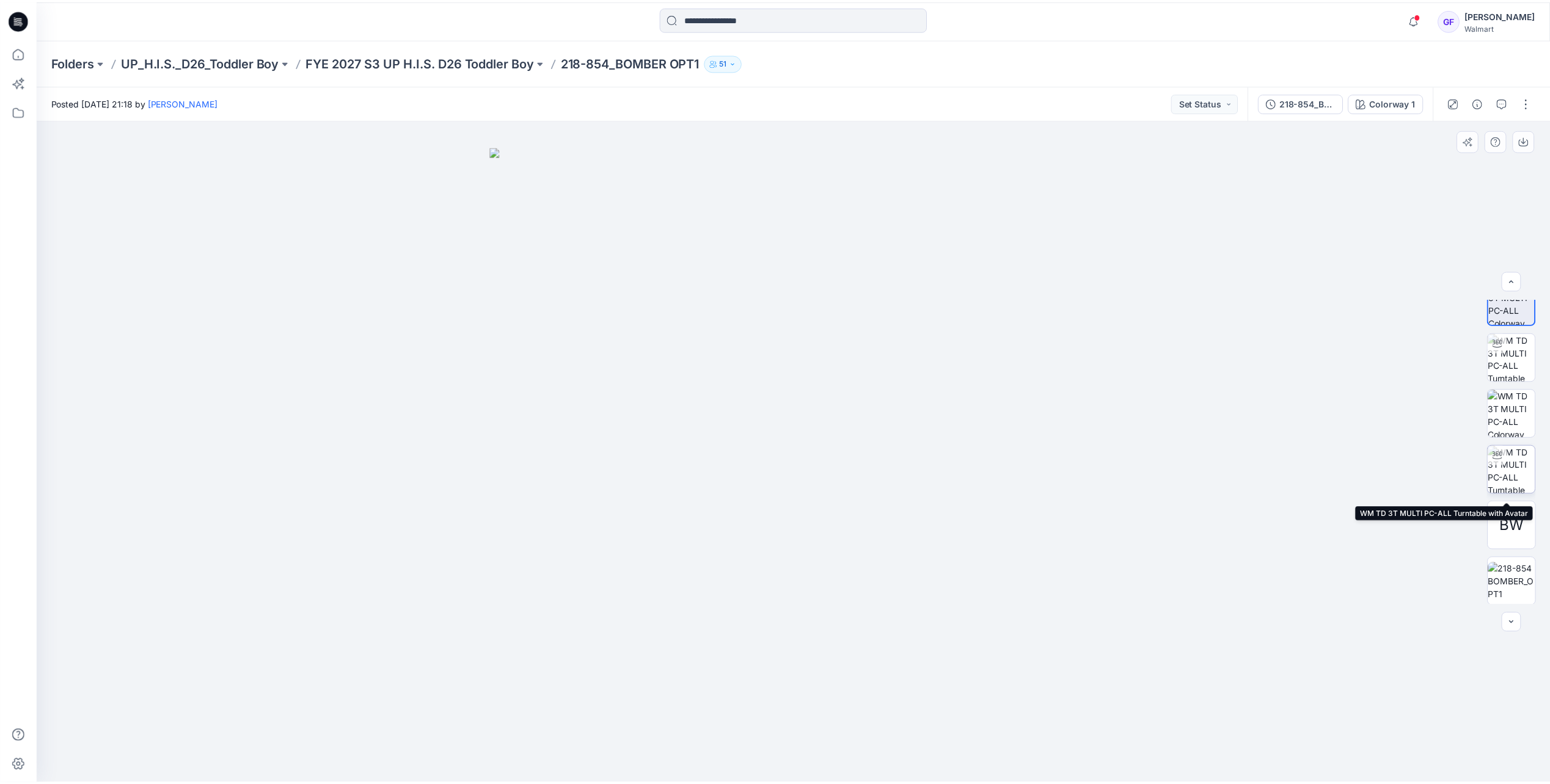
scroll to position [24, 0]
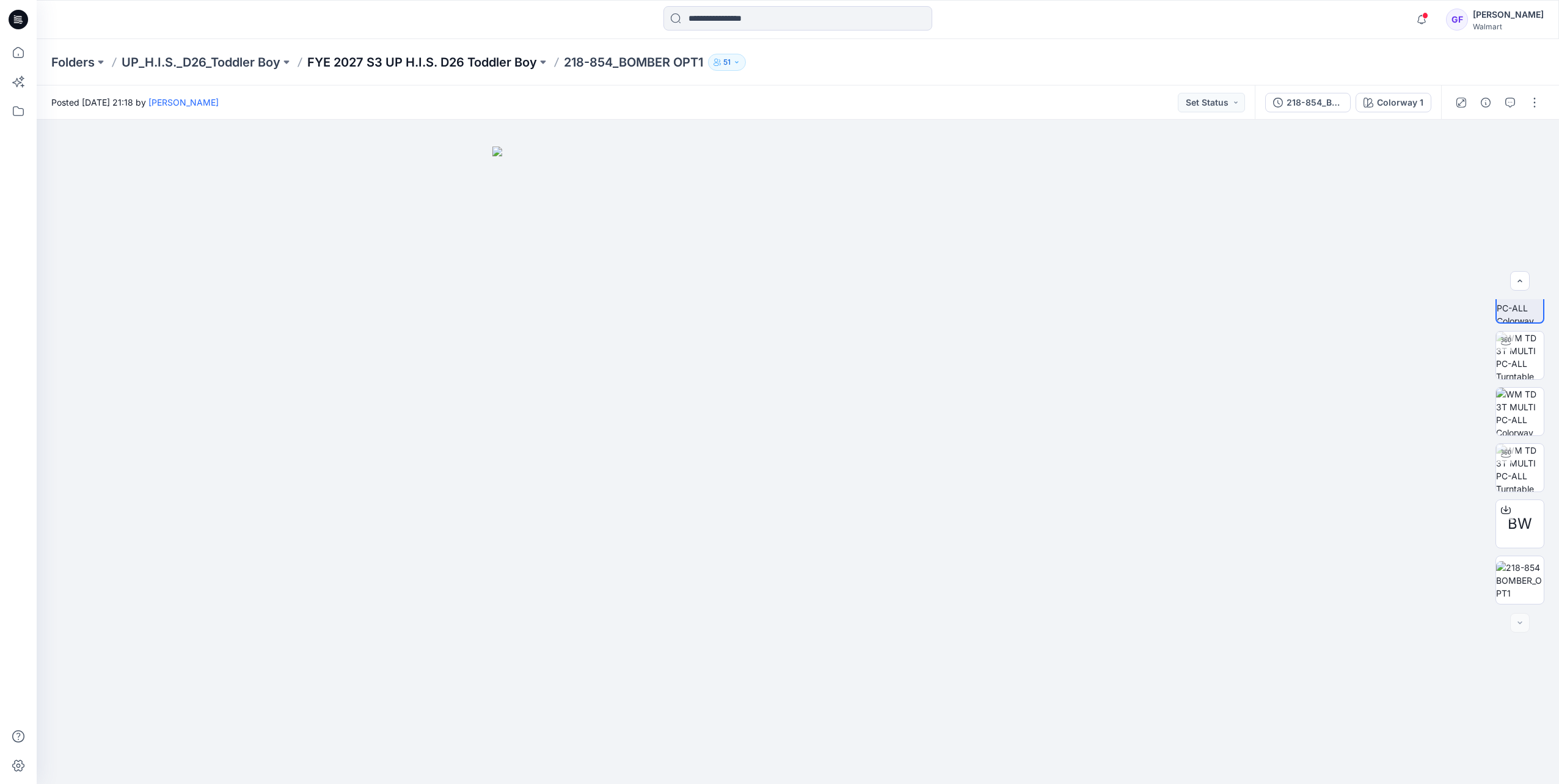
click at [443, 64] on p "FYE 2027 S3 UP H.I.S. D26 Toddler Boy" at bounding box center [422, 62] width 230 height 17
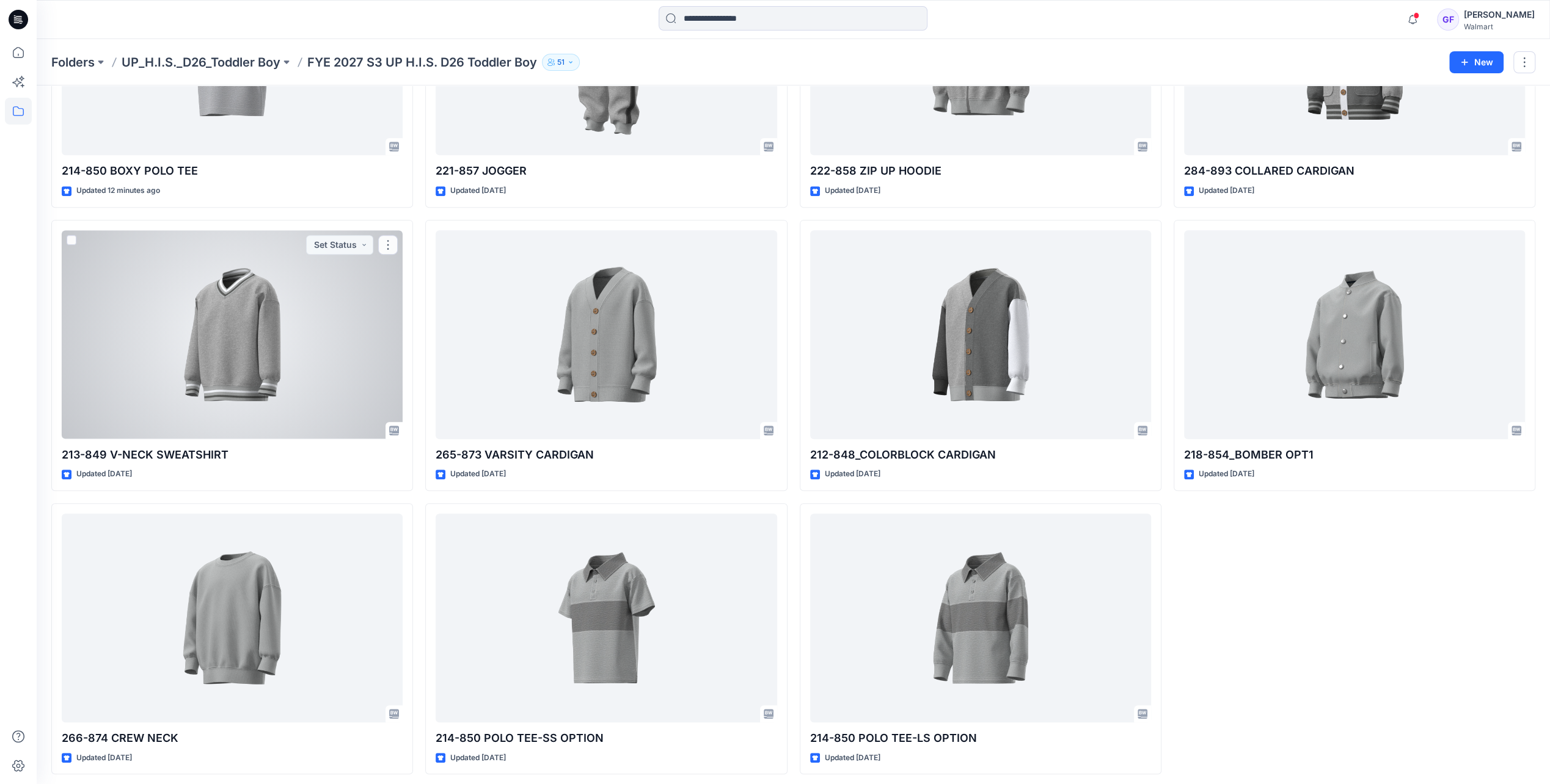
scroll to position [487, 0]
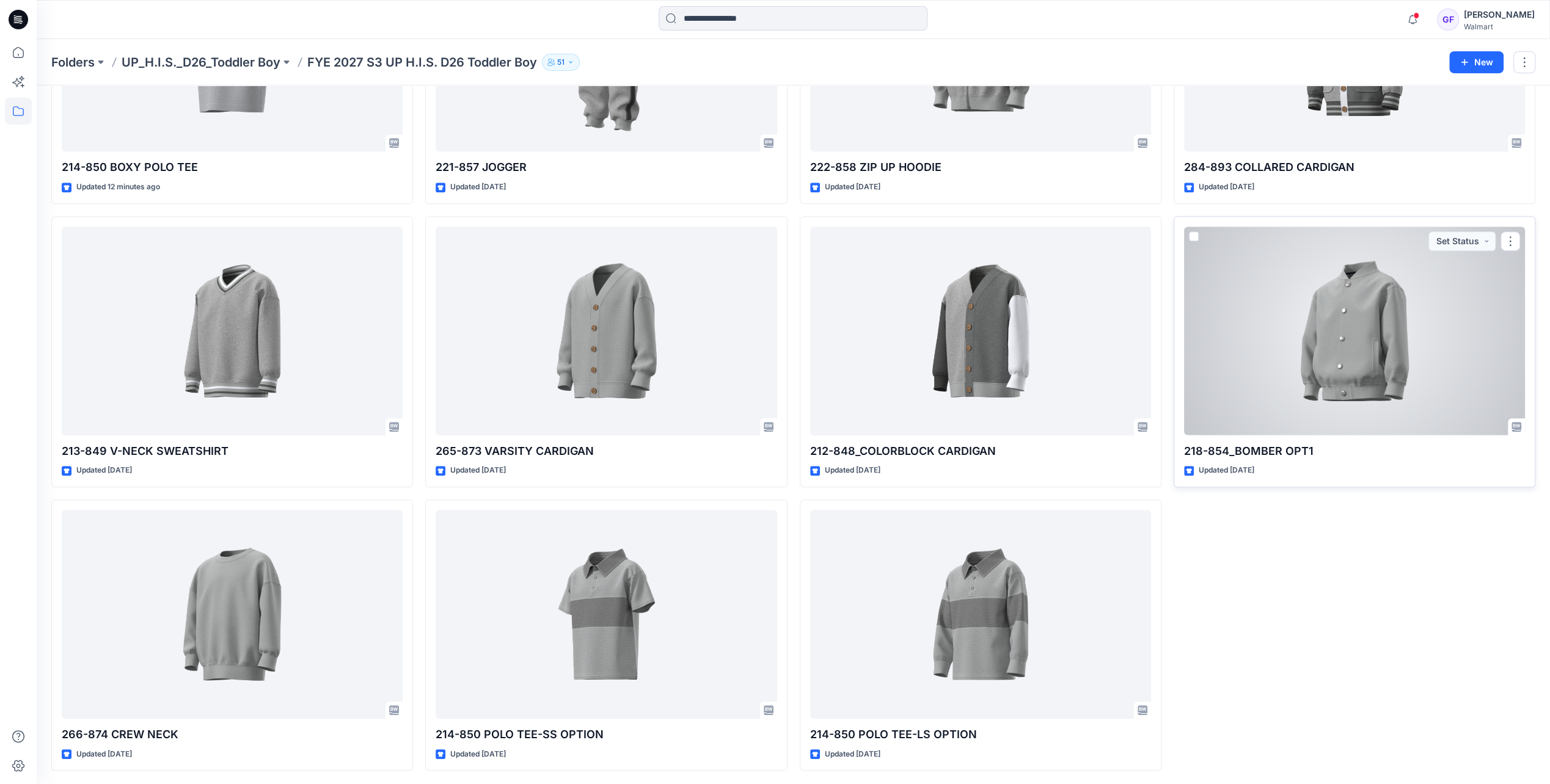
click at [1335, 329] on div at bounding box center [1354, 331] width 341 height 208
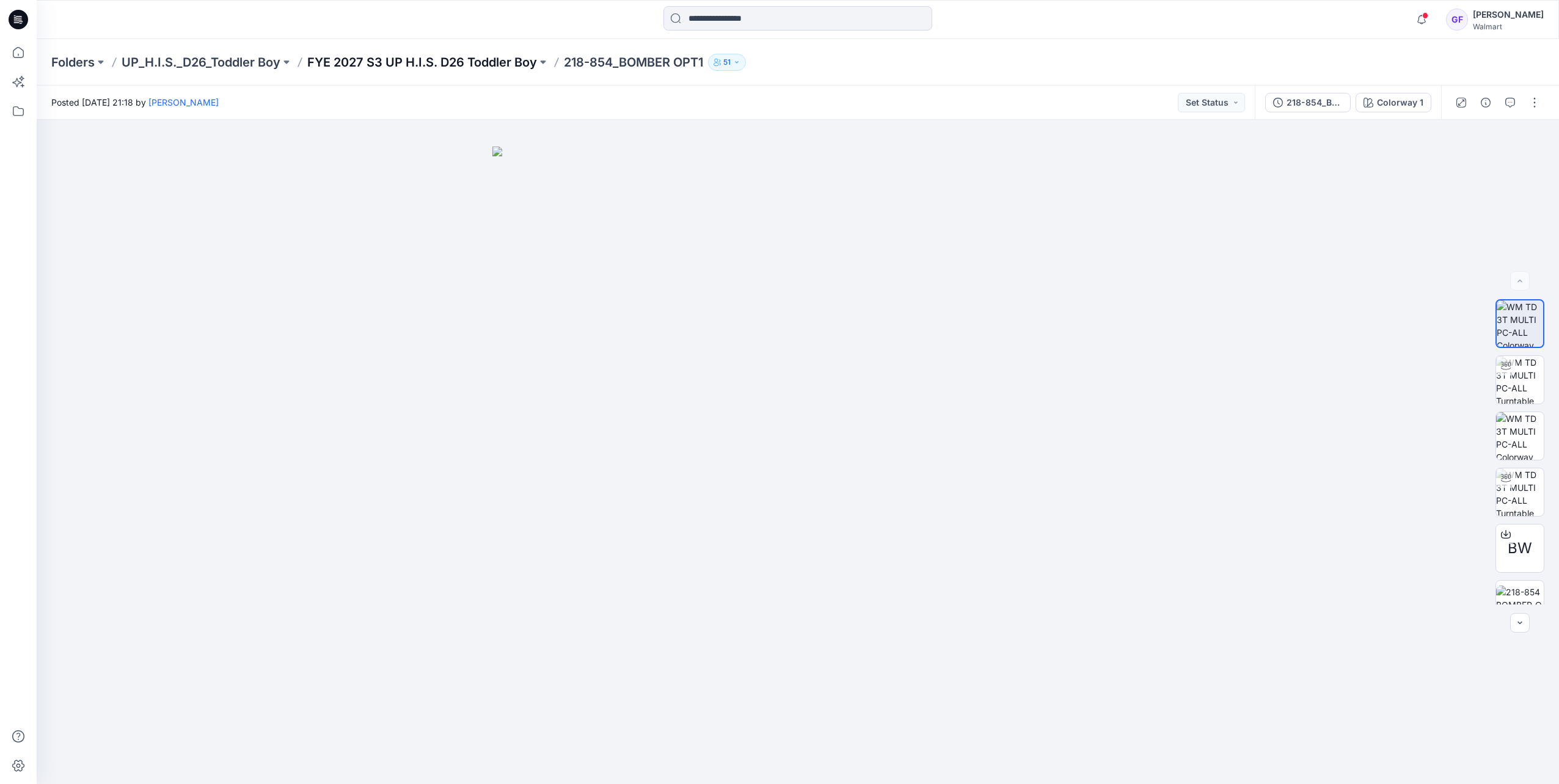
click at [463, 60] on p "FYE 2027 S3 UP H.I.S. D26 Toddler Boy" at bounding box center [422, 62] width 230 height 17
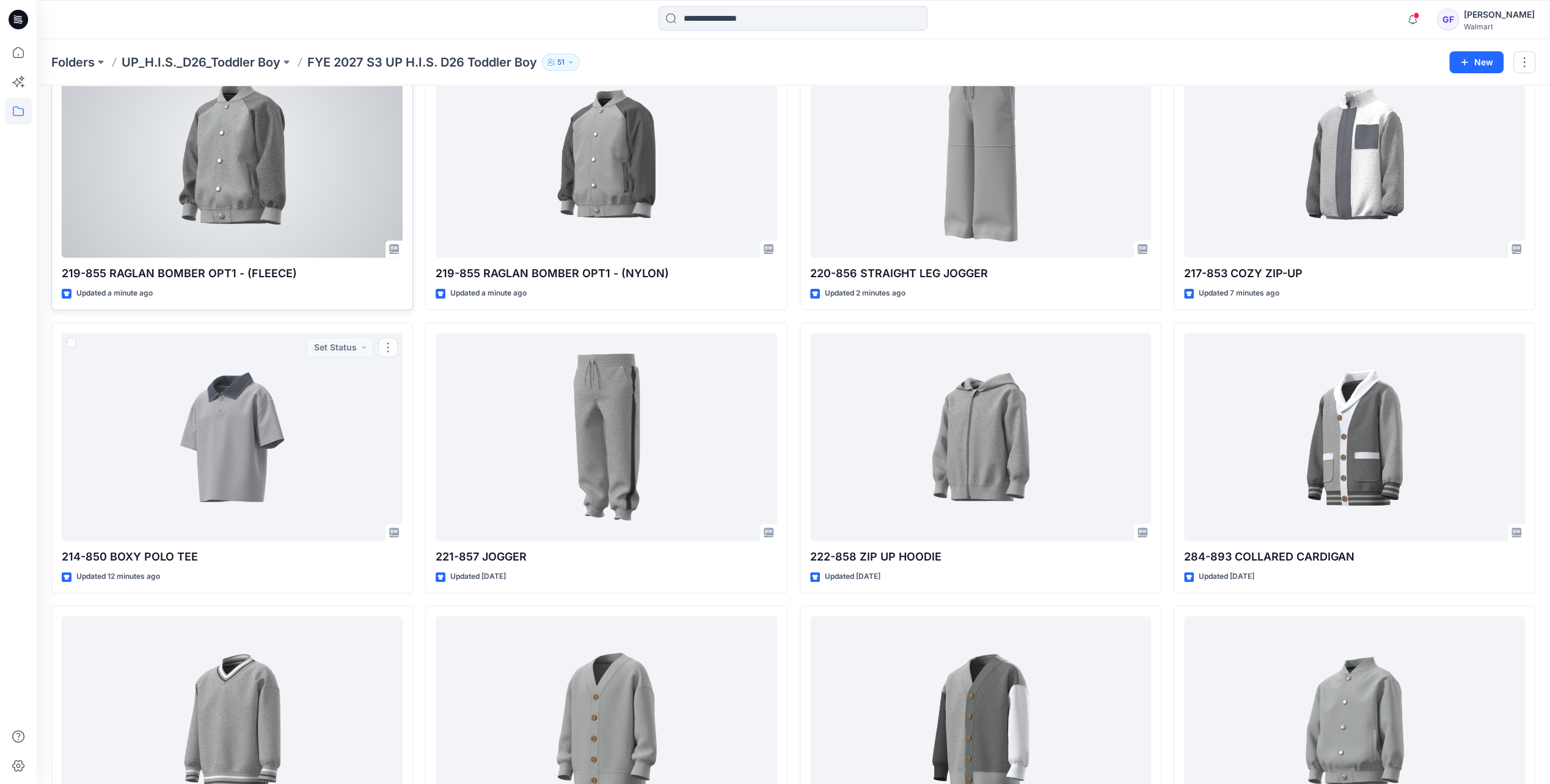
scroll to position [61, 0]
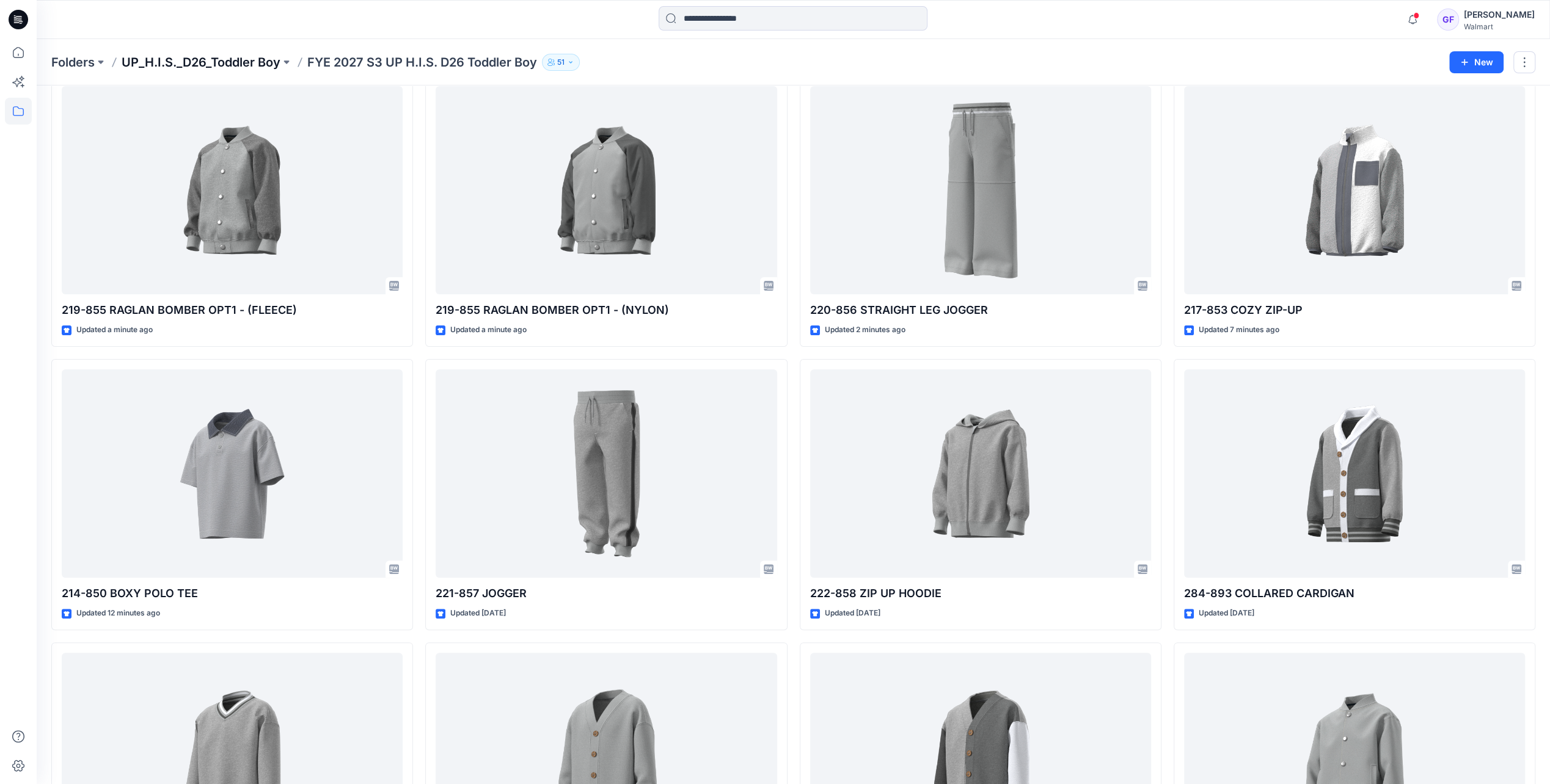
click at [206, 57] on p "UP_H.I.S._D26_Toddler Boy" at bounding box center [201, 62] width 159 height 17
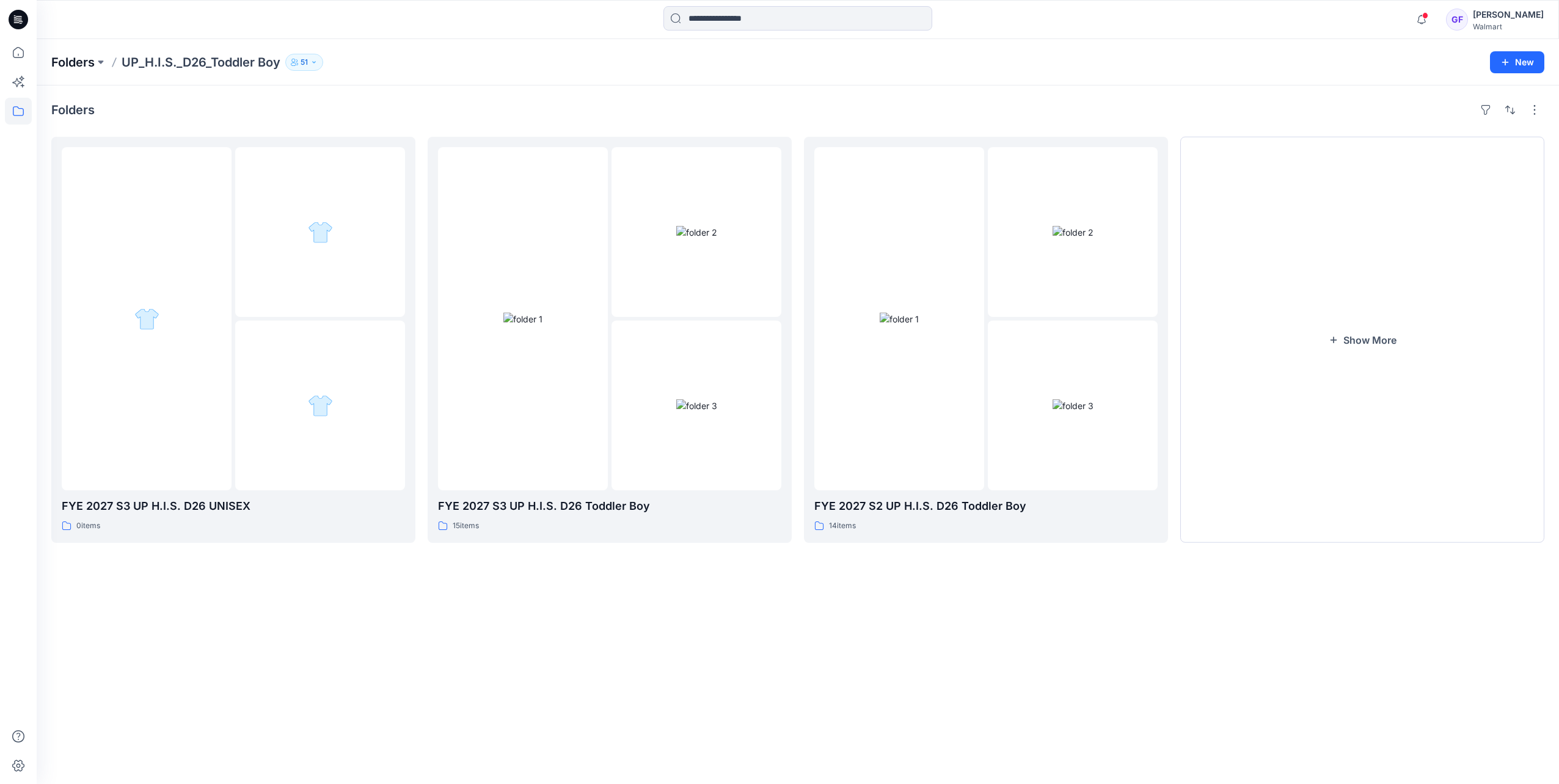
click at [84, 66] on p "Folders" at bounding box center [73, 62] width 44 height 17
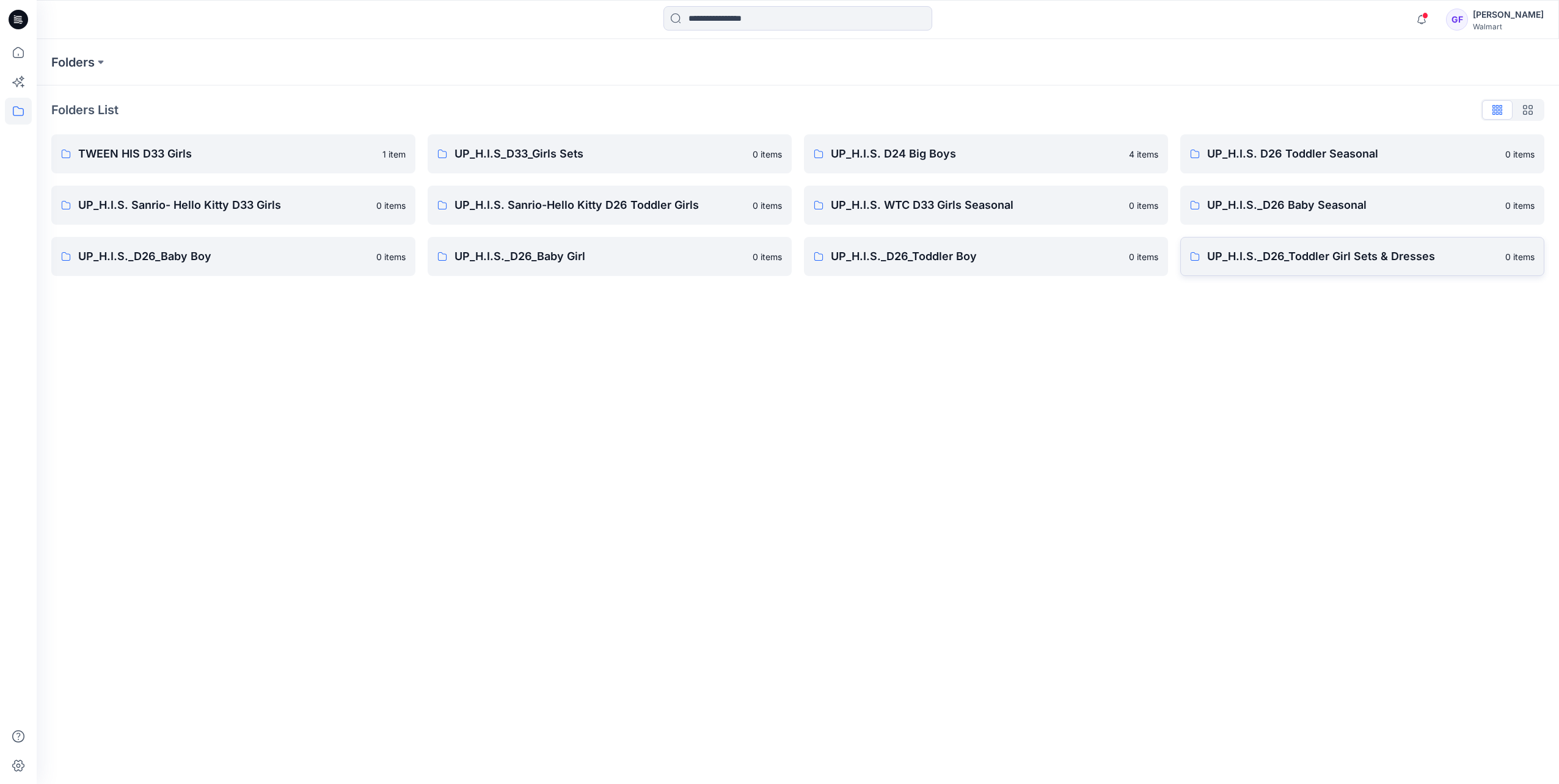
click at [1301, 258] on p "UP_H.I.S._D26_Toddler Girl Sets & Dresses" at bounding box center [1352, 257] width 290 height 17
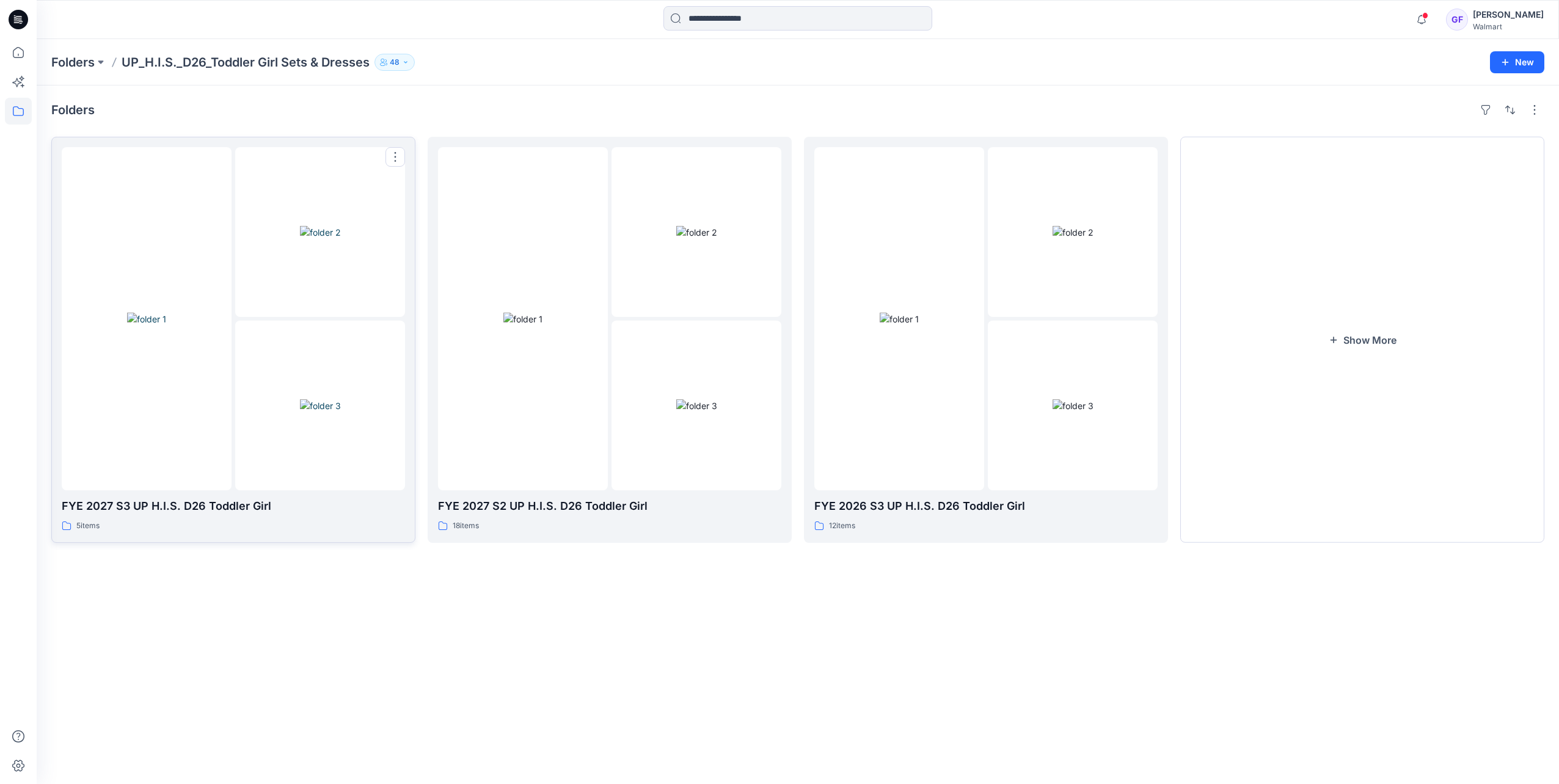
click at [191, 447] on div at bounding box center [146, 318] width 170 height 343
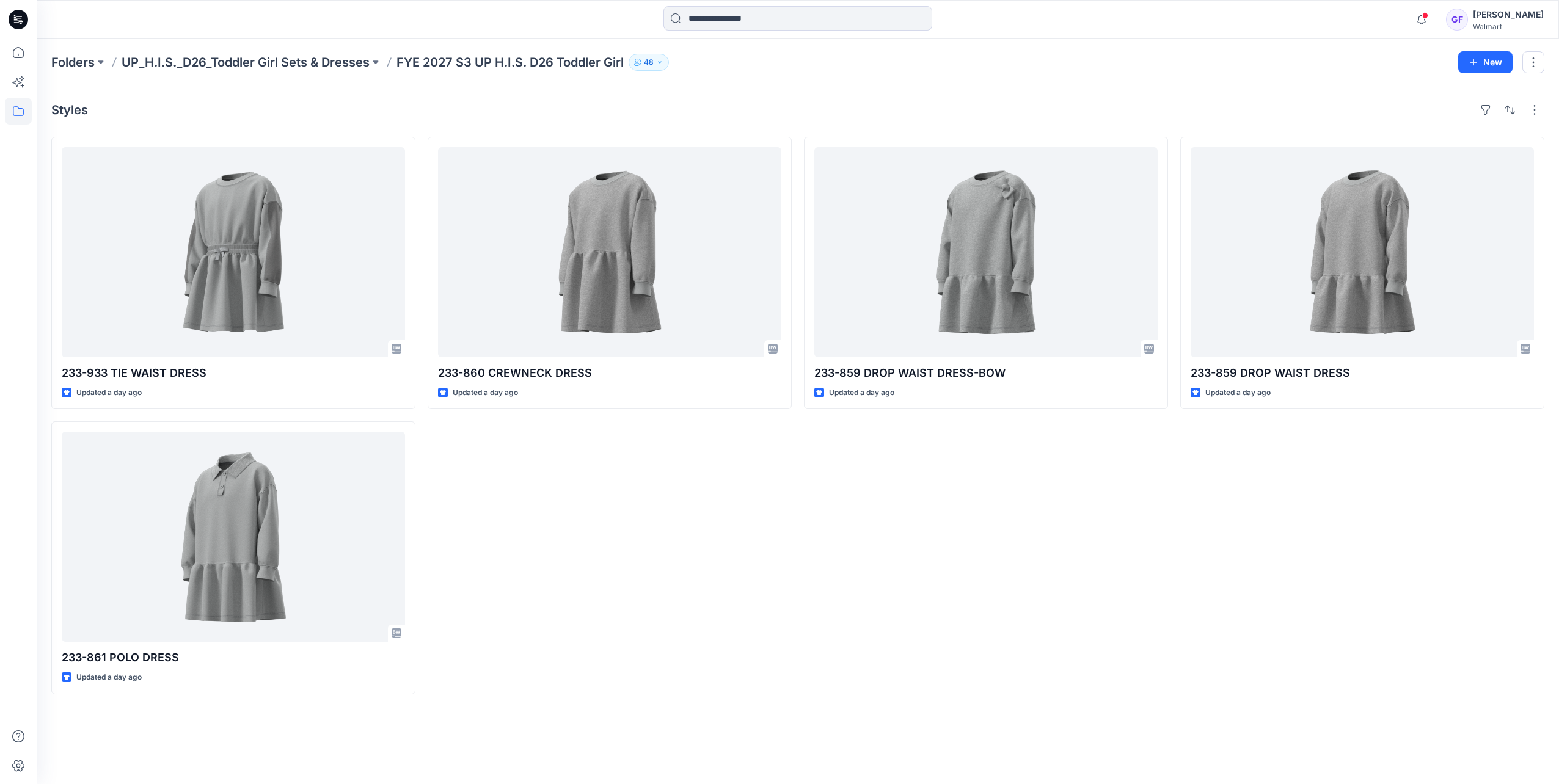
click at [600, 36] on div "Notifications Your style 217-853 COZY ZIP-UP has been updated with 217-853 COZY…" at bounding box center [797, 19] width 1522 height 39
